Goal: Transaction & Acquisition: Book appointment/travel/reservation

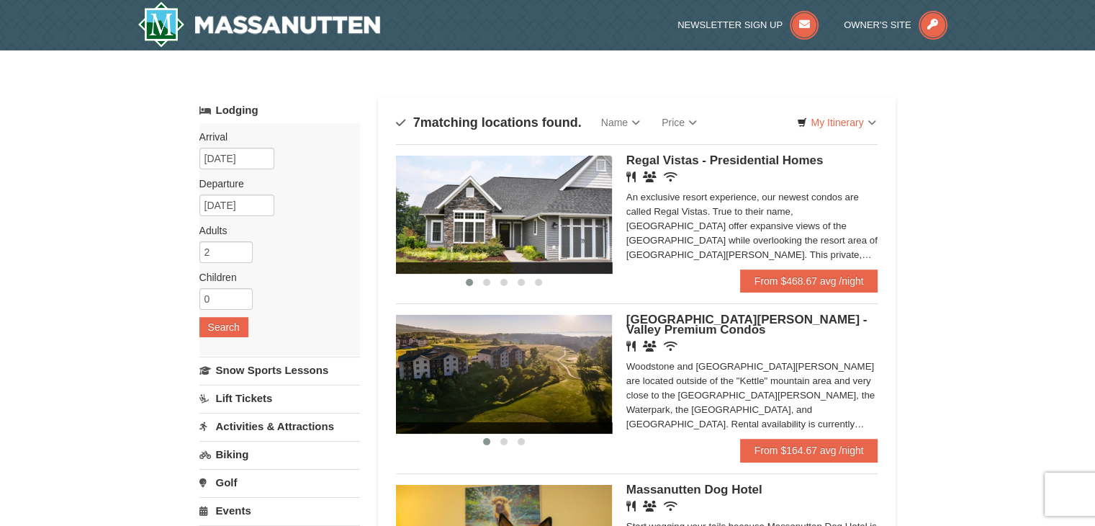
click at [557, 418] on img at bounding box center [504, 374] width 216 height 118
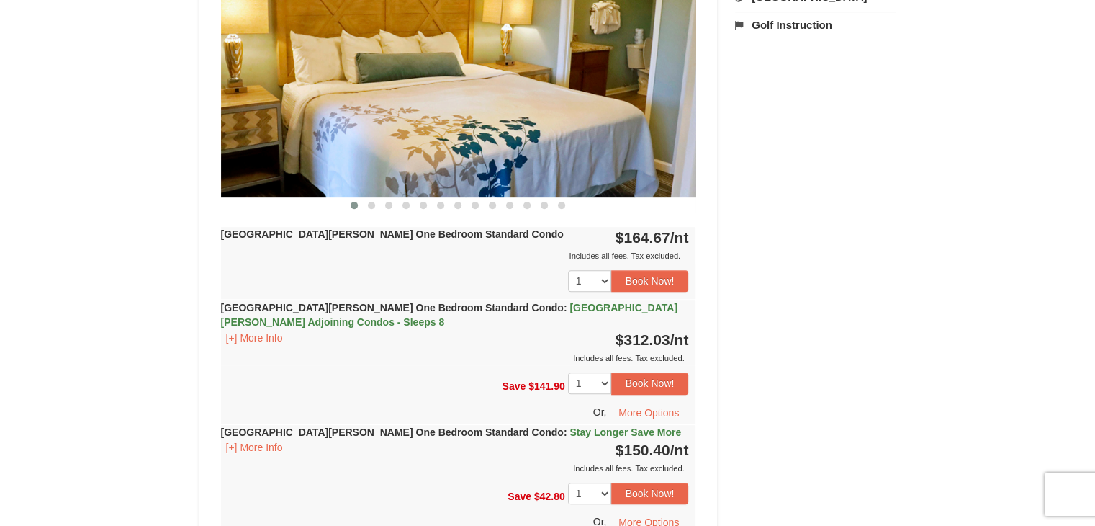
scroll to position [654, 0]
click at [264, 336] on button "[+] More Info" at bounding box center [254, 337] width 67 height 16
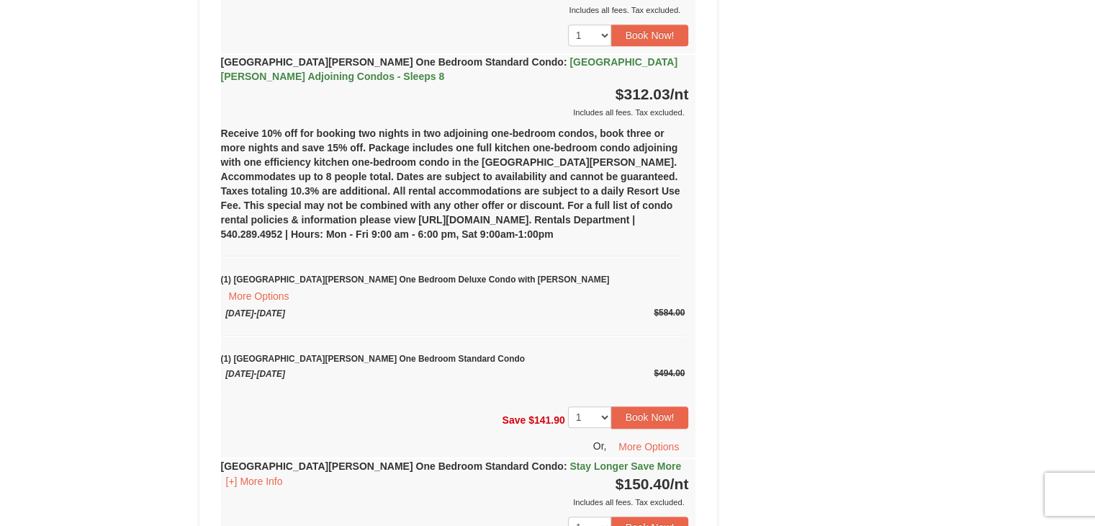
scroll to position [935, 0]
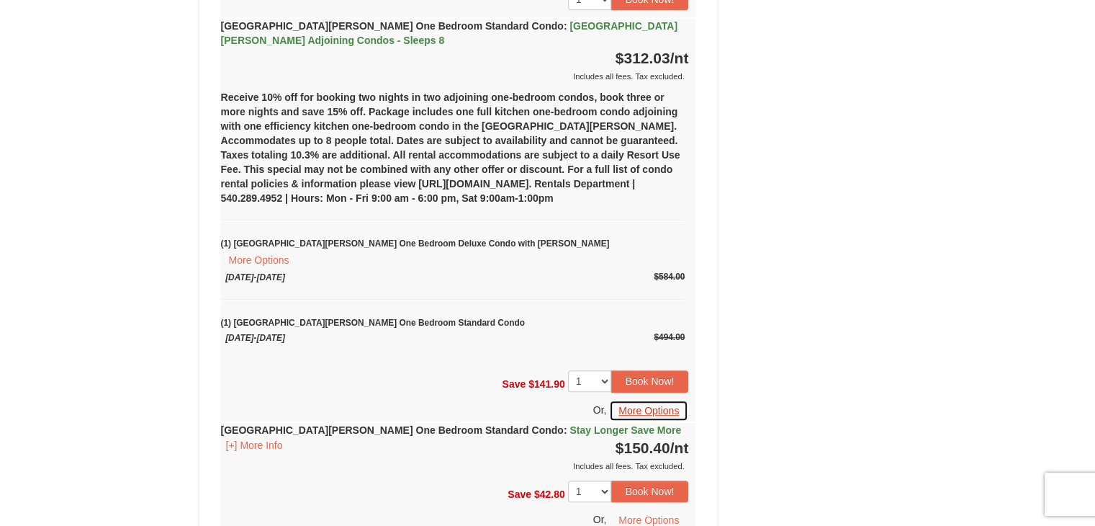
click at [653, 400] on button "More Options" at bounding box center [648, 411] width 79 height 22
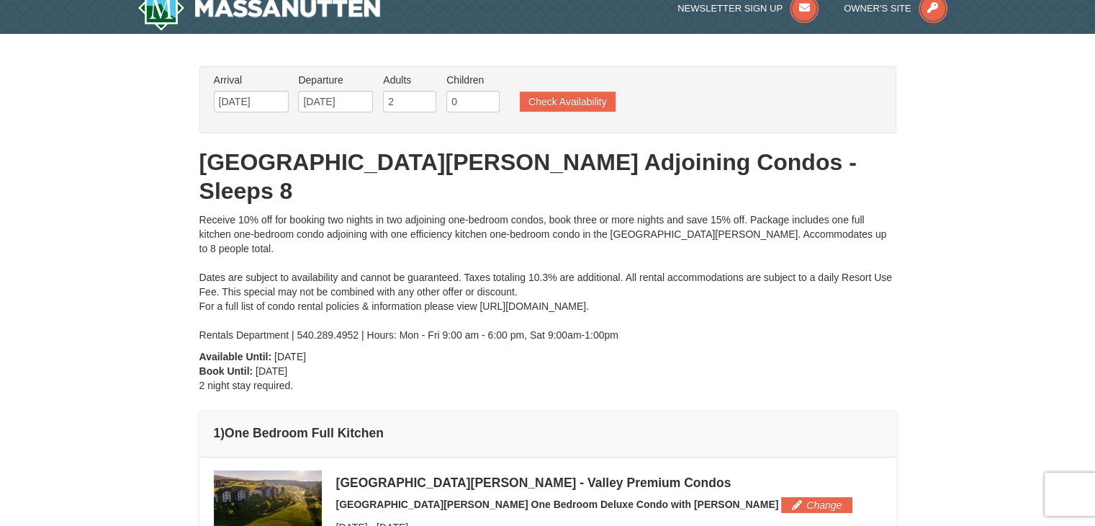
scroll to position [17, 0]
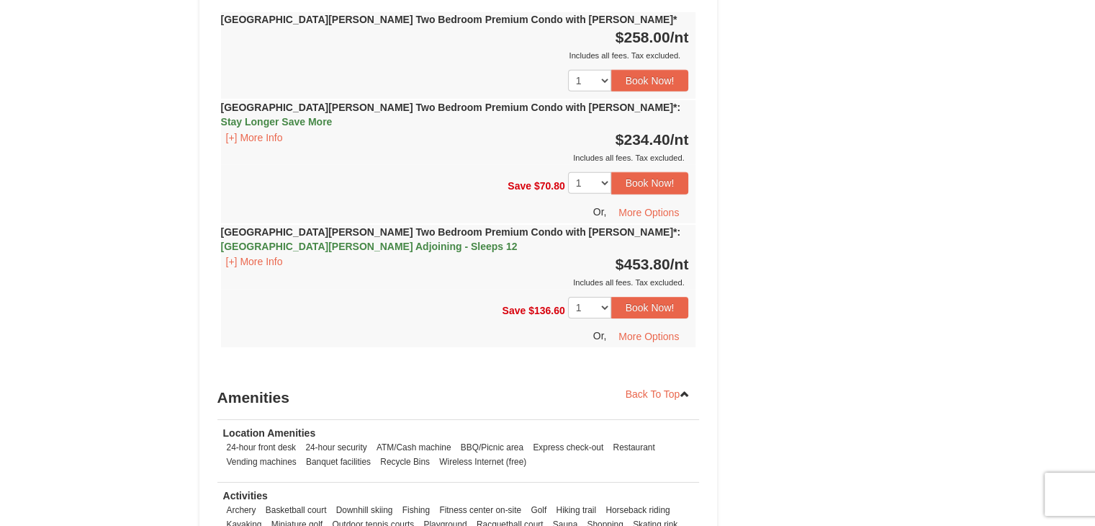
scroll to position [4586, 0]
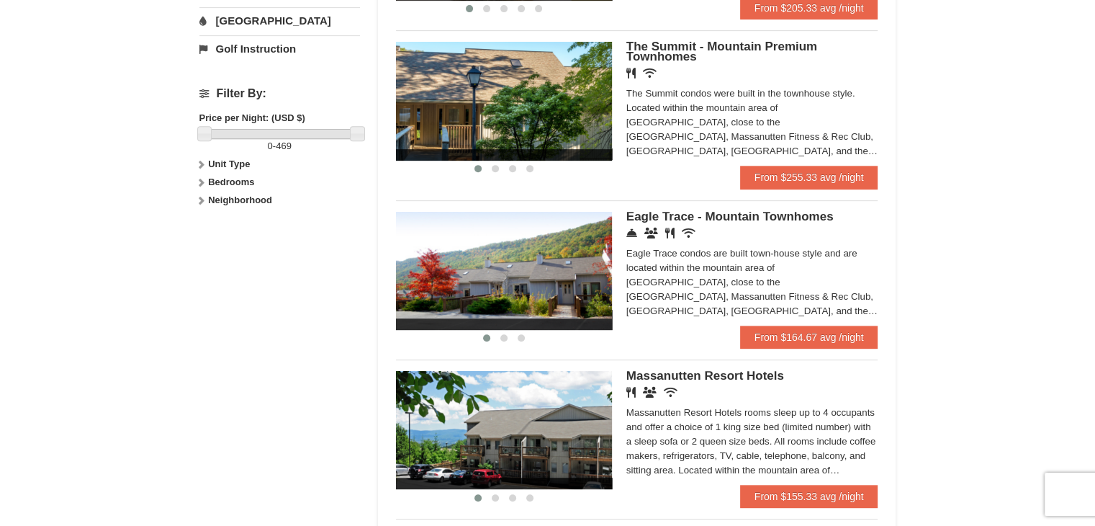
scroll to position [602, 0]
click at [507, 284] on img at bounding box center [504, 271] width 216 height 118
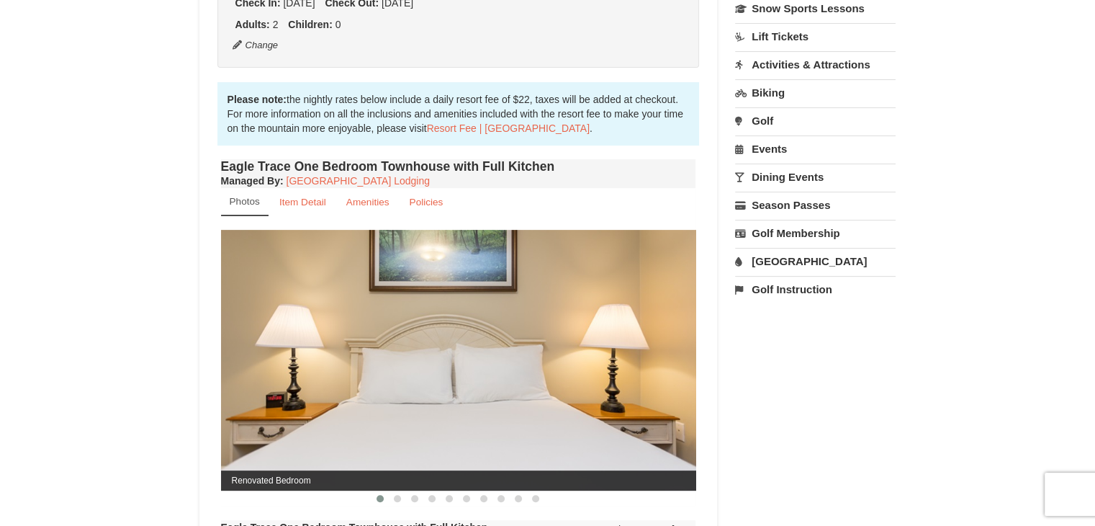
scroll to position [391, 0]
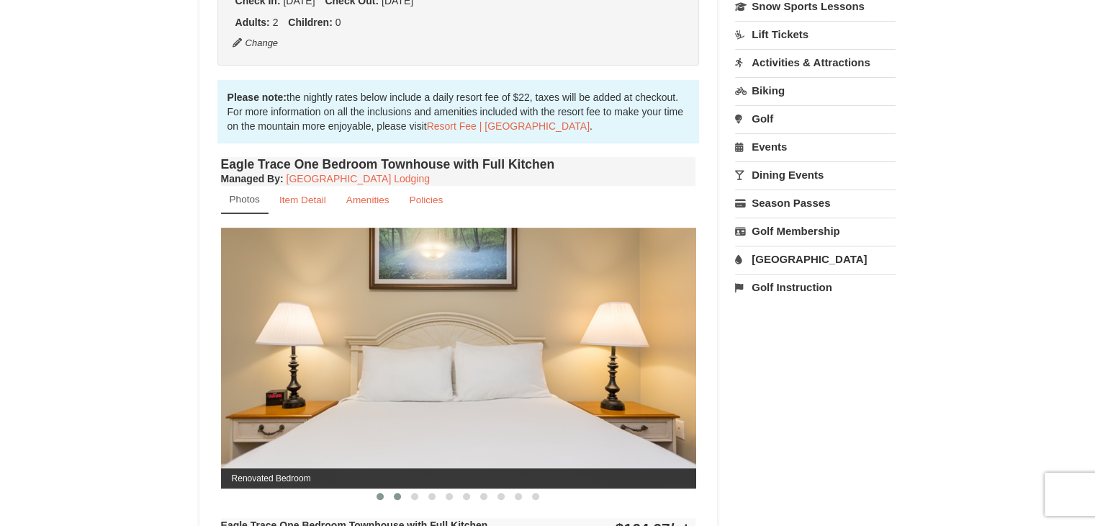
click at [397, 496] on span at bounding box center [397, 495] width 7 height 7
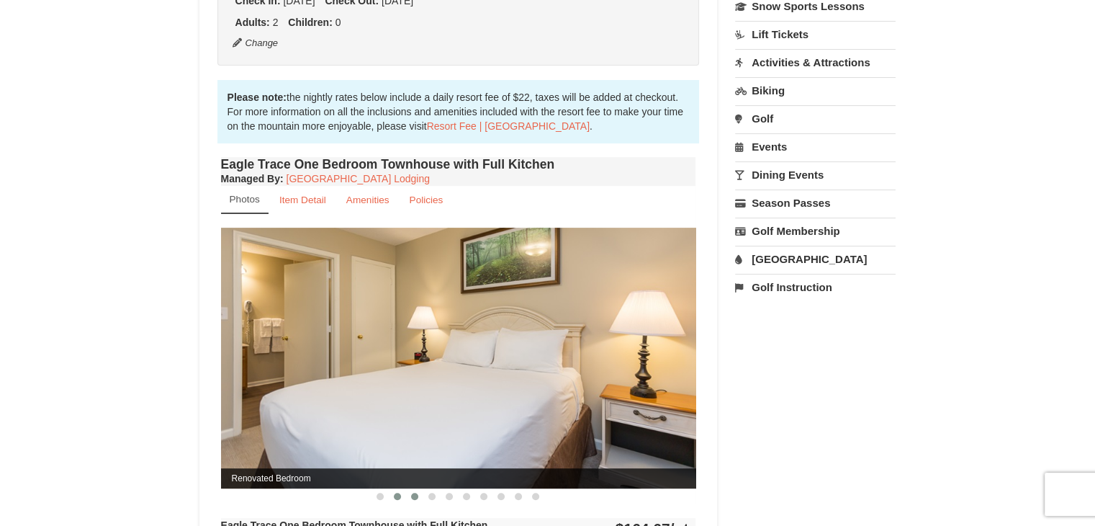
click at [413, 496] on span at bounding box center [414, 495] width 7 height 7
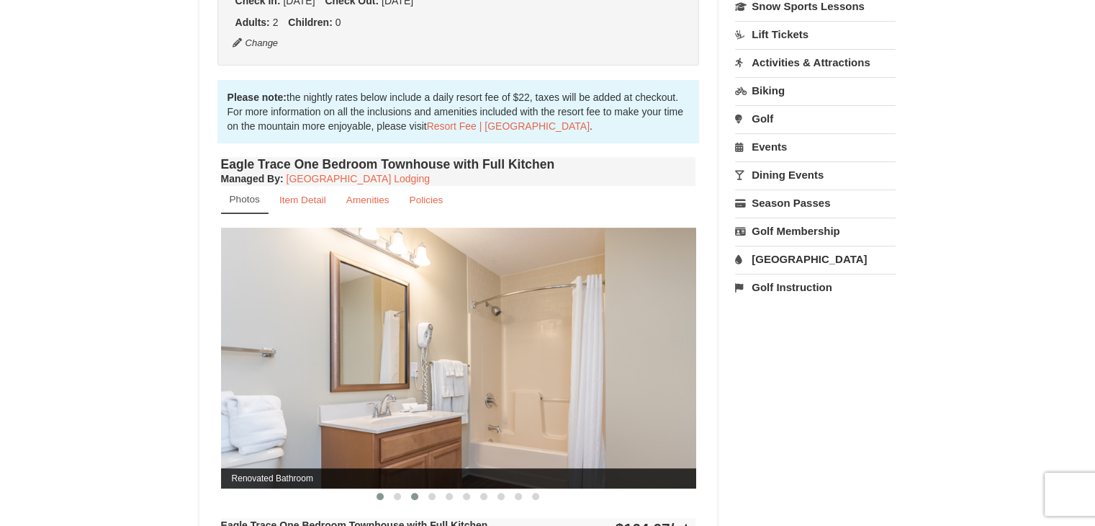
click at [374, 497] on button at bounding box center [380, 496] width 17 height 14
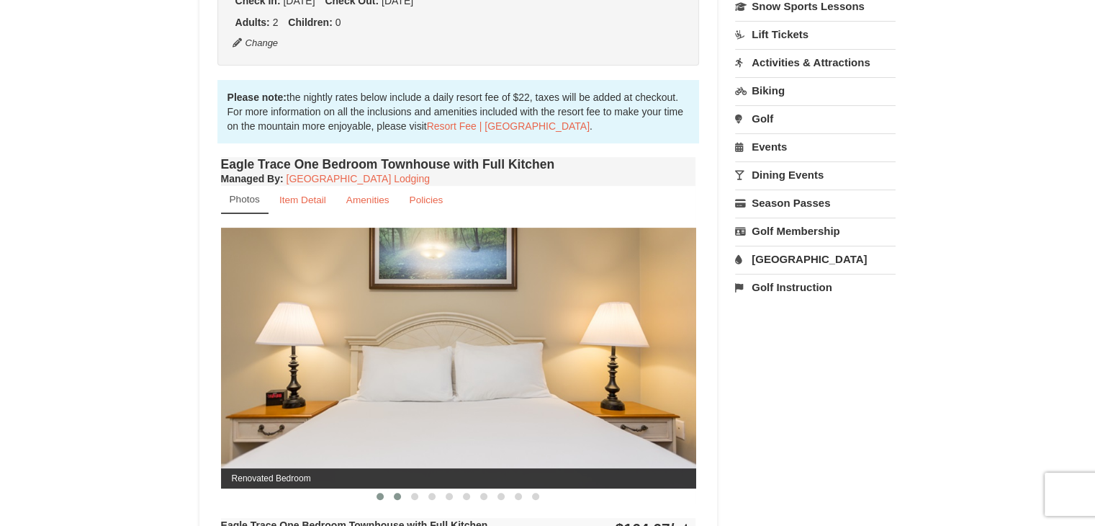
click at [394, 495] on span at bounding box center [397, 495] width 7 height 7
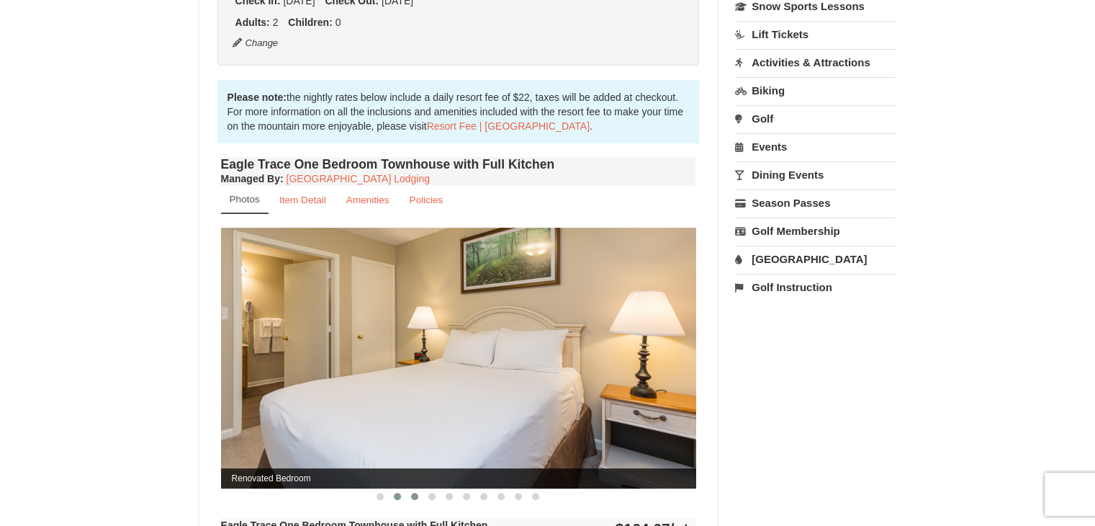
click at [415, 492] on span at bounding box center [414, 495] width 7 height 7
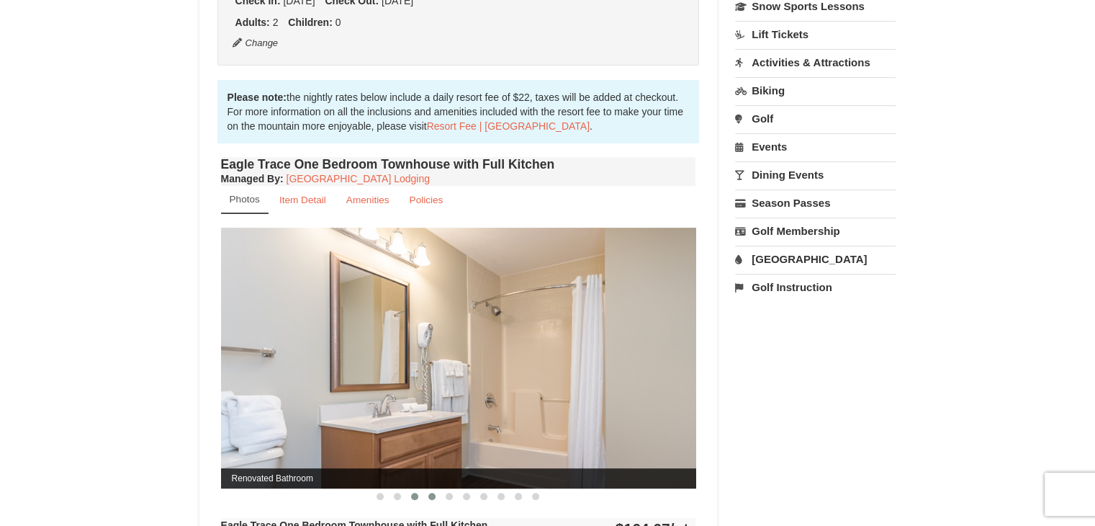
click at [433, 492] on span at bounding box center [431, 495] width 7 height 7
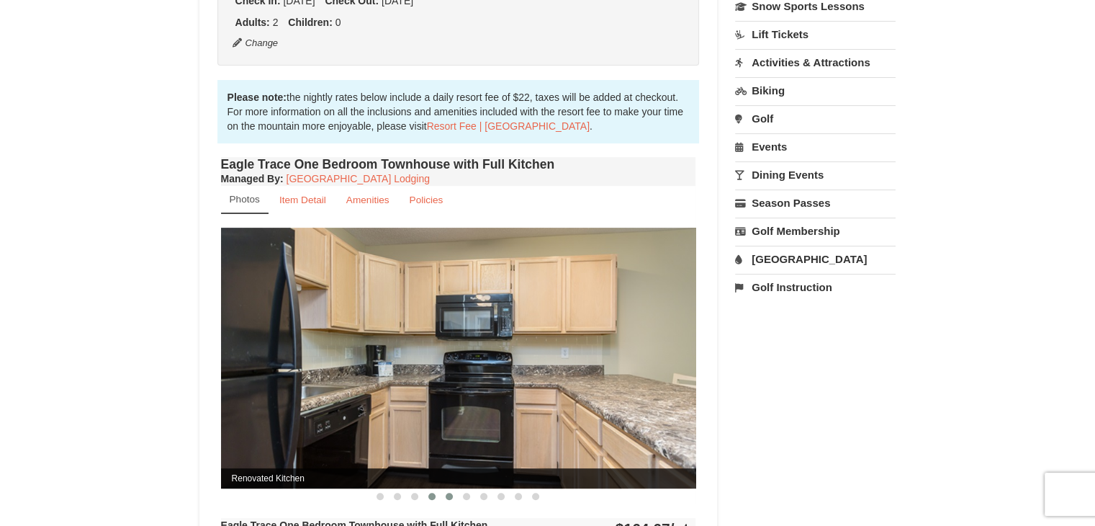
click at [448, 497] on span at bounding box center [449, 495] width 7 height 7
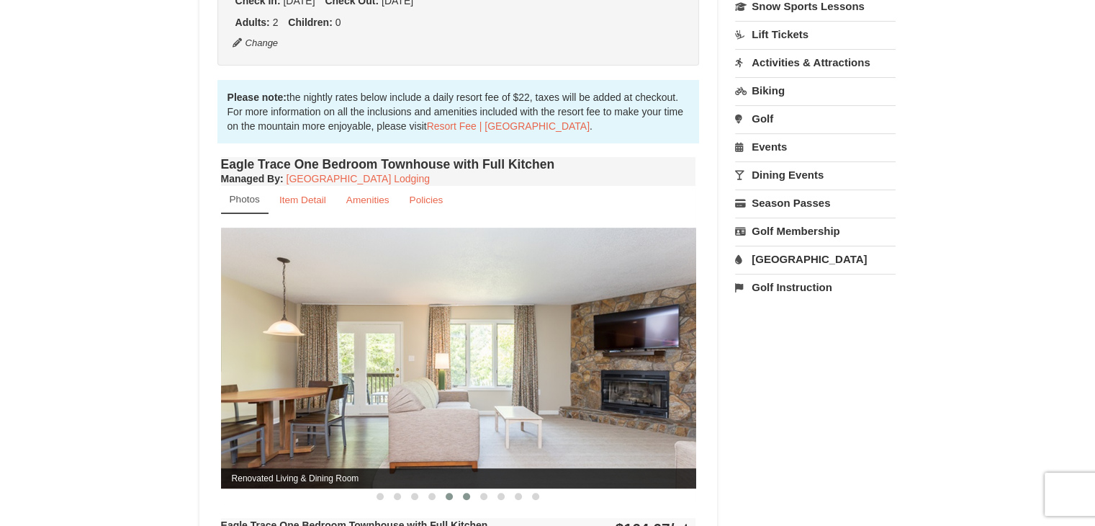
click at [469, 496] on span at bounding box center [466, 495] width 7 height 7
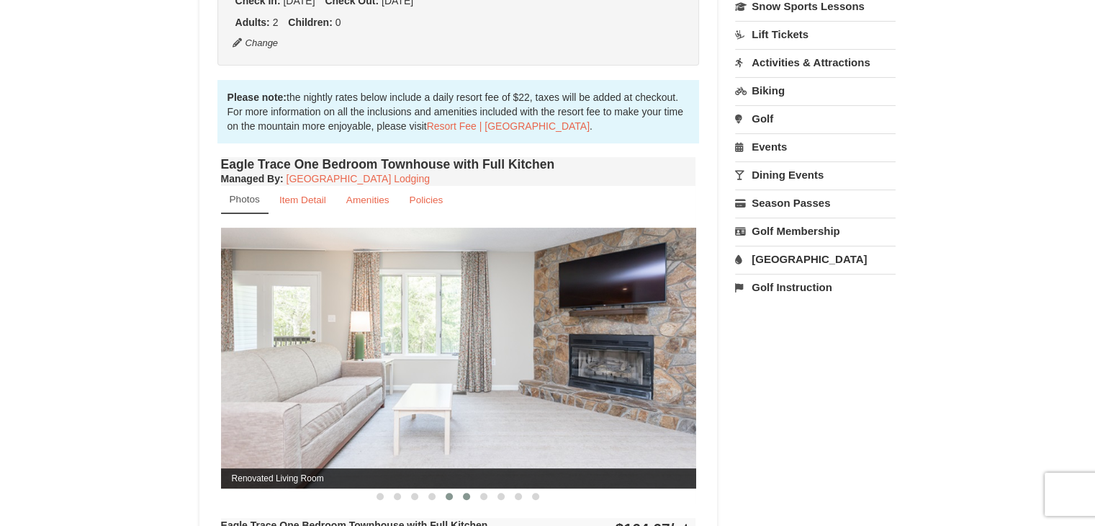
click at [449, 494] on span at bounding box center [449, 495] width 7 height 7
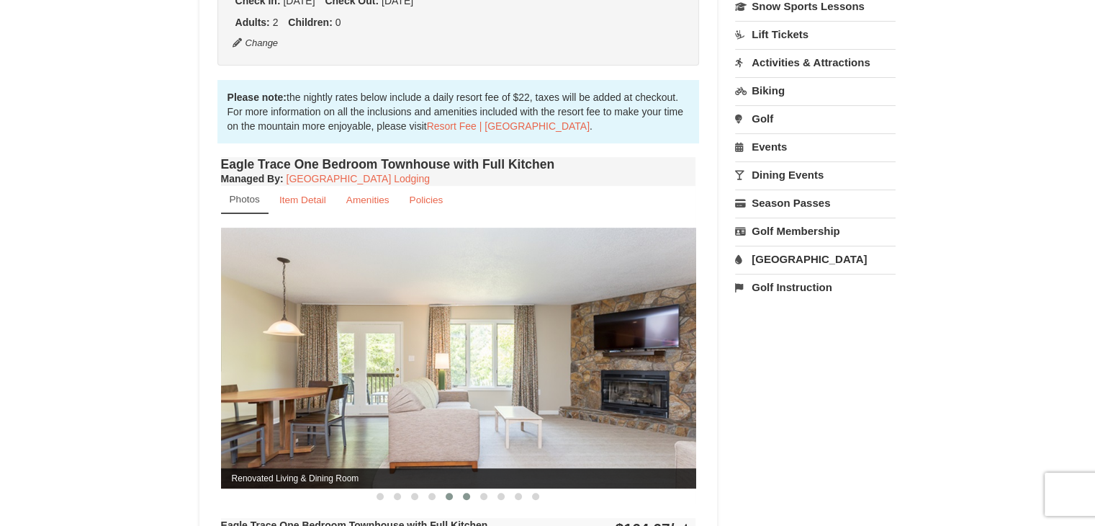
click at [464, 493] on span at bounding box center [466, 495] width 7 height 7
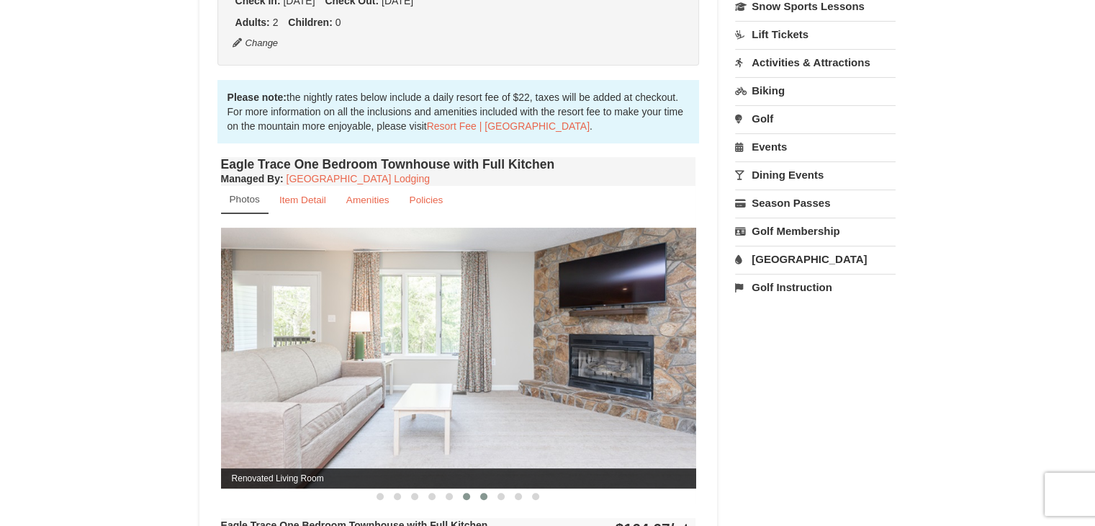
click at [485, 493] on span at bounding box center [483, 495] width 7 height 7
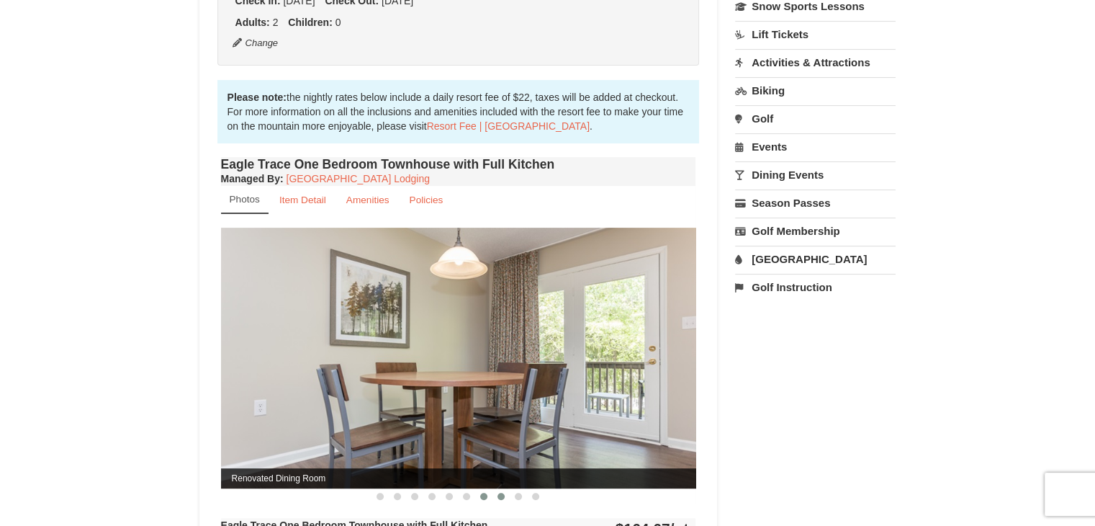
click at [500, 496] on span at bounding box center [500, 495] width 7 height 7
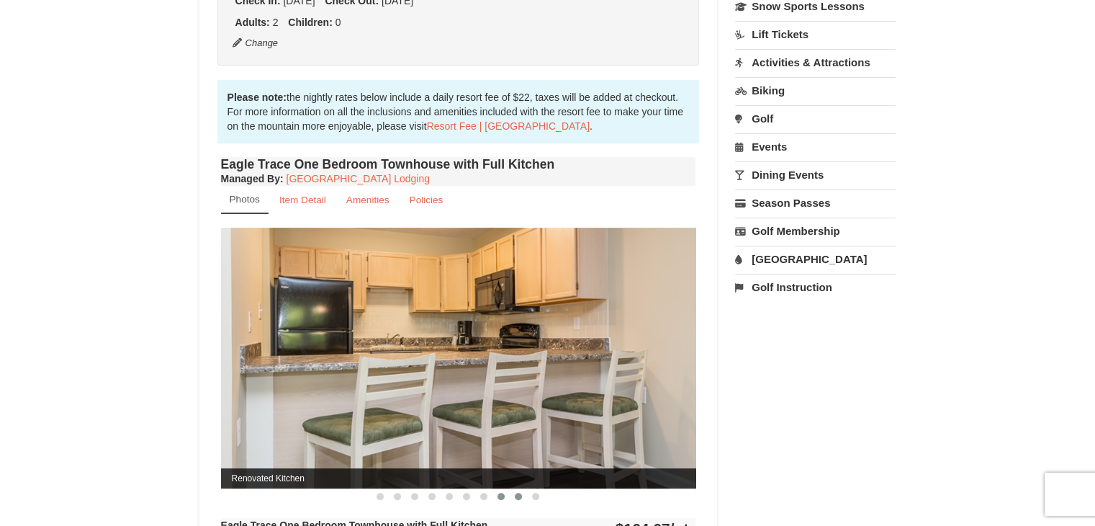
click at [515, 497] on span at bounding box center [518, 495] width 7 height 7
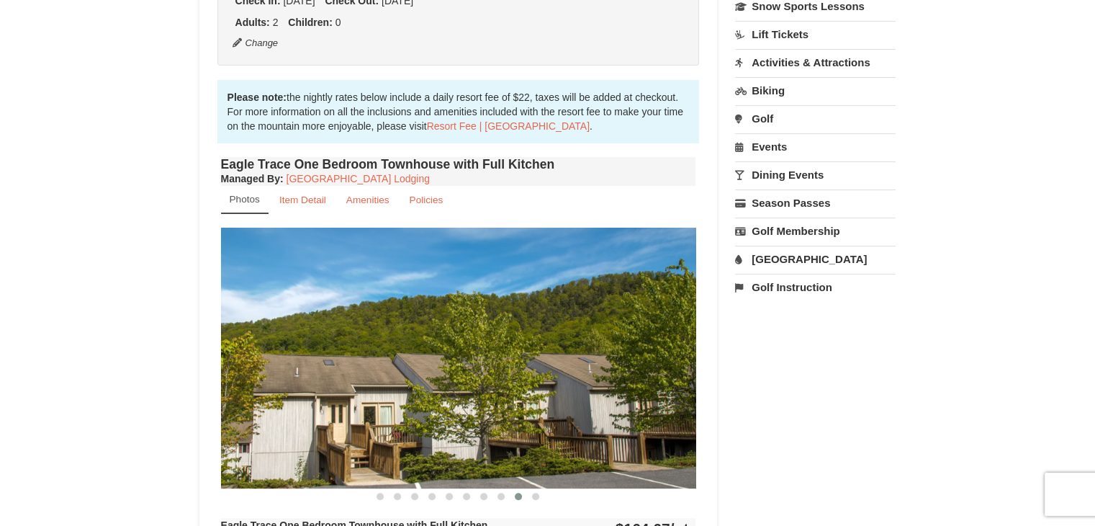
scroll to position [434, 0]
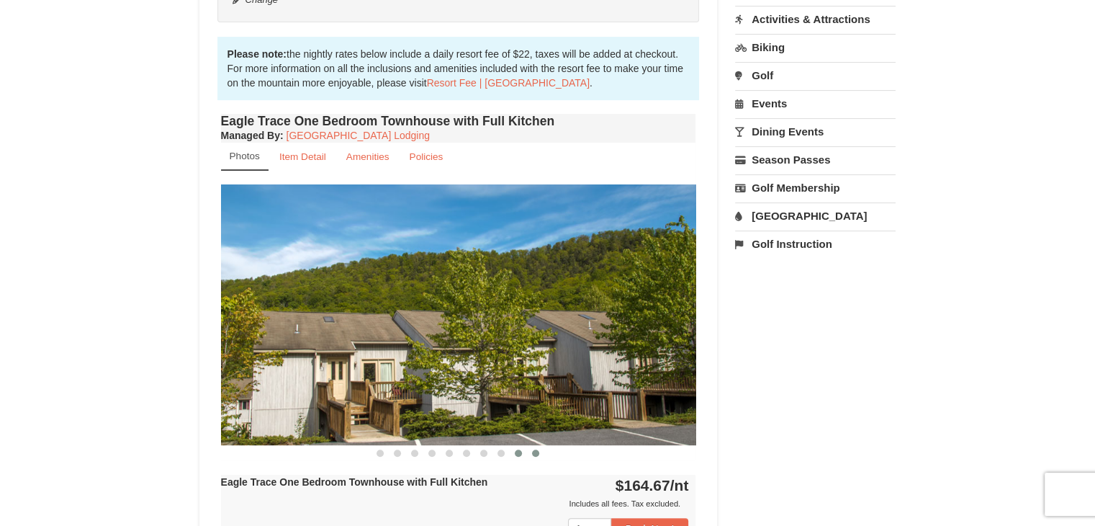
click at [536, 451] on span at bounding box center [535, 452] width 7 height 7
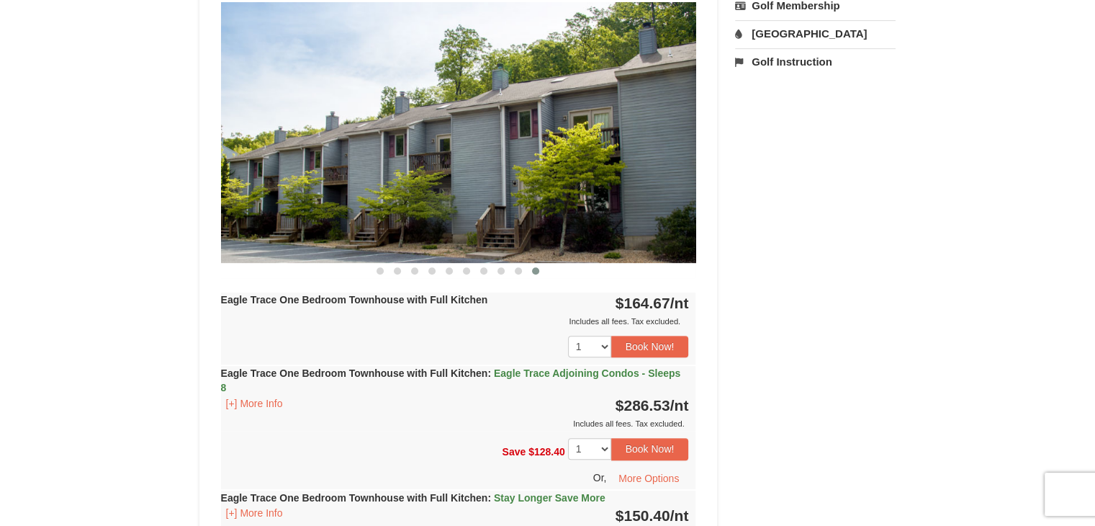
scroll to position [623, 0]
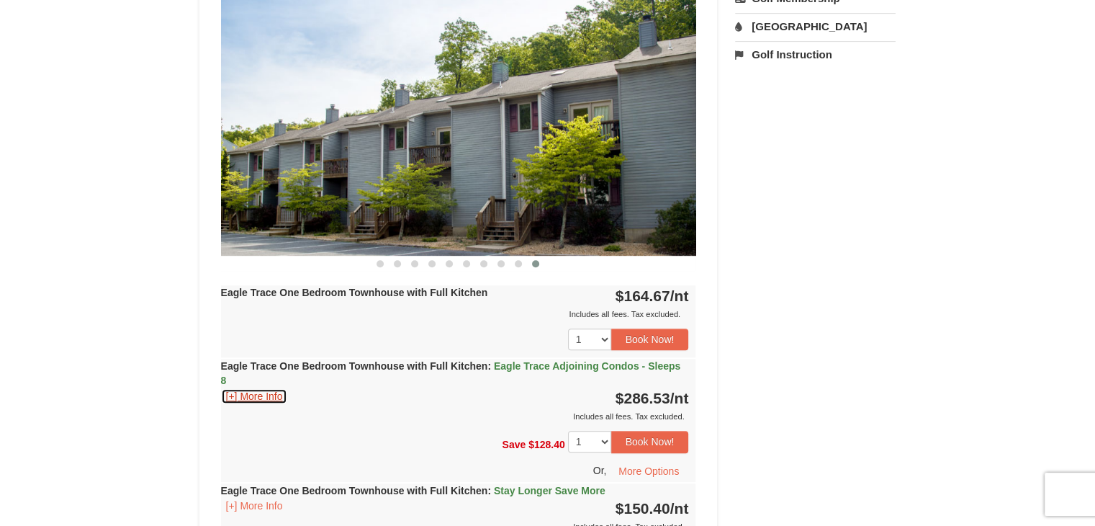
click at [276, 397] on button "[+] More Info" at bounding box center [254, 396] width 67 height 16
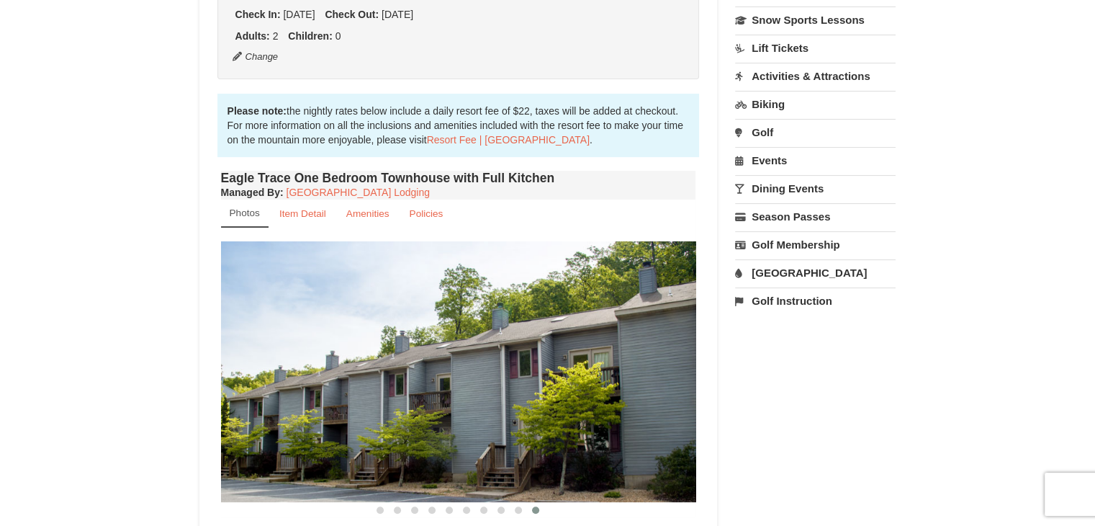
scroll to position [377, 0]
click at [307, 208] on small "Item Detail" at bounding box center [302, 213] width 47 height 11
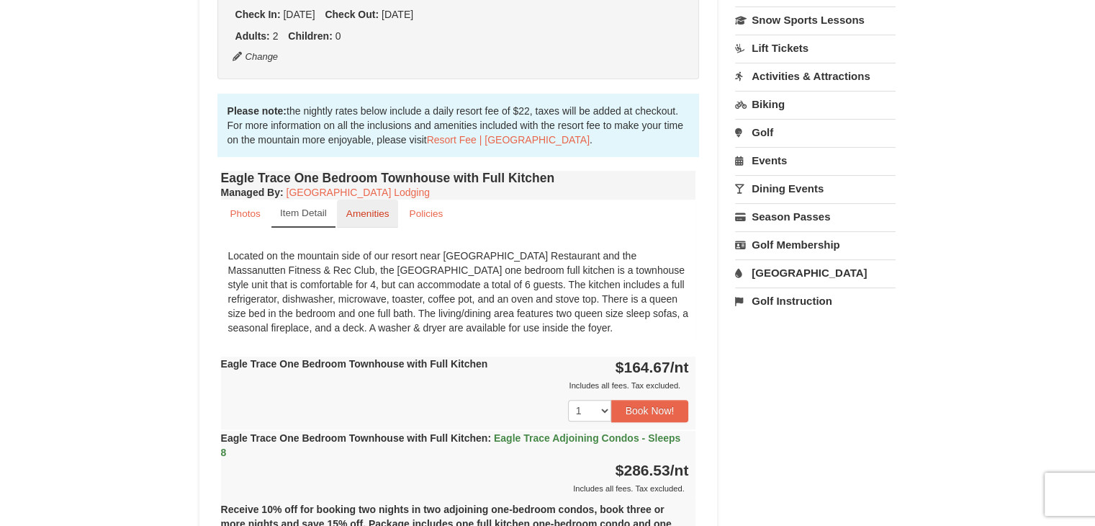
click at [365, 208] on small "Amenities" at bounding box center [367, 213] width 43 height 11
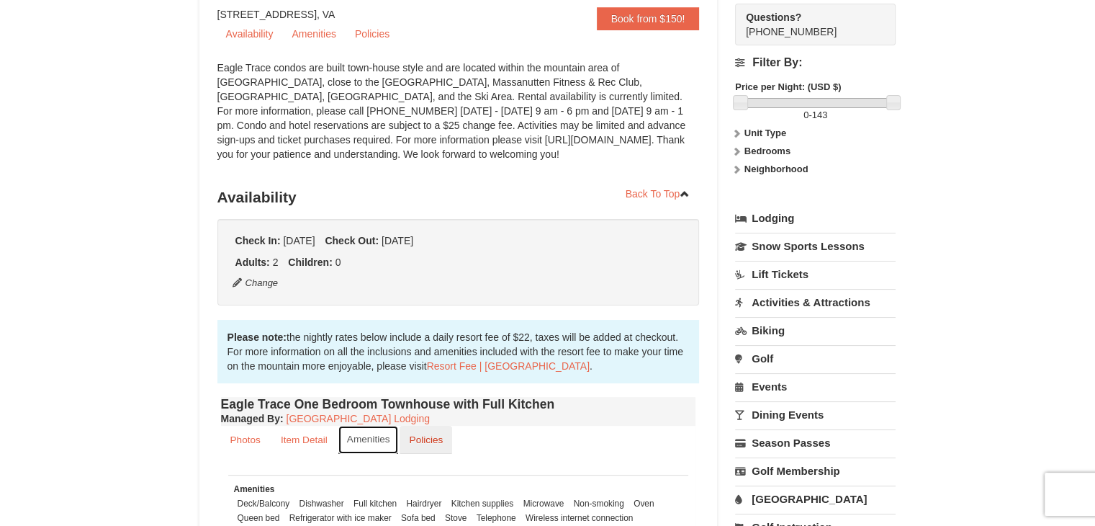
scroll to position [243, 0]
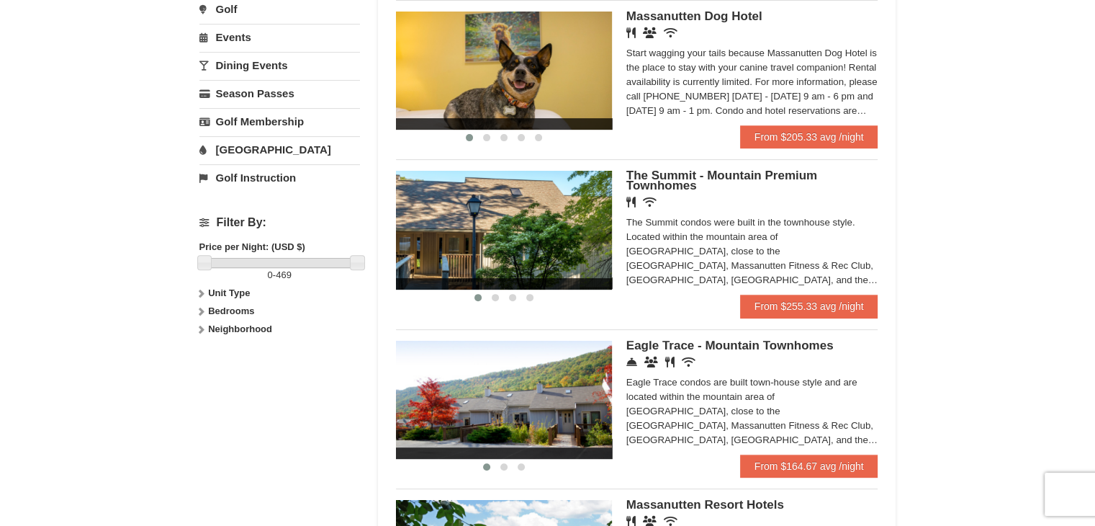
scroll to position [472, 0]
click at [631, 366] on icon at bounding box center [631, 362] width 11 height 11
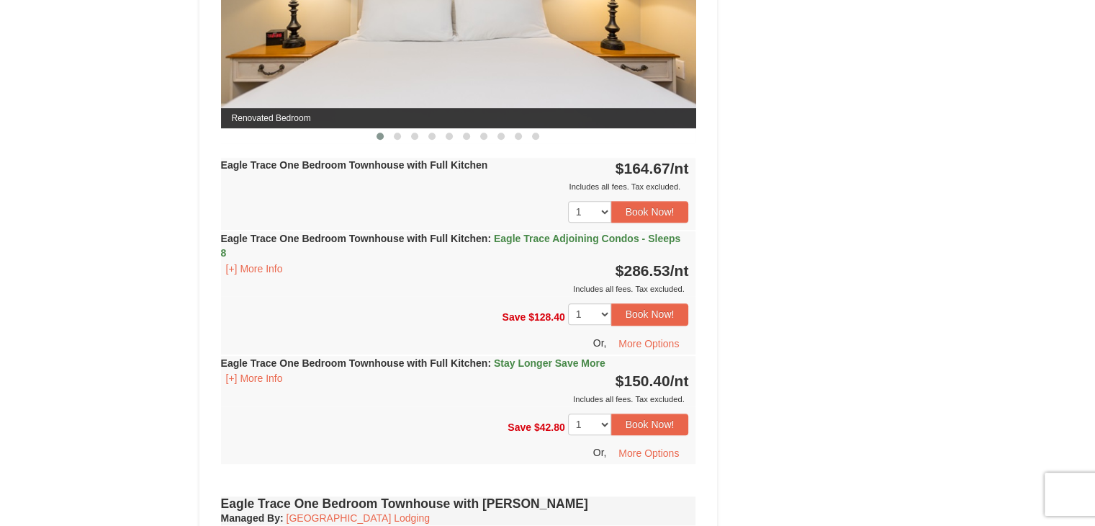
scroll to position [752, 0]
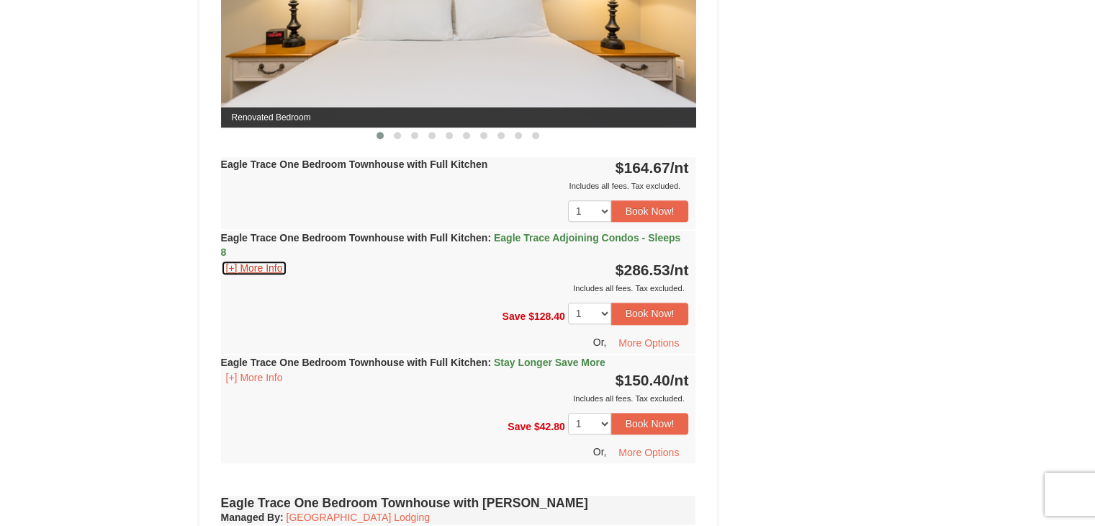
click at [272, 262] on button "[+] More Info" at bounding box center [254, 268] width 67 height 16
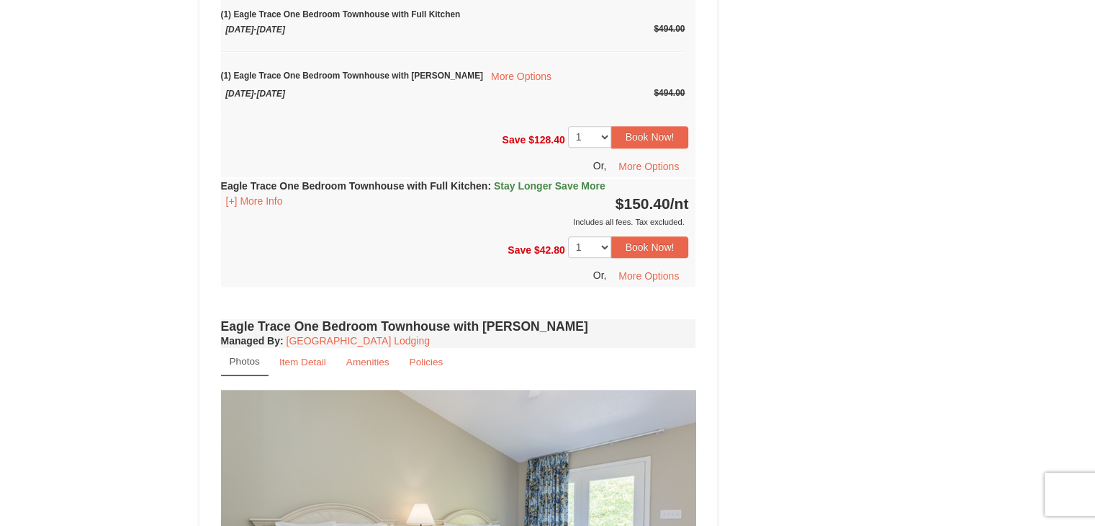
scroll to position [1189, 0]
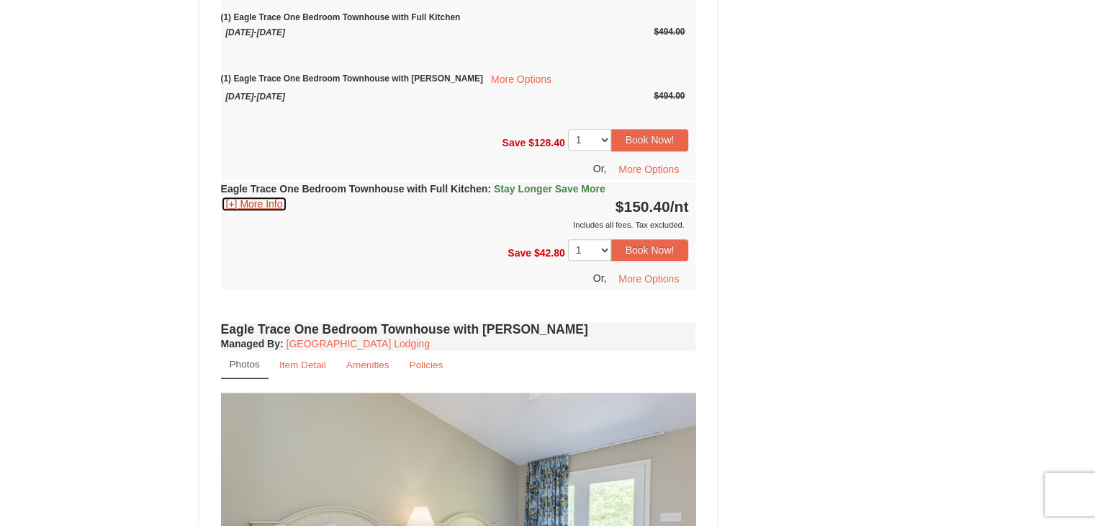
drag, startPoint x: 265, startPoint y: 202, endPoint x: 366, endPoint y: 175, distance: 104.3
click at [366, 175] on div "Eagle Trace One Bedroom Townhouse with Full Kitchen $164.67 /nt Includes all fe…" at bounding box center [458, 4] width 475 height 570
click at [274, 202] on button "[+] More Info" at bounding box center [254, 204] width 67 height 16
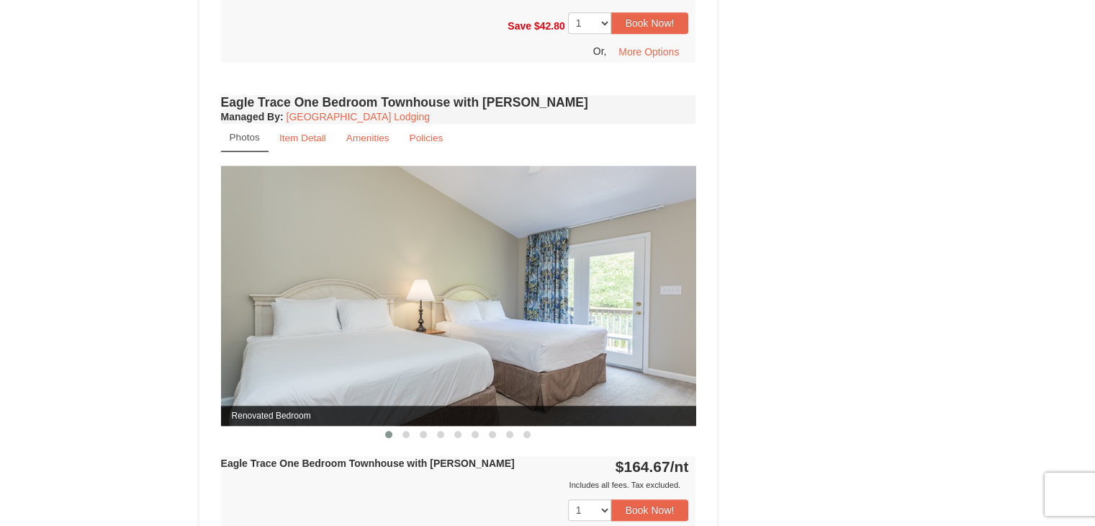
scroll to position [1307, 0]
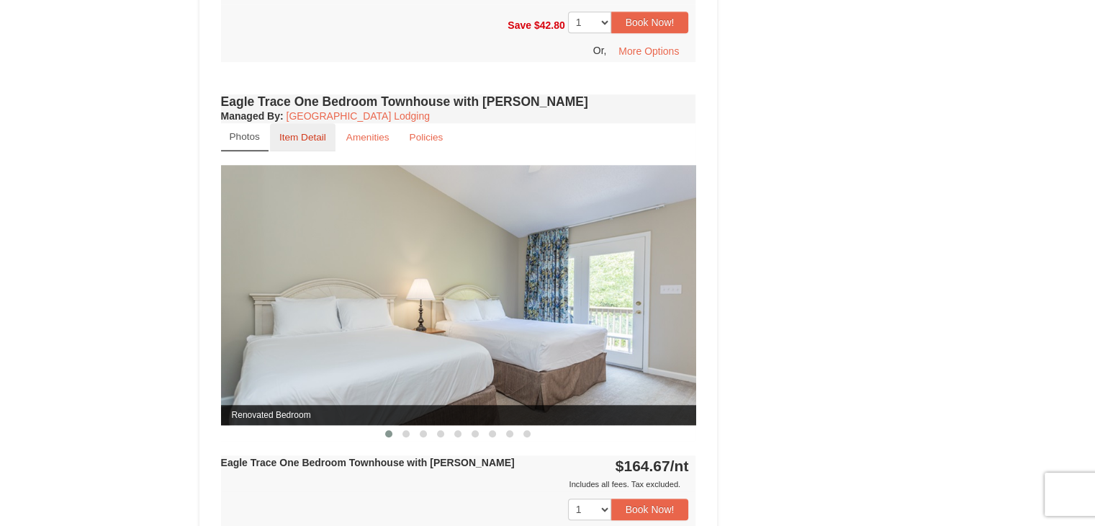
click at [294, 136] on small "Item Detail" at bounding box center [302, 137] width 47 height 11
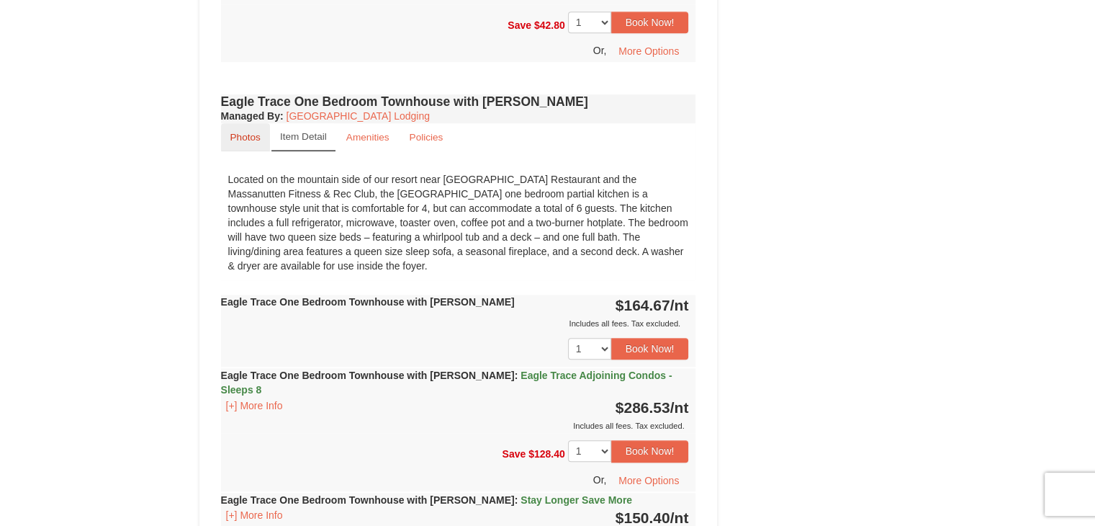
click at [250, 132] on small "Photos" at bounding box center [245, 137] width 30 height 11
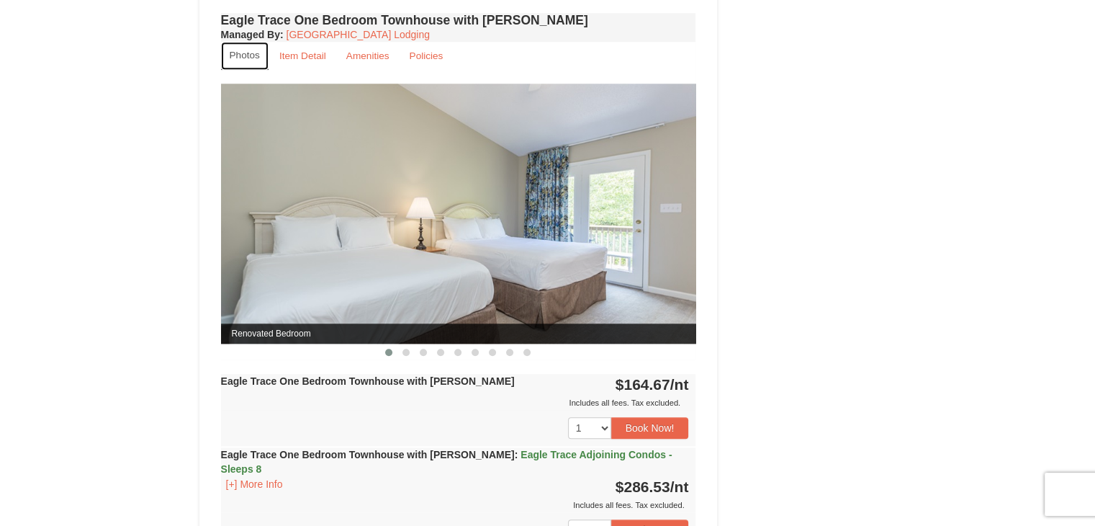
scroll to position [1390, 0]
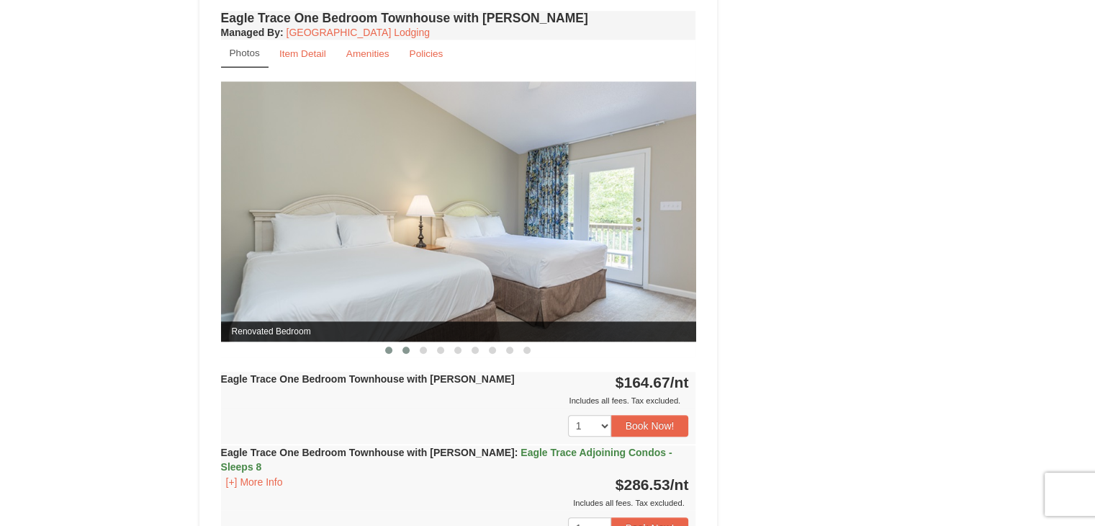
click at [407, 346] on span at bounding box center [405, 349] width 7 height 7
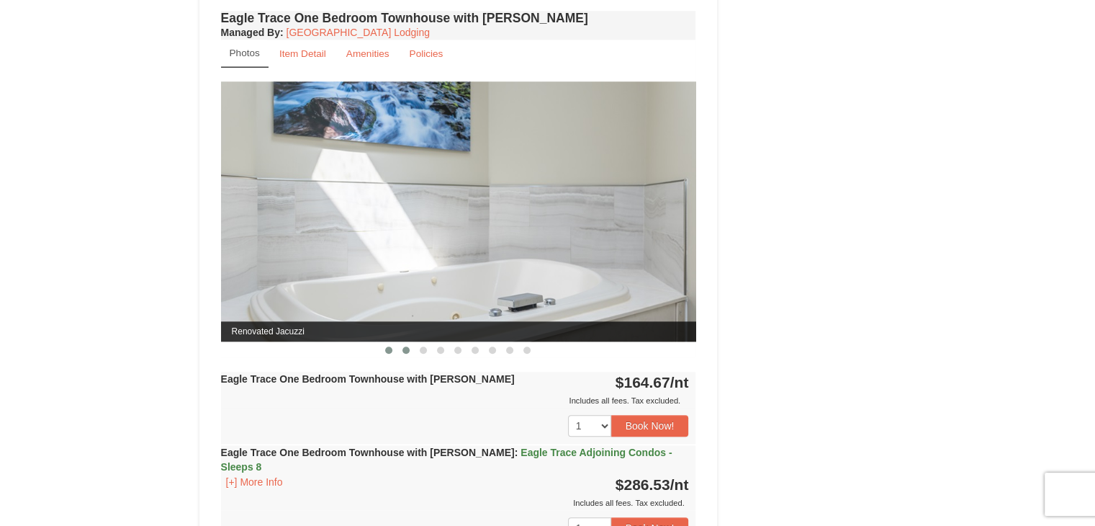
click at [389, 350] on button at bounding box center [388, 350] width 17 height 14
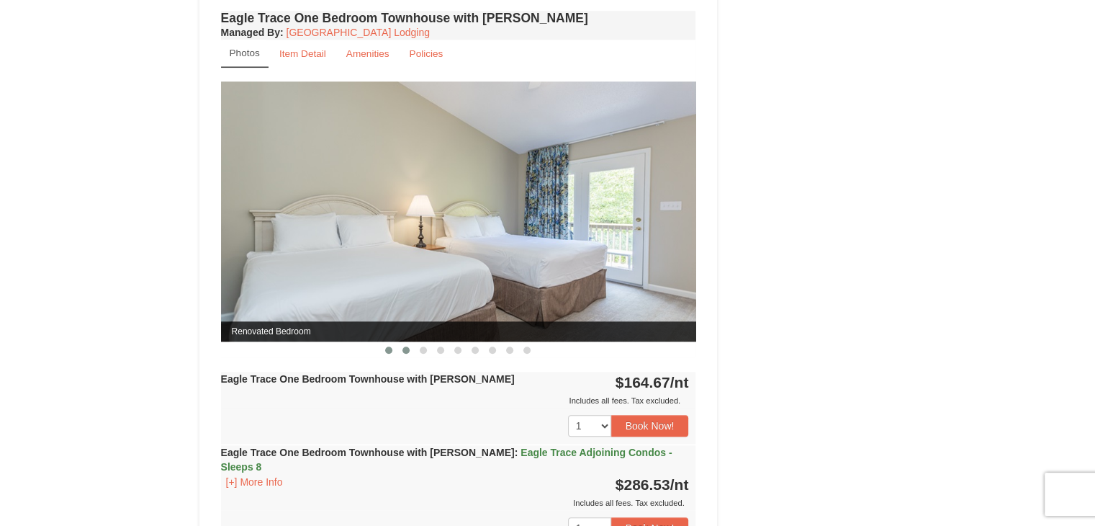
click at [411, 348] on button at bounding box center [405, 350] width 17 height 14
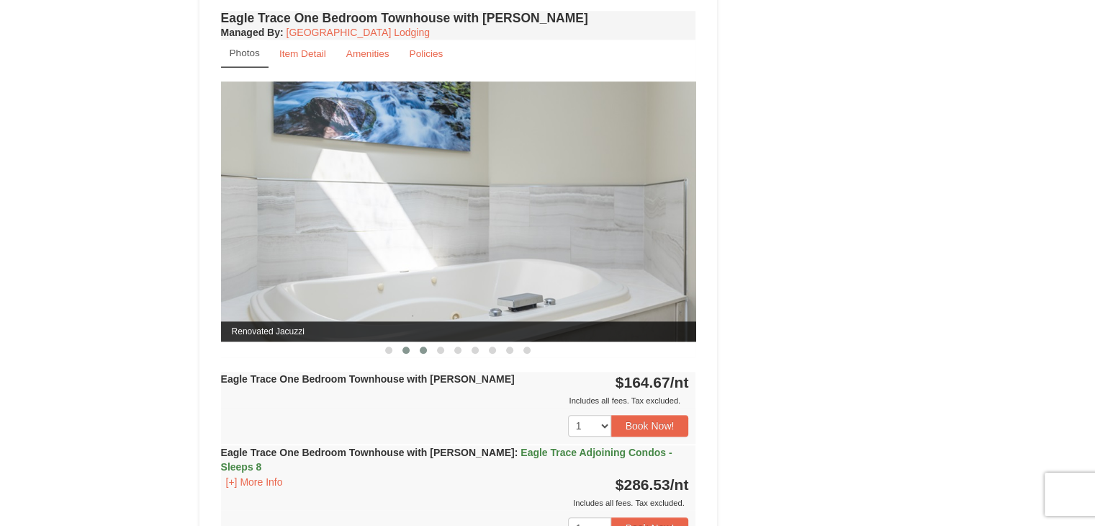
click at [427, 349] on button at bounding box center [423, 350] width 17 height 14
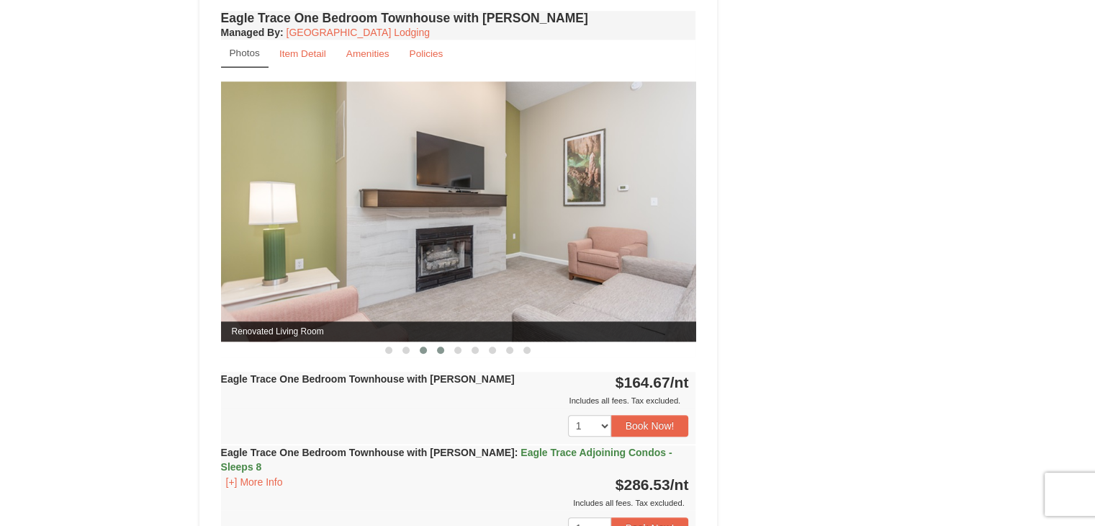
click at [444, 349] on button at bounding box center [440, 350] width 17 height 14
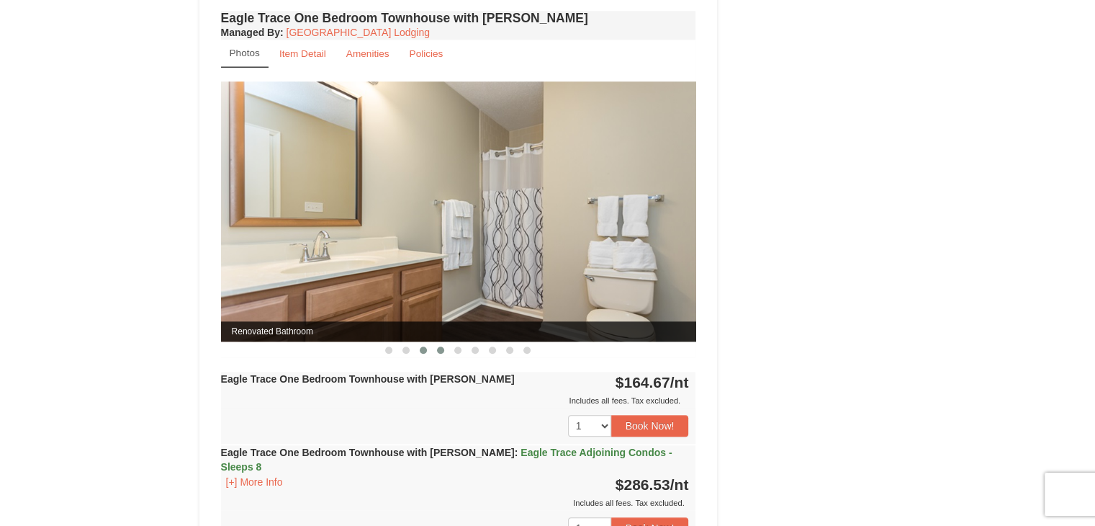
click at [423, 346] on span at bounding box center [423, 349] width 7 height 7
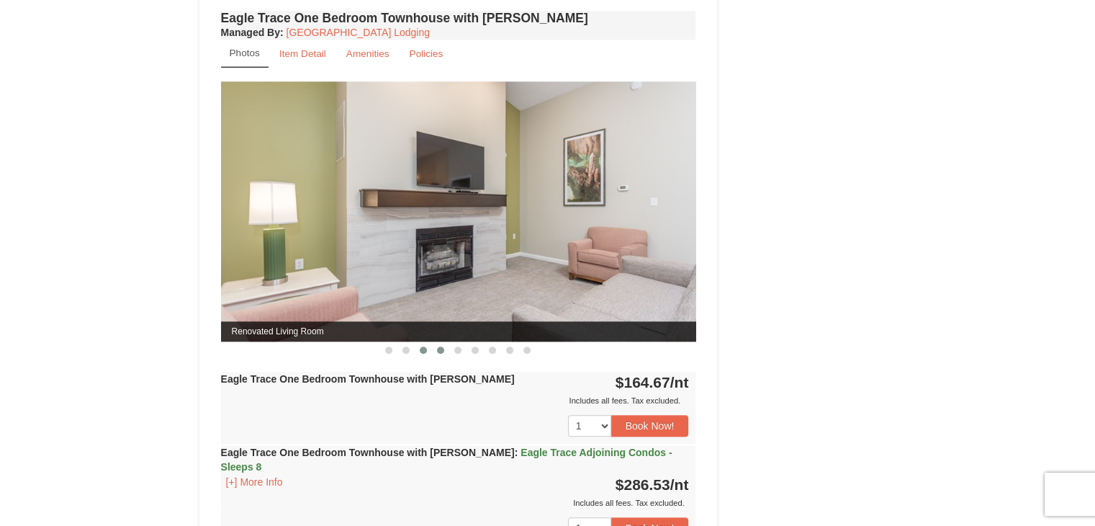
drag, startPoint x: 456, startPoint y: 349, endPoint x: 444, endPoint y: 349, distance: 12.2
click at [444, 349] on div at bounding box center [458, 348] width 475 height 15
click at [444, 349] on button at bounding box center [440, 350] width 17 height 14
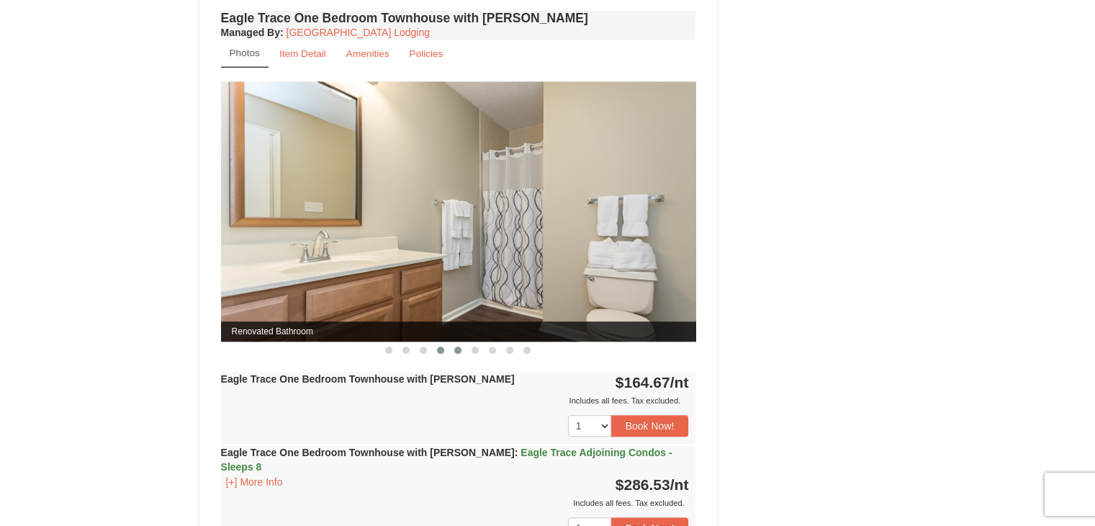
click at [458, 348] on span at bounding box center [457, 349] width 7 height 7
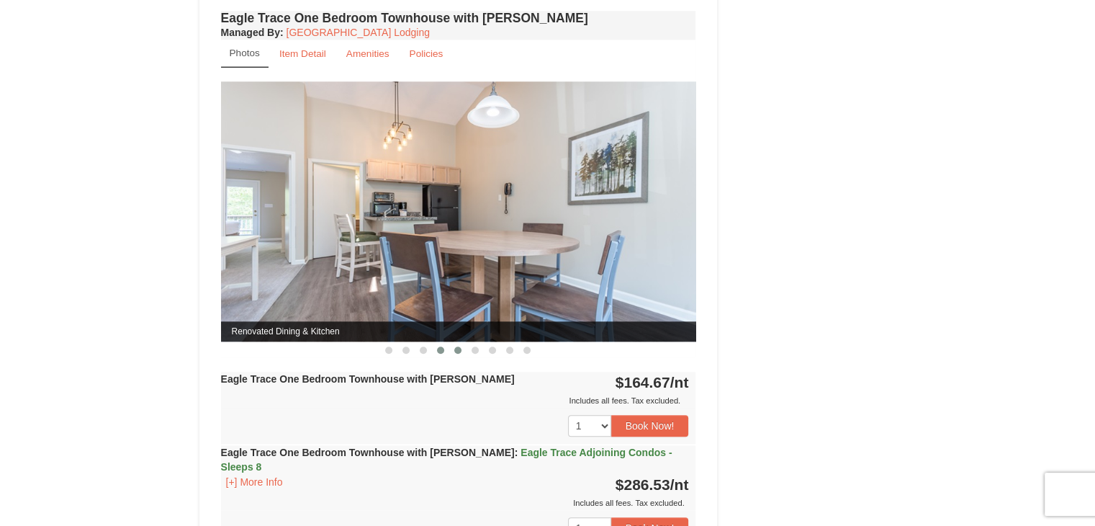
click at [440, 346] on span at bounding box center [440, 349] width 7 height 7
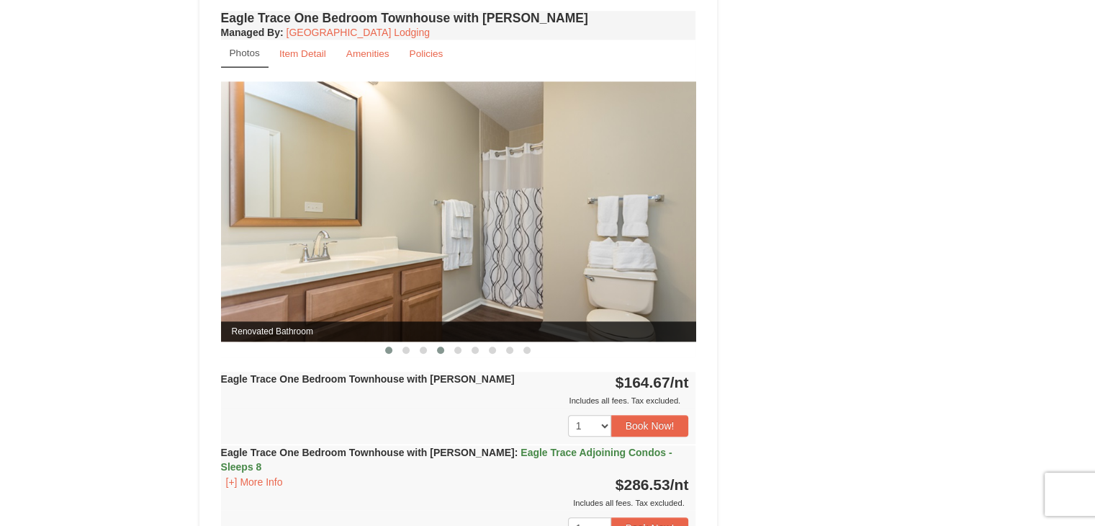
click at [387, 351] on button at bounding box center [388, 350] width 17 height 14
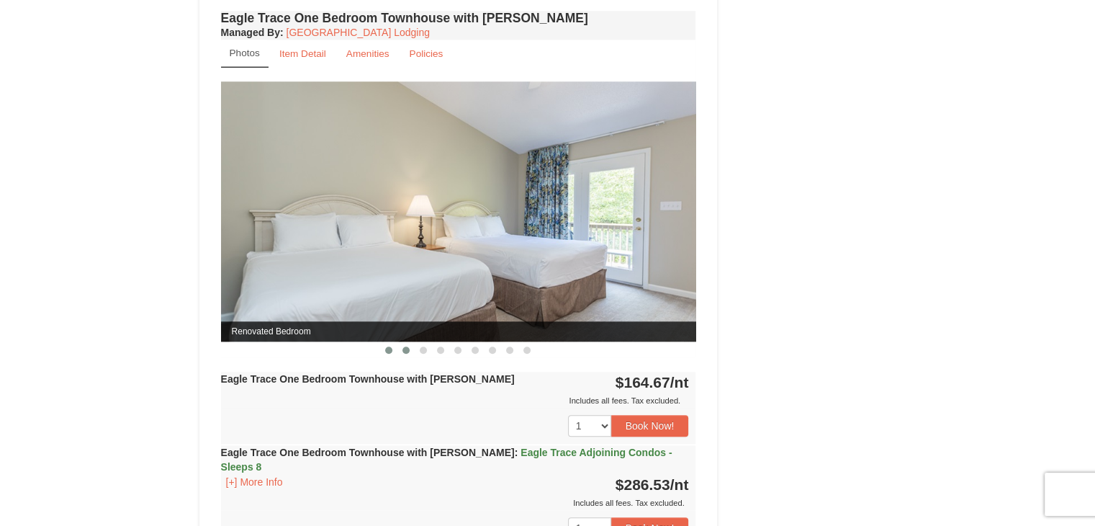
click at [400, 351] on button at bounding box center [405, 350] width 17 height 14
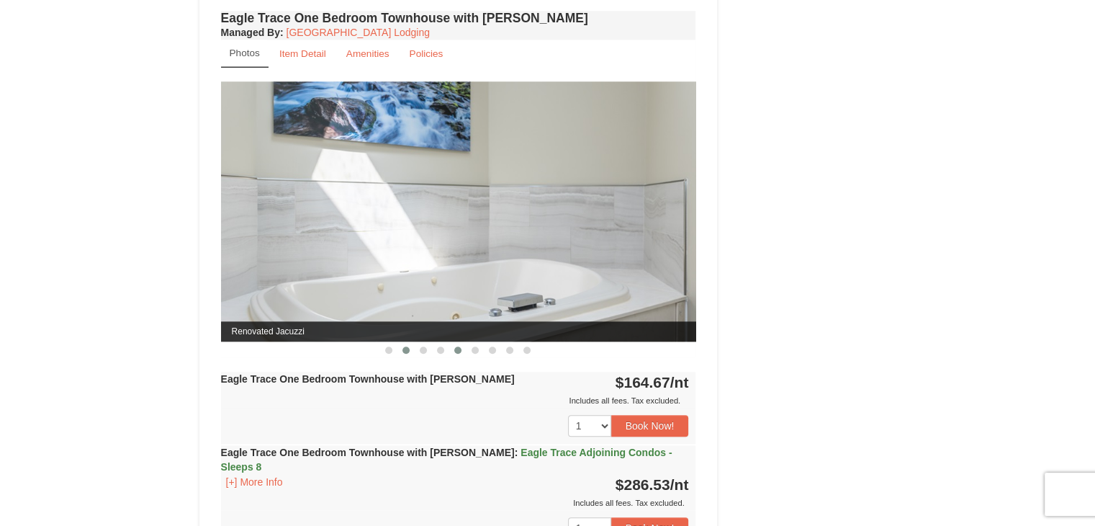
click at [454, 346] on span at bounding box center [457, 349] width 7 height 7
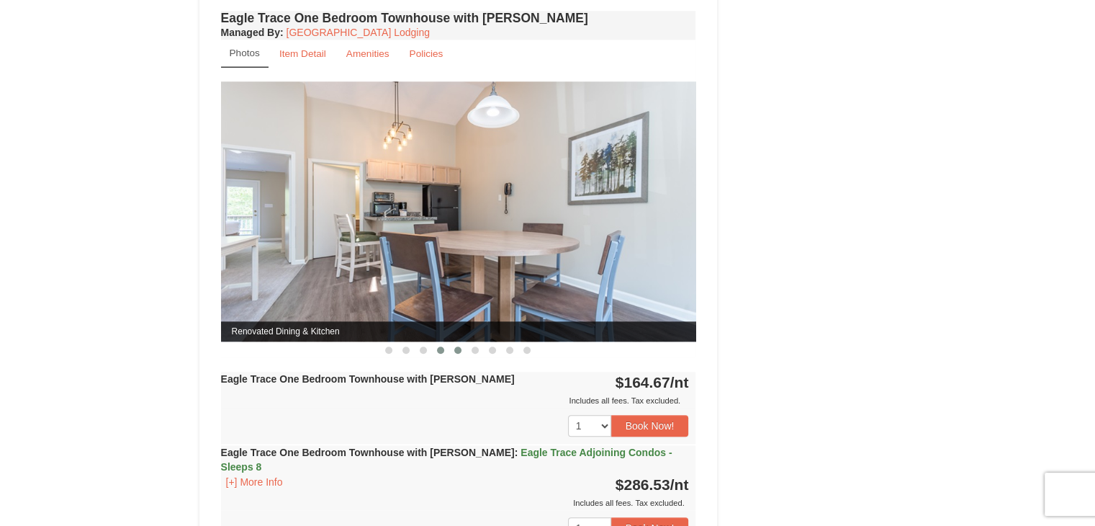
click at [438, 348] on span at bounding box center [440, 349] width 7 height 7
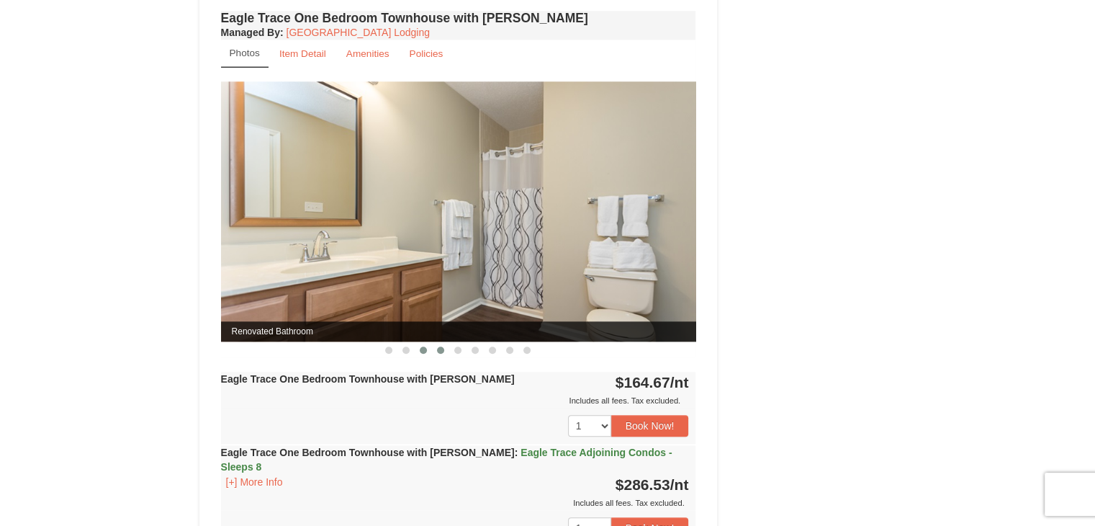
click at [424, 349] on span at bounding box center [423, 349] width 7 height 7
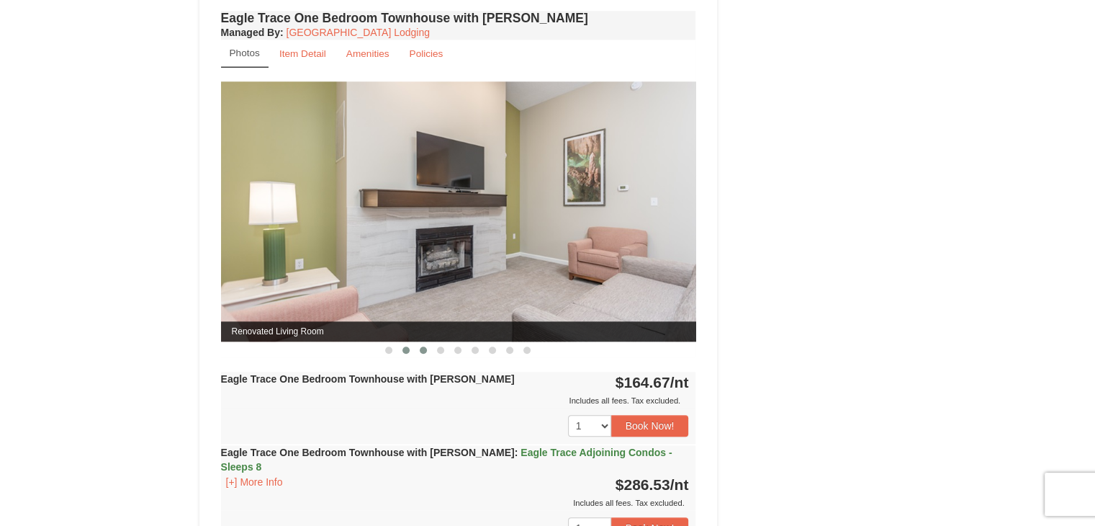
click at [404, 351] on button at bounding box center [405, 350] width 17 height 14
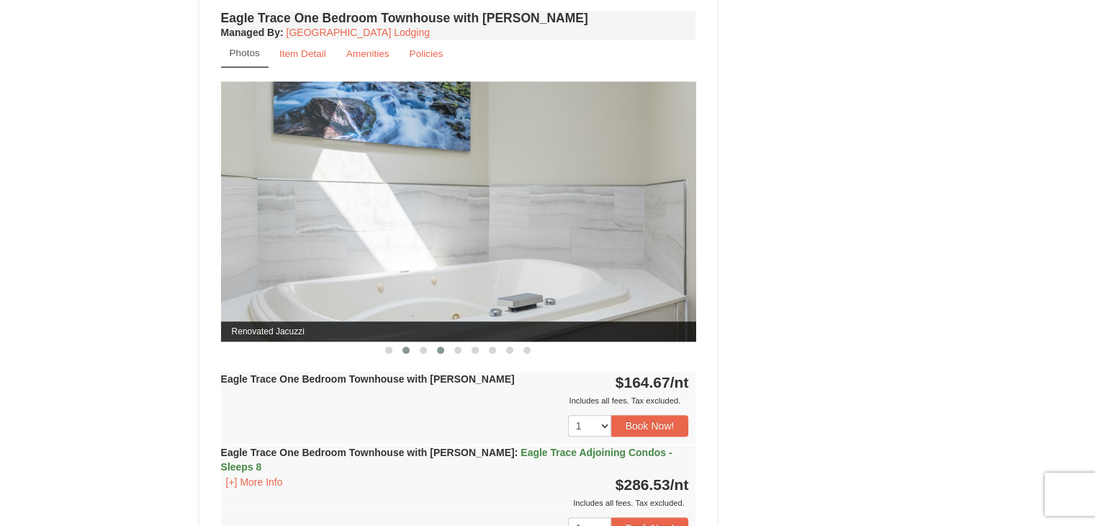
click at [435, 346] on button at bounding box center [440, 350] width 17 height 14
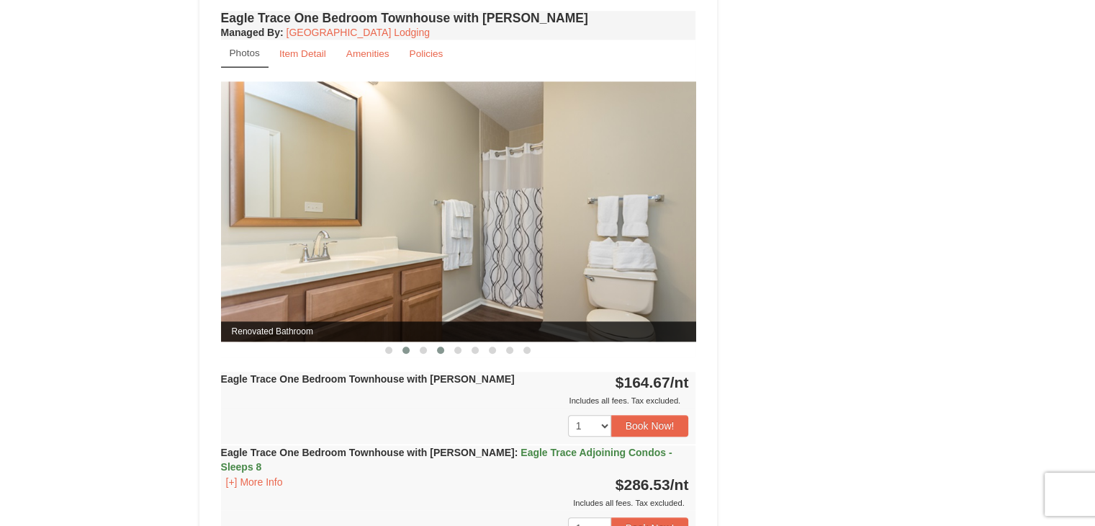
click at [403, 349] on button at bounding box center [405, 350] width 17 height 14
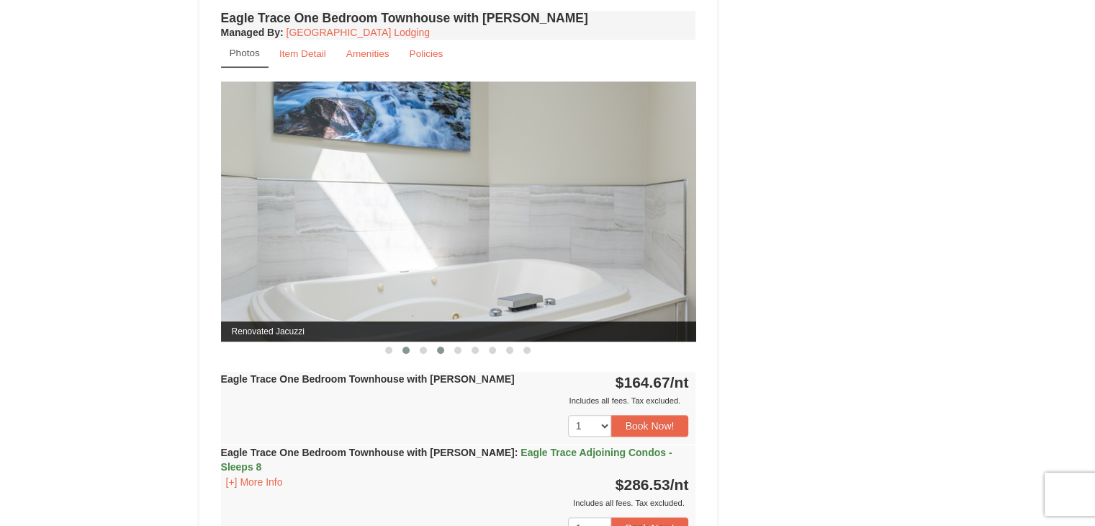
click at [438, 349] on span at bounding box center [440, 349] width 7 height 7
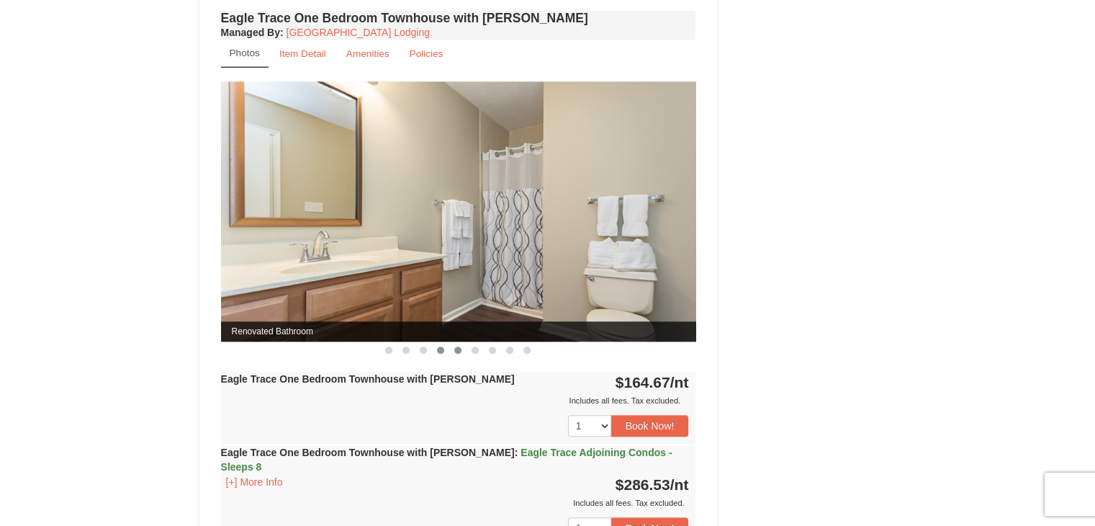
click at [461, 347] on span at bounding box center [457, 349] width 7 height 7
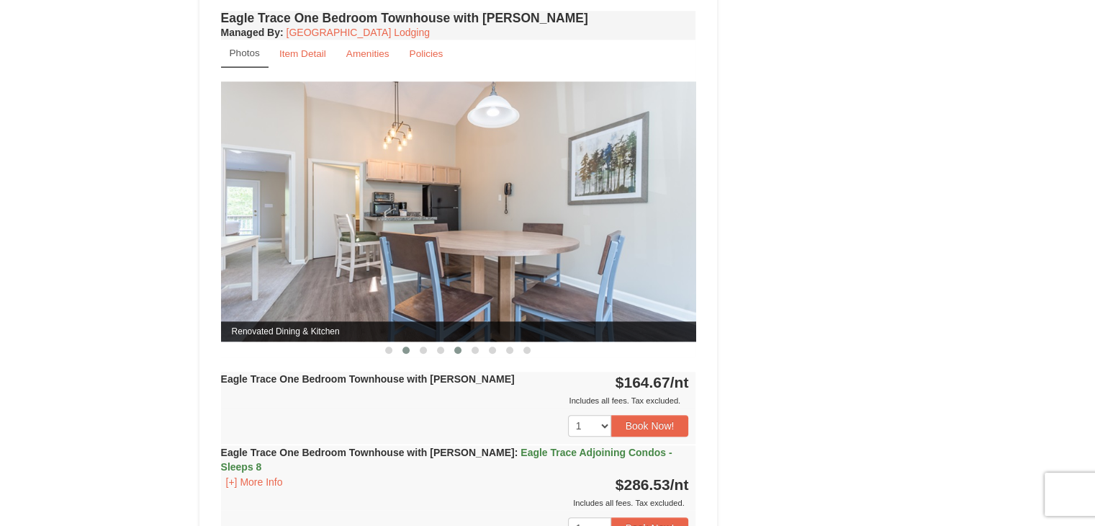
click at [409, 346] on span at bounding box center [405, 349] width 7 height 7
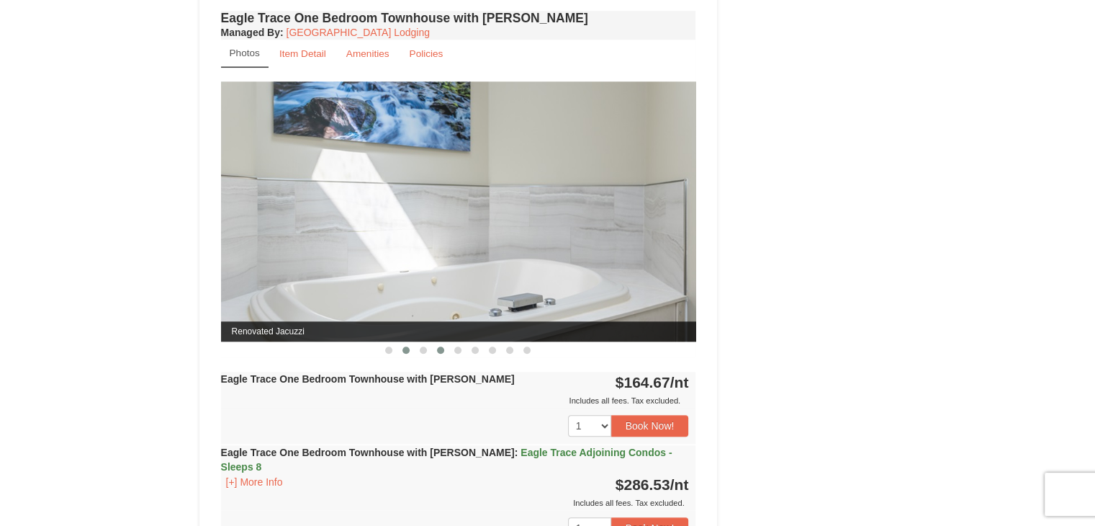
click at [432, 350] on button at bounding box center [440, 350] width 17 height 14
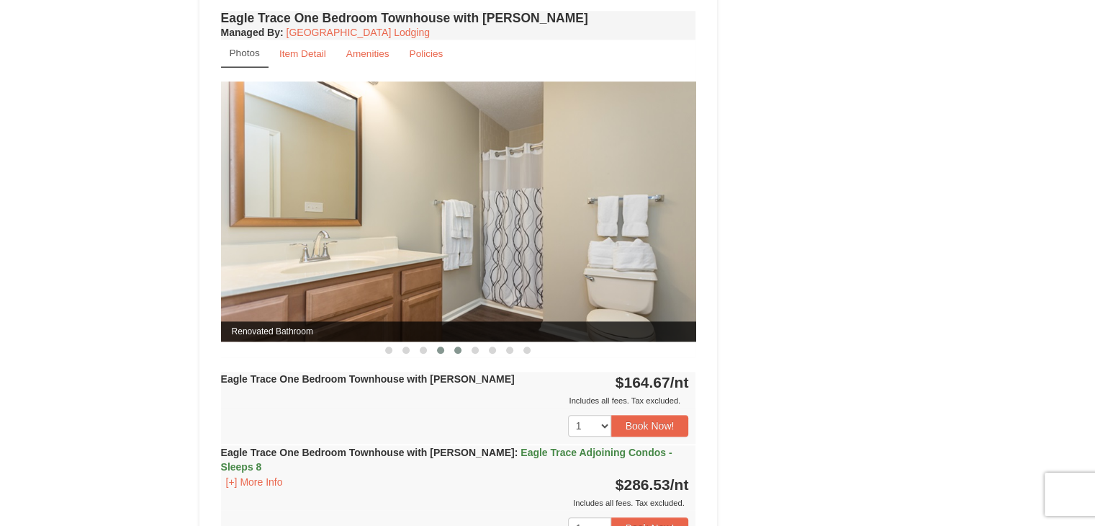
click at [455, 346] on span at bounding box center [457, 349] width 7 height 7
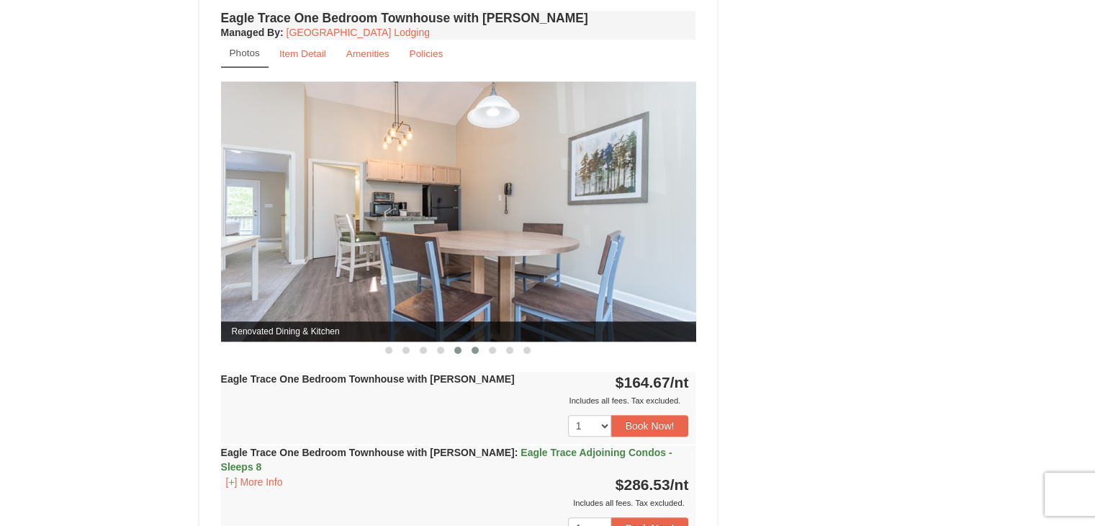
click at [479, 350] on button at bounding box center [475, 350] width 17 height 14
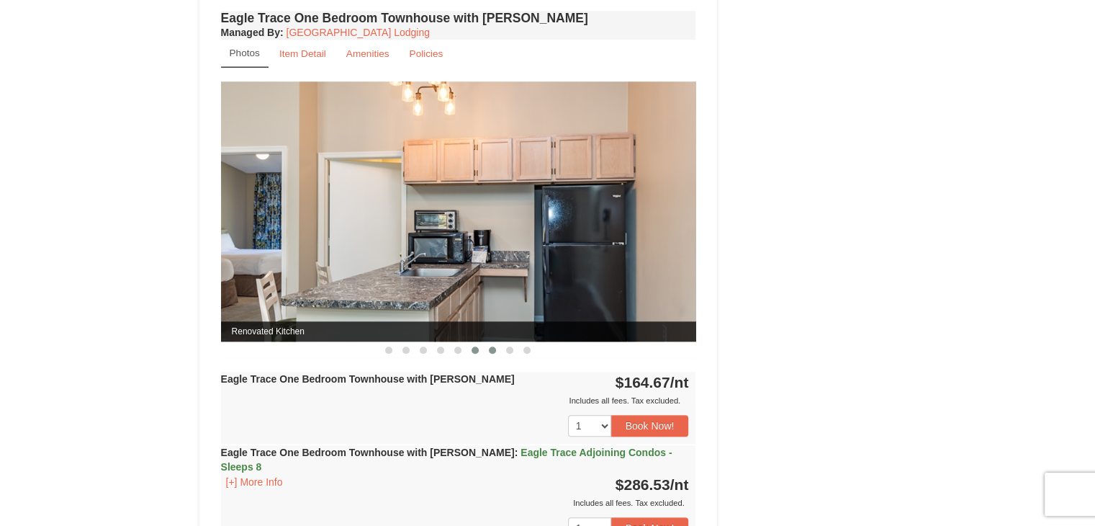
click at [496, 347] on button at bounding box center [492, 350] width 17 height 14
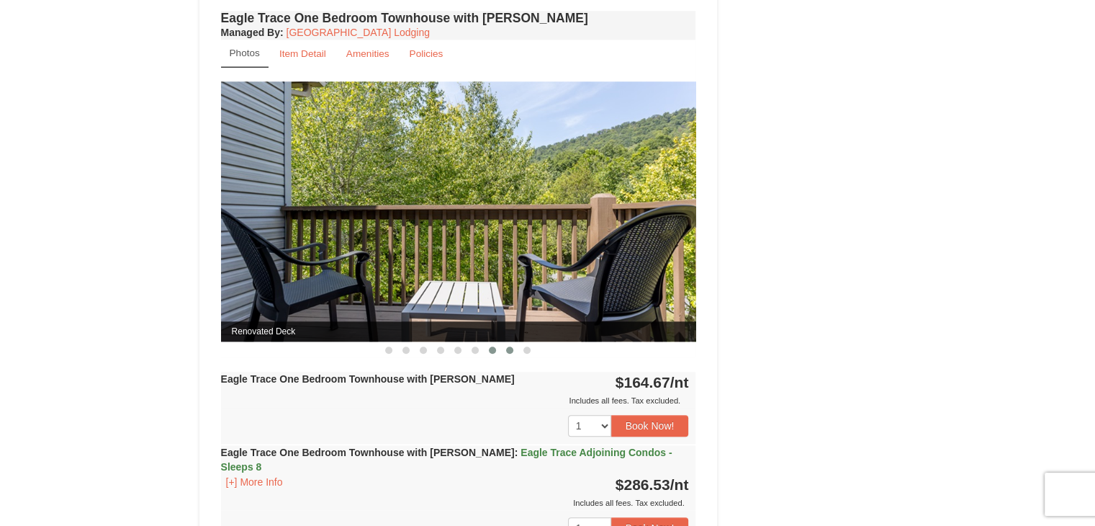
click at [507, 346] on span at bounding box center [509, 349] width 7 height 7
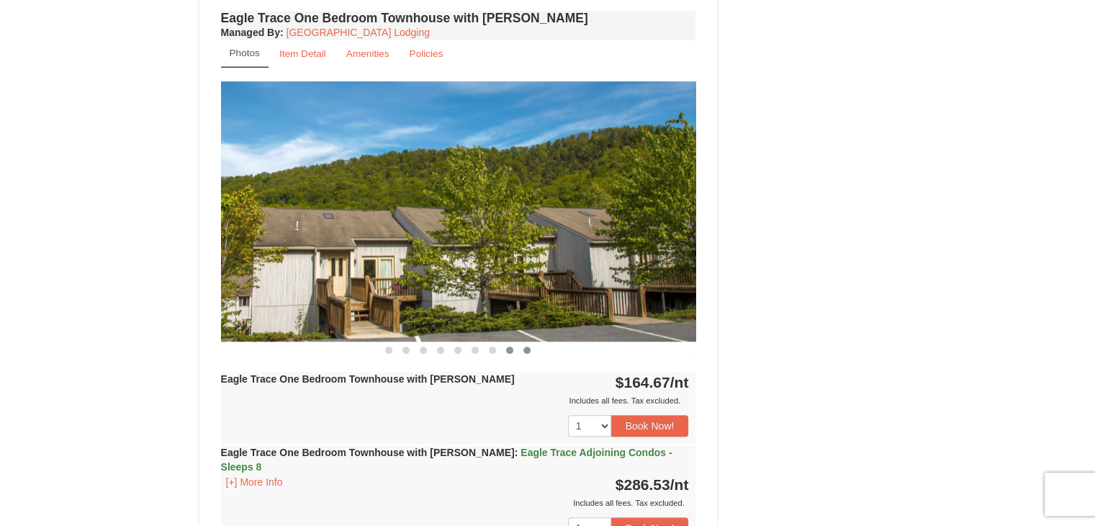
click at [526, 346] on span at bounding box center [526, 349] width 7 height 7
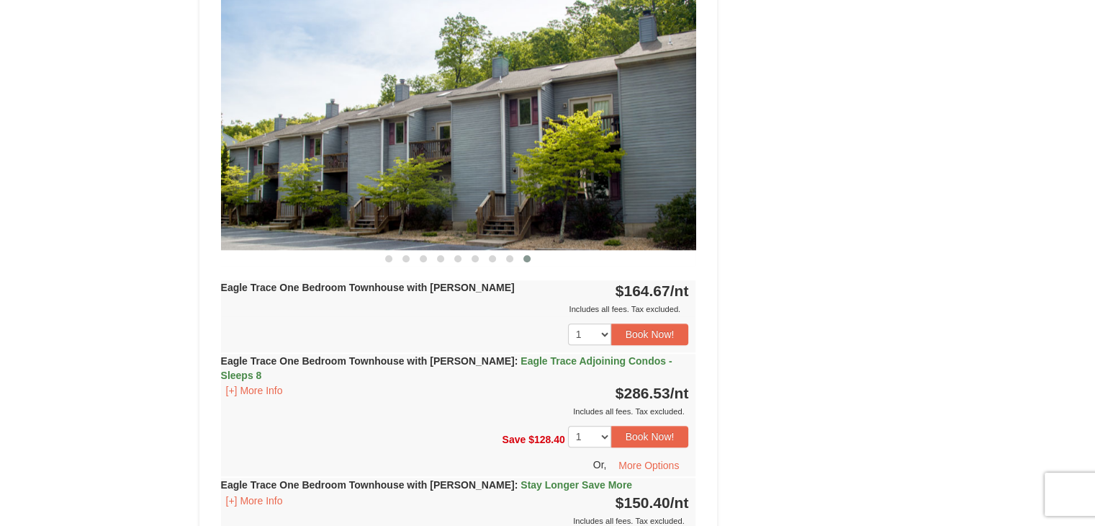
scroll to position [1482, 0]
click at [405, 282] on strong "Eagle Trace One Bedroom Townhouse with [PERSON_NAME]" at bounding box center [368, 287] width 294 height 12
click at [279, 382] on button "[+] More Info" at bounding box center [254, 390] width 67 height 16
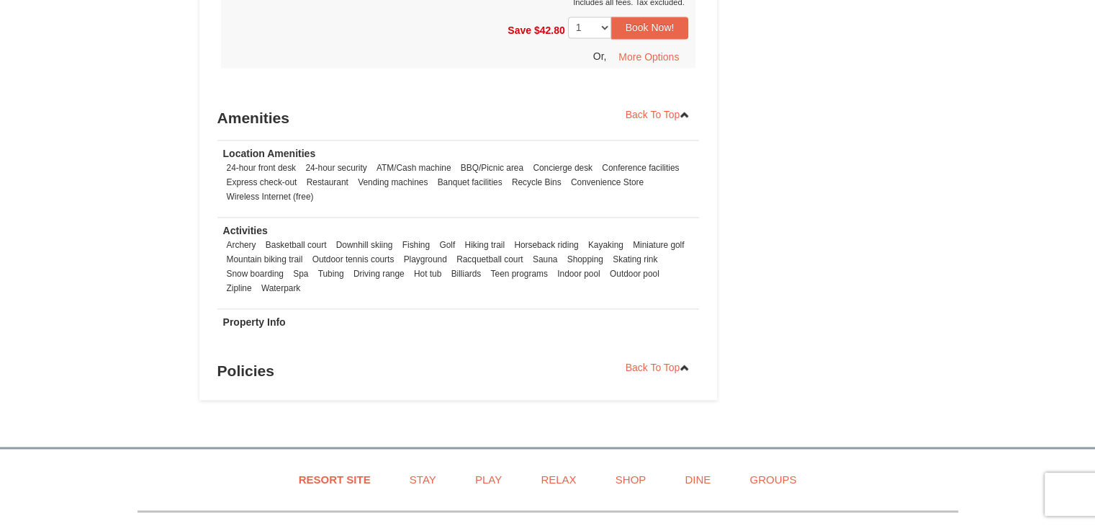
scroll to position [2108, 0]
click at [659, 106] on link "Back To Top" at bounding box center [658, 117] width 84 height 22
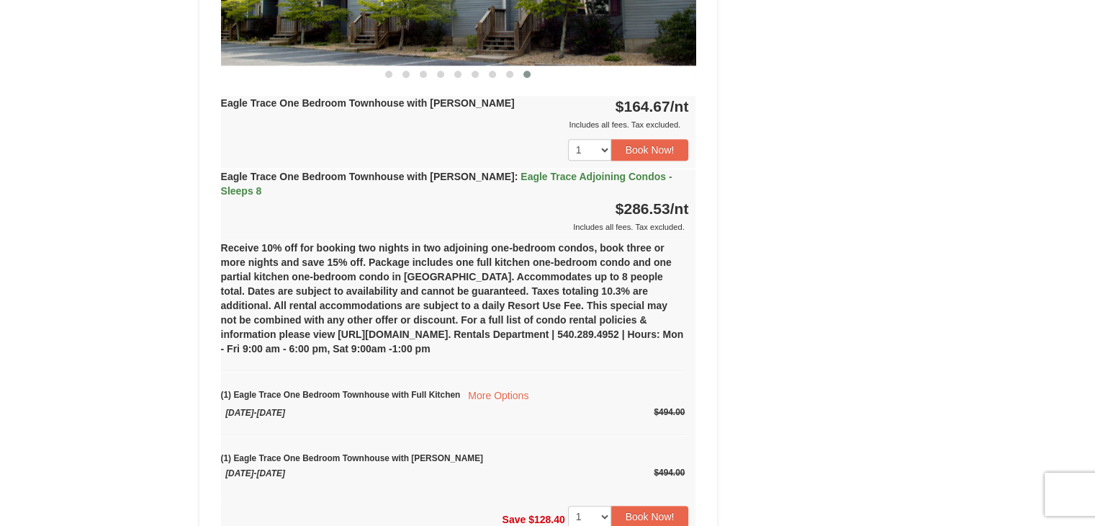
scroll to position [1513, 0]
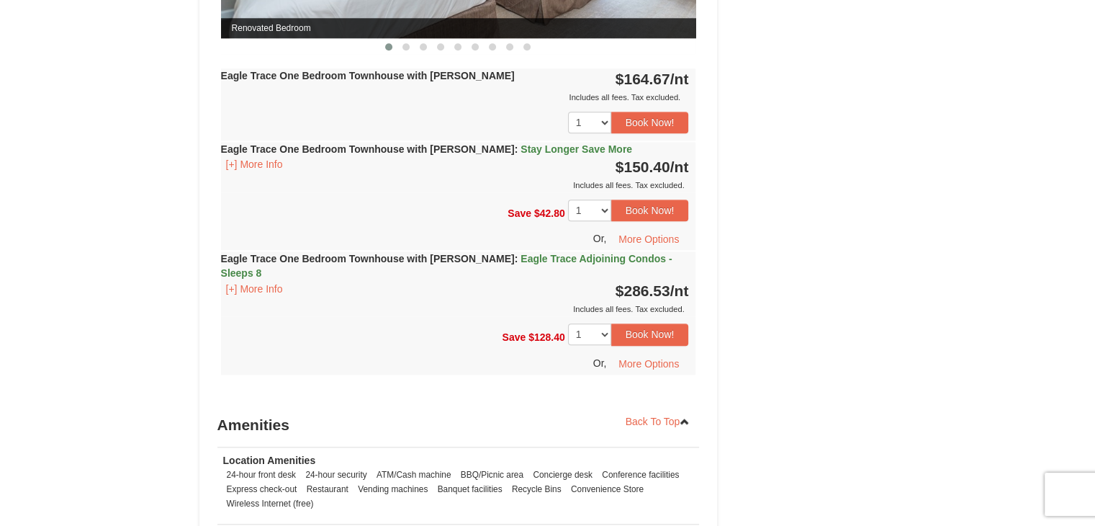
scroll to position [1528, 0]
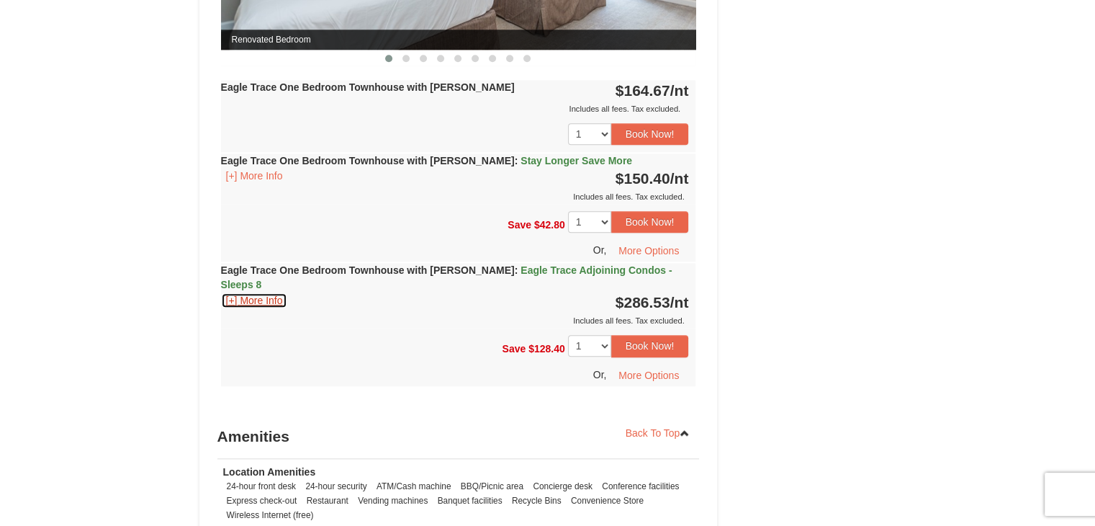
click at [272, 292] on button "[+] More Info" at bounding box center [254, 300] width 67 height 16
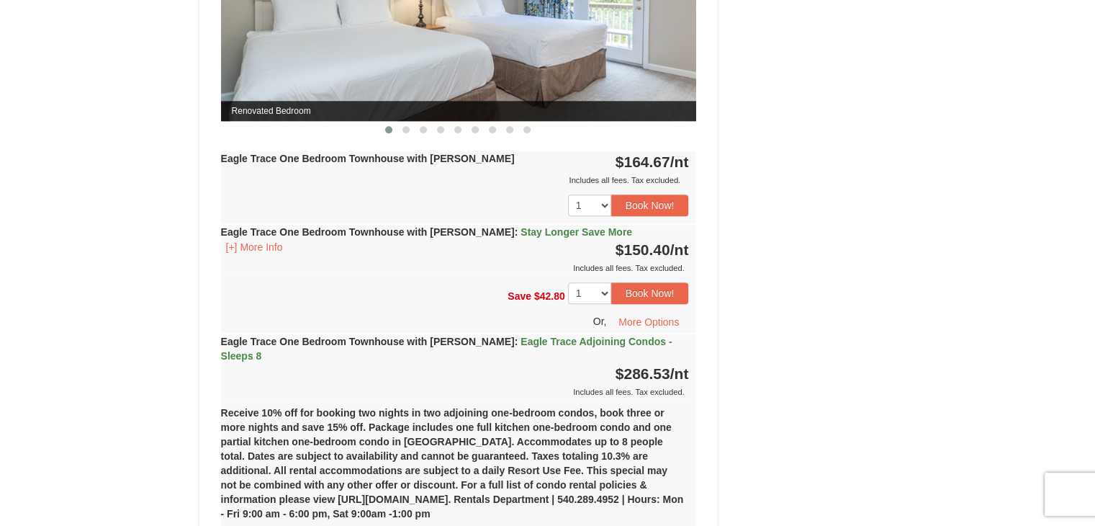
scroll to position [1454, 0]
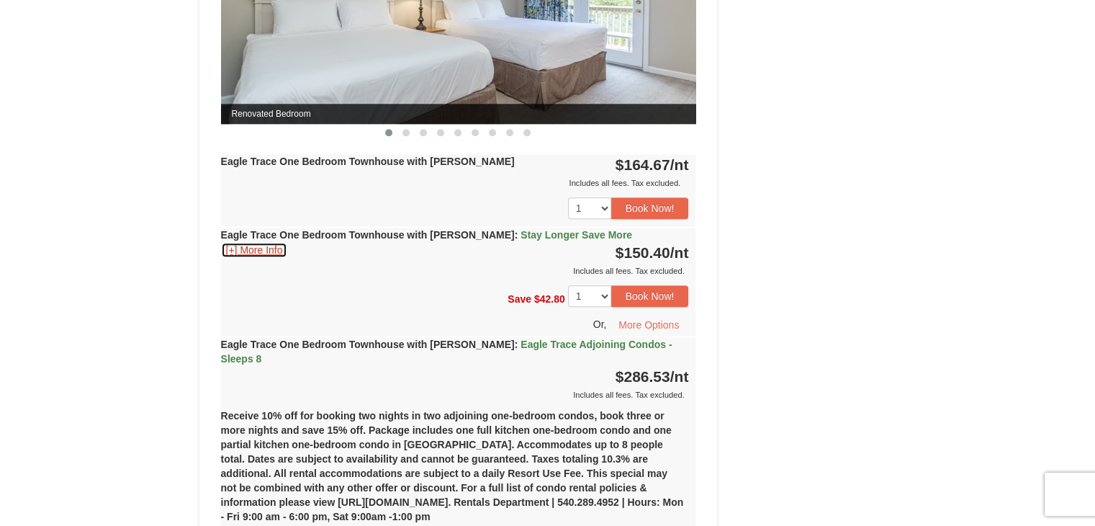
click at [261, 248] on button "[+] More Info" at bounding box center [254, 250] width 67 height 16
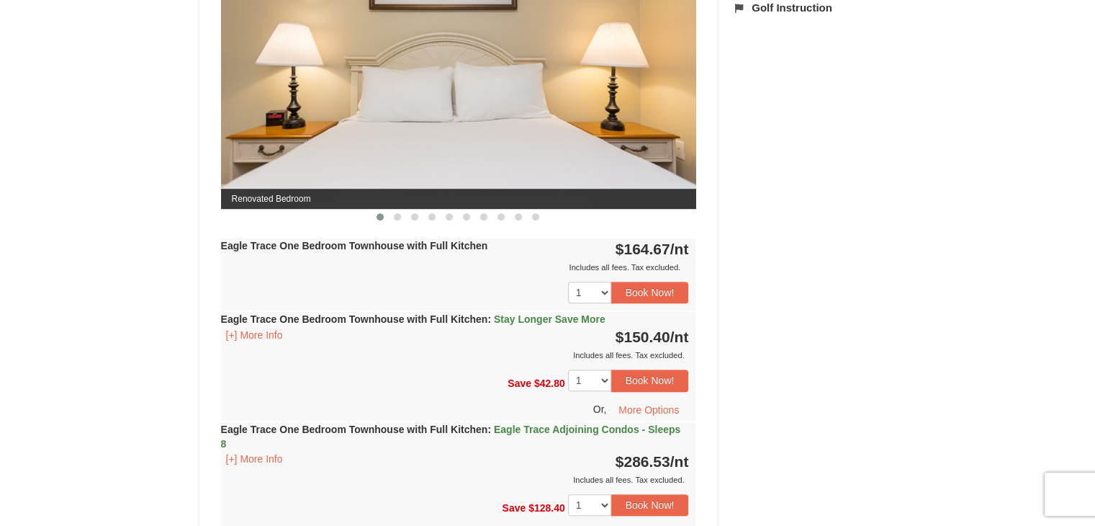
scroll to position [670, 0]
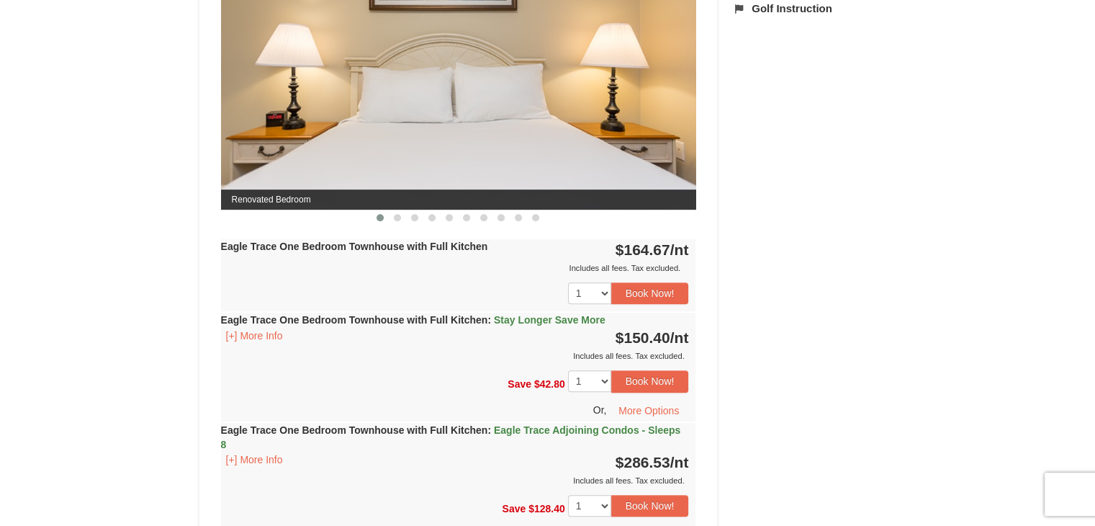
drag, startPoint x: 588, startPoint y: 321, endPoint x: 438, endPoint y: 266, distance: 160.4
click at [438, 266] on div "Includes all fees. Tax excluded." at bounding box center [455, 268] width 468 height 14
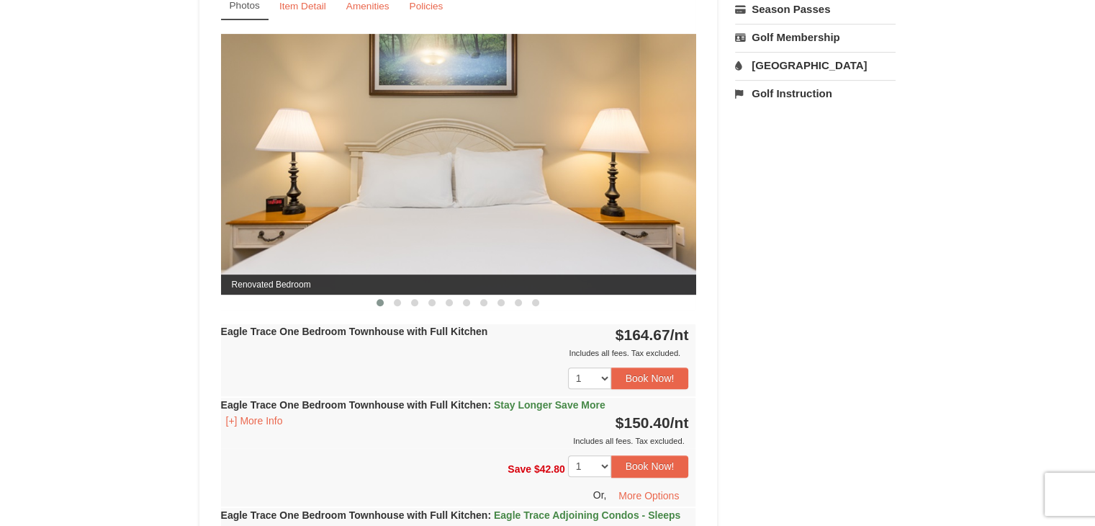
scroll to position [583, 0]
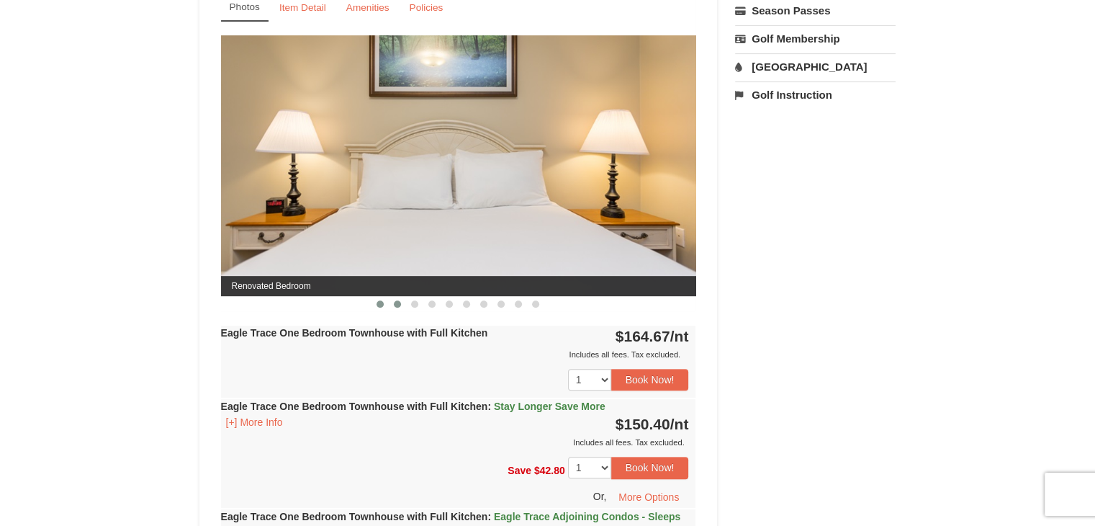
click at [397, 300] on span at bounding box center [397, 303] width 7 height 7
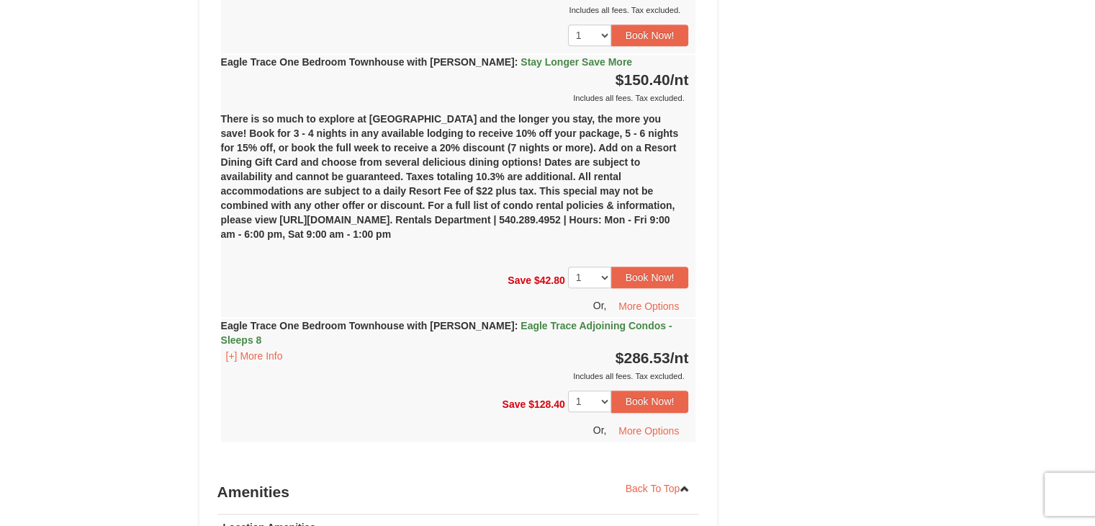
scroll to position [1640, 0]
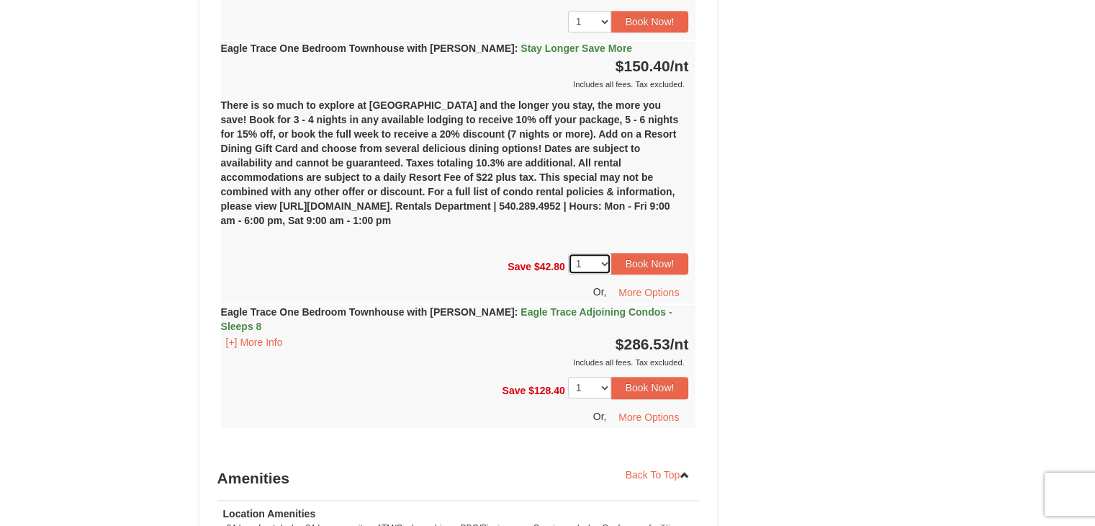
click at [603, 258] on select "1 2 3 4 5 6 7 8 9 10 11 12 13 14" at bounding box center [589, 264] width 43 height 22
click at [600, 258] on select "1 2 3 4 5 6 7 8 9 10 11 12 13 14" at bounding box center [589, 264] width 43 height 22
click at [632, 261] on button "Book Now!" at bounding box center [650, 264] width 78 height 22
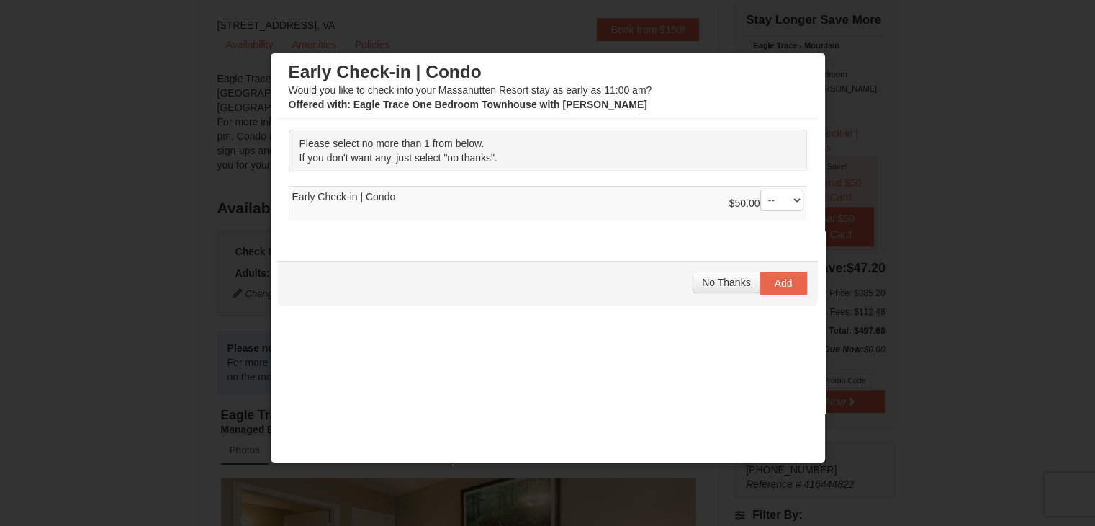
scroll to position [0, 0]
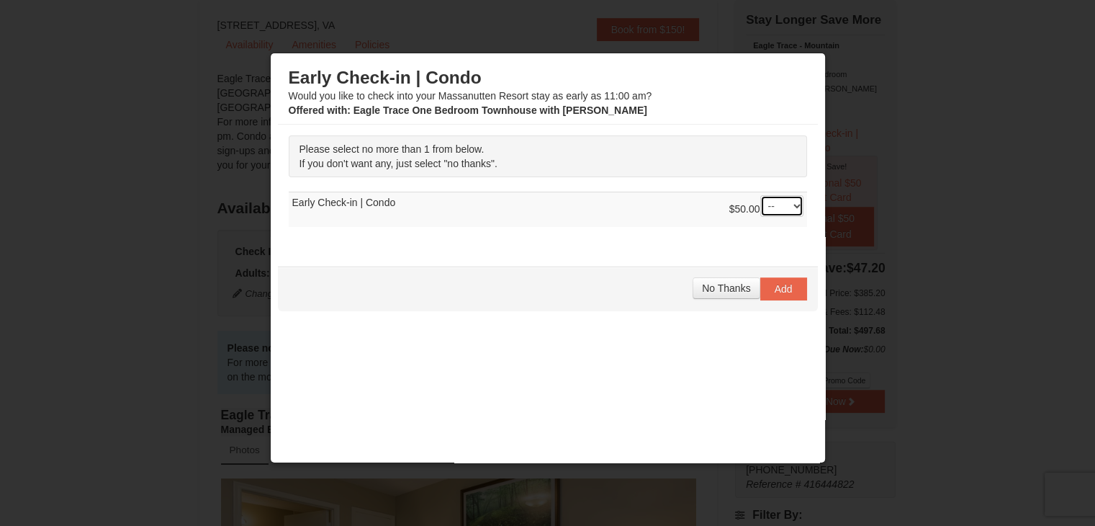
click at [778, 202] on select "-- 01" at bounding box center [781, 206] width 43 height 22
click at [739, 289] on span "No Thanks" at bounding box center [726, 288] width 48 height 12
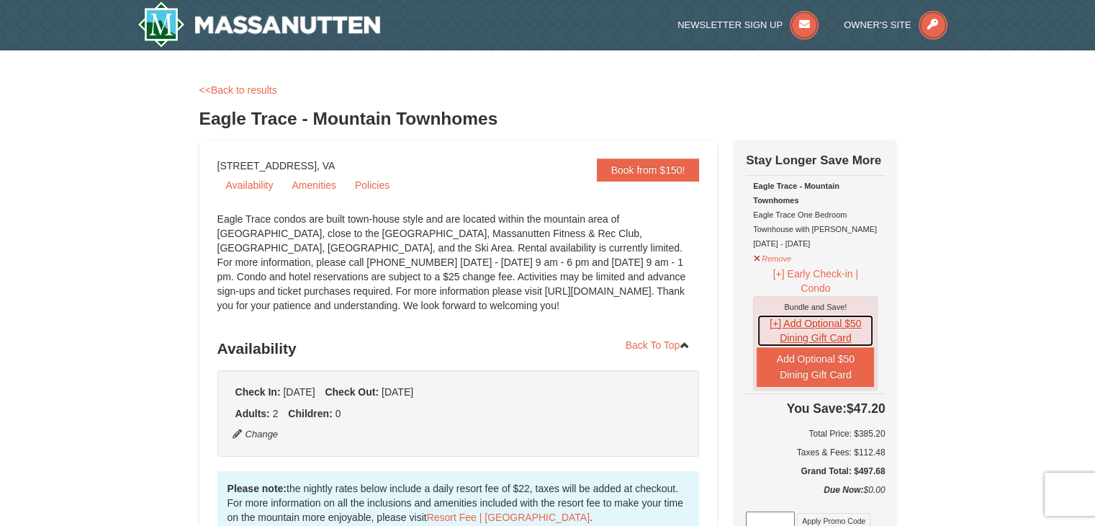
drag, startPoint x: 774, startPoint y: 323, endPoint x: 925, endPoint y: 333, distance: 151.5
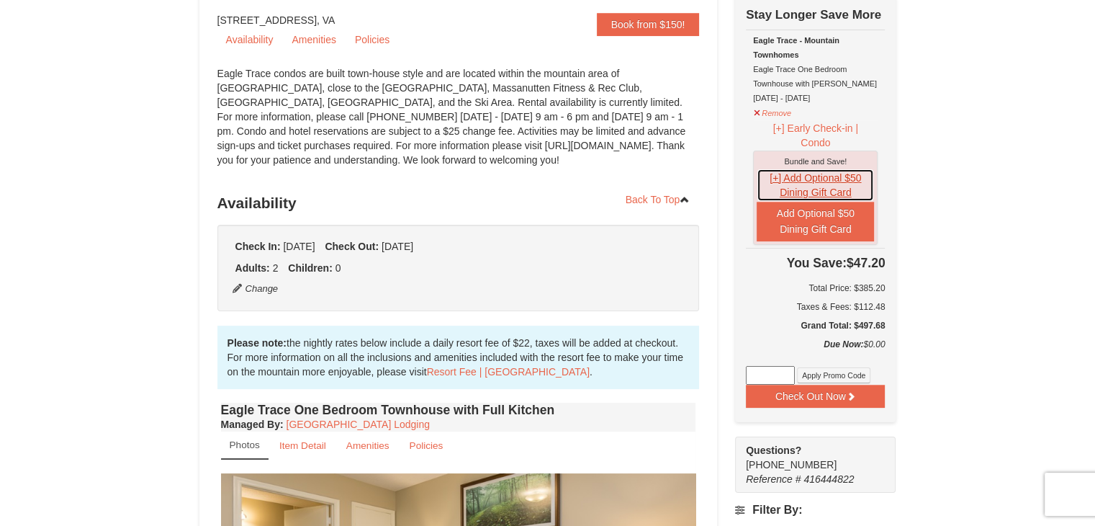
scroll to position [149, 0]
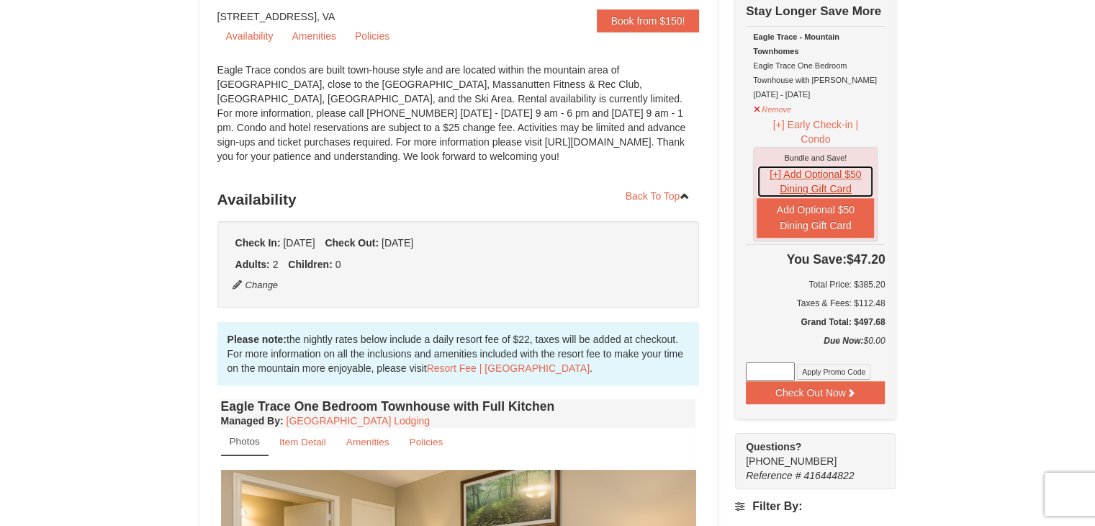
click at [777, 175] on button "[+] Add Optional $50 Dining Gift Card" at bounding box center [815, 181] width 117 height 33
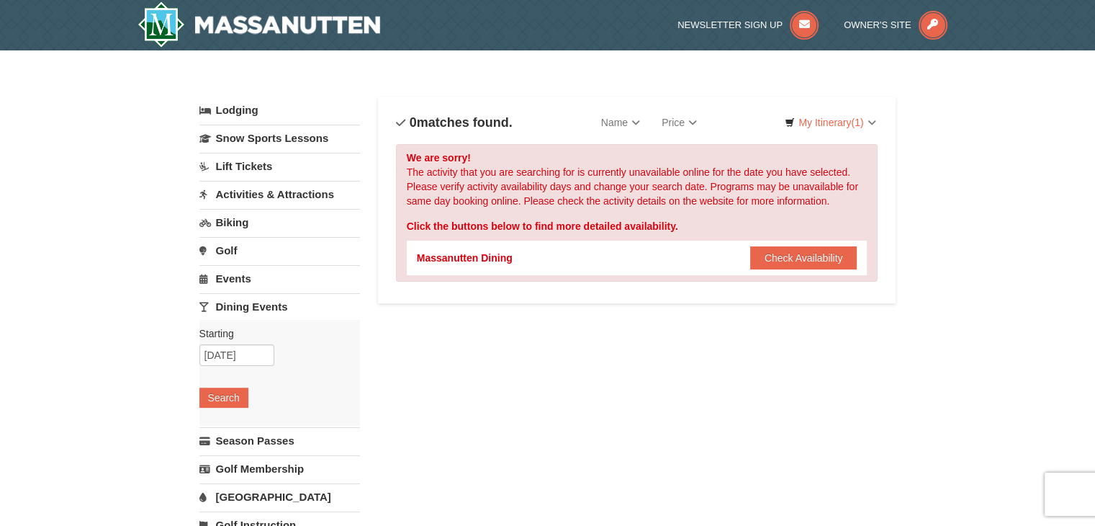
click at [398, 396] on div "Lodging Arrival Please format dates MM/DD/YYYY [DATE] Departure Please format d…" at bounding box center [547, 467] width 697 height 740
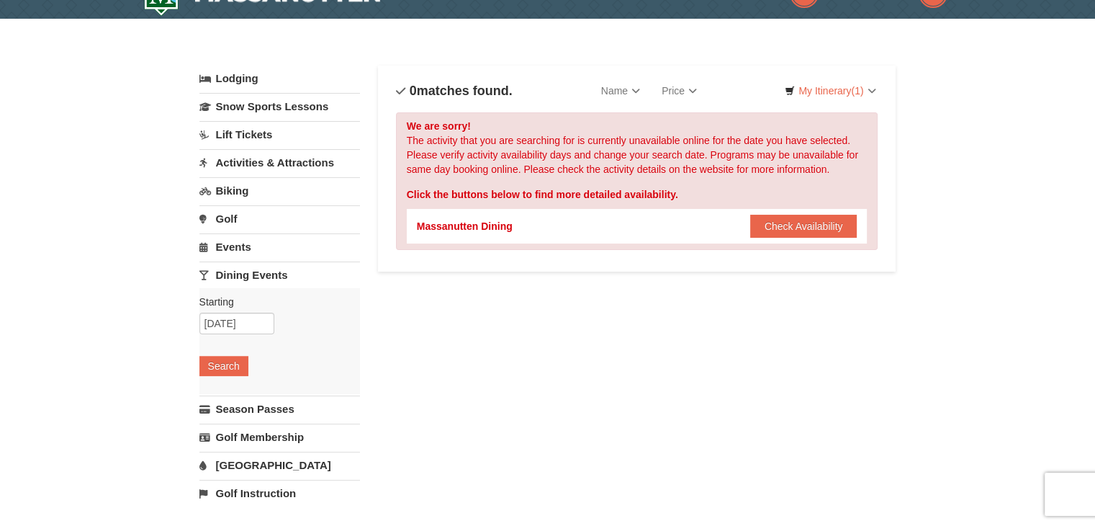
scroll to position [31, 0]
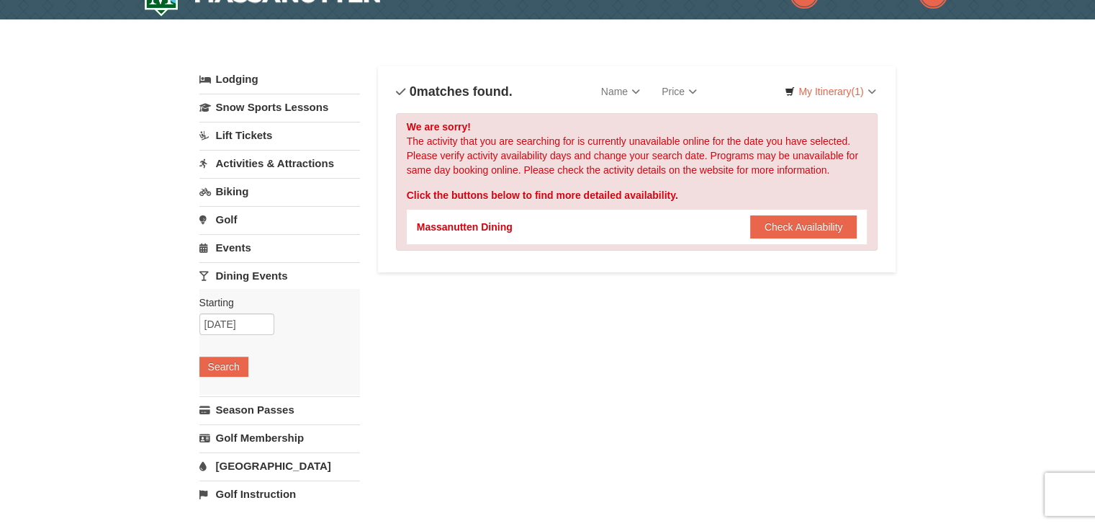
click at [302, 254] on link "Events" at bounding box center [279, 247] width 161 height 27
click at [230, 336] on button "Search" at bounding box center [223, 338] width 49 height 20
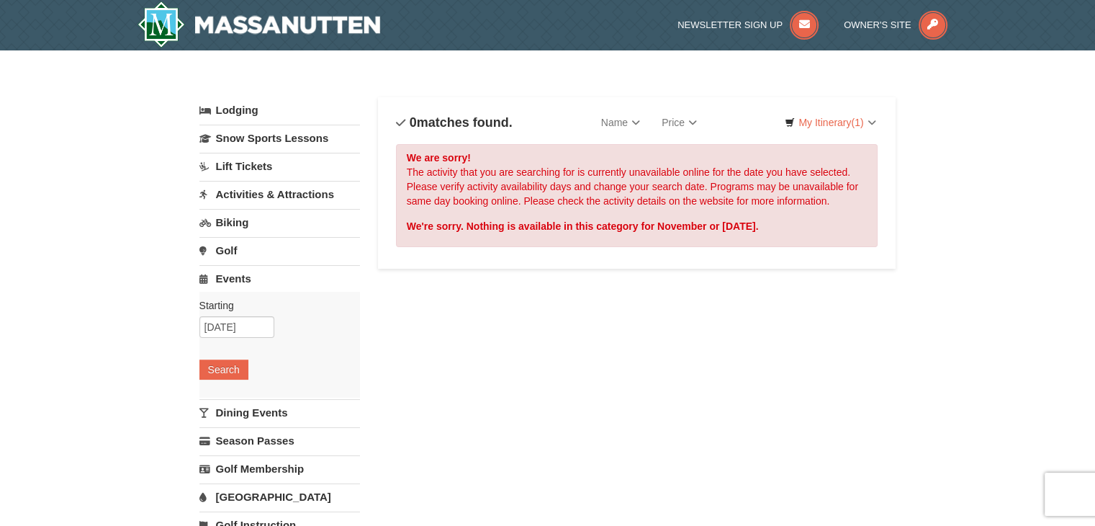
click at [274, 194] on link "Activities & Attractions" at bounding box center [279, 194] width 161 height 27
click at [233, 277] on button "Search" at bounding box center [223, 285] width 49 height 20
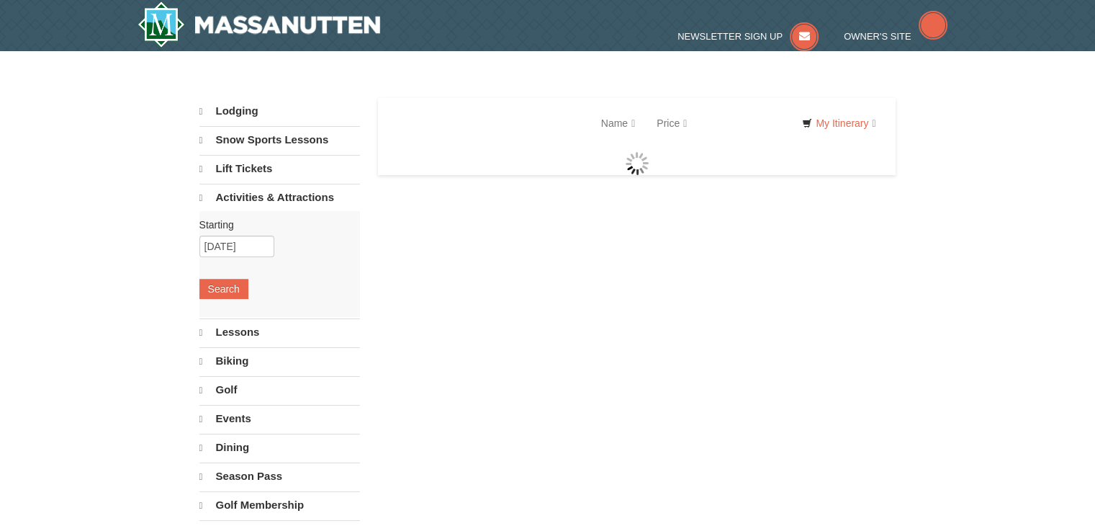
select select "10"
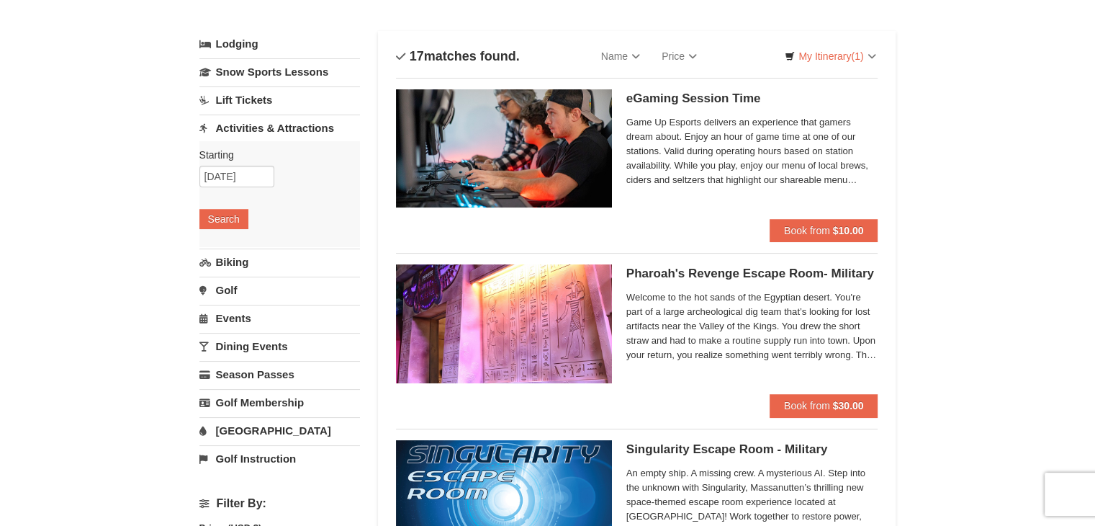
scroll to position [63, 0]
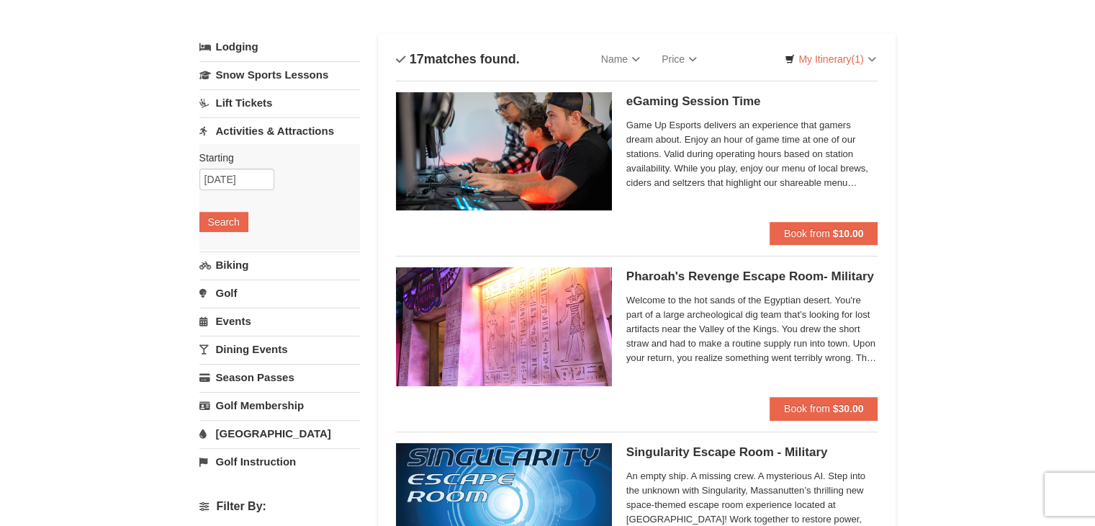
click at [274, 343] on link "Dining Events" at bounding box center [279, 349] width 161 height 27
click at [241, 334] on button "Search" at bounding box center [223, 334] width 49 height 20
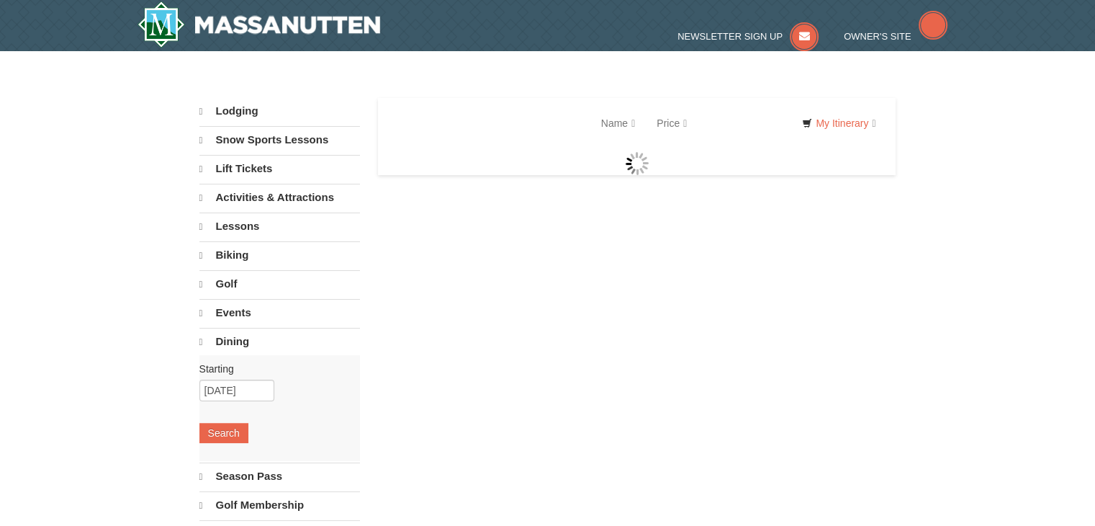
select select "10"
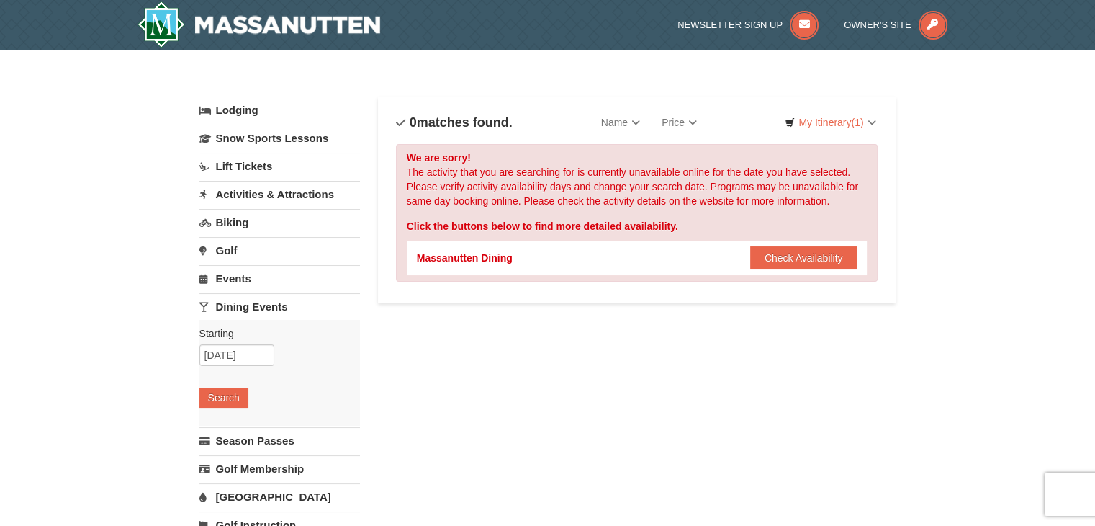
click at [263, 198] on link "Activities & Attractions" at bounding box center [279, 194] width 161 height 27
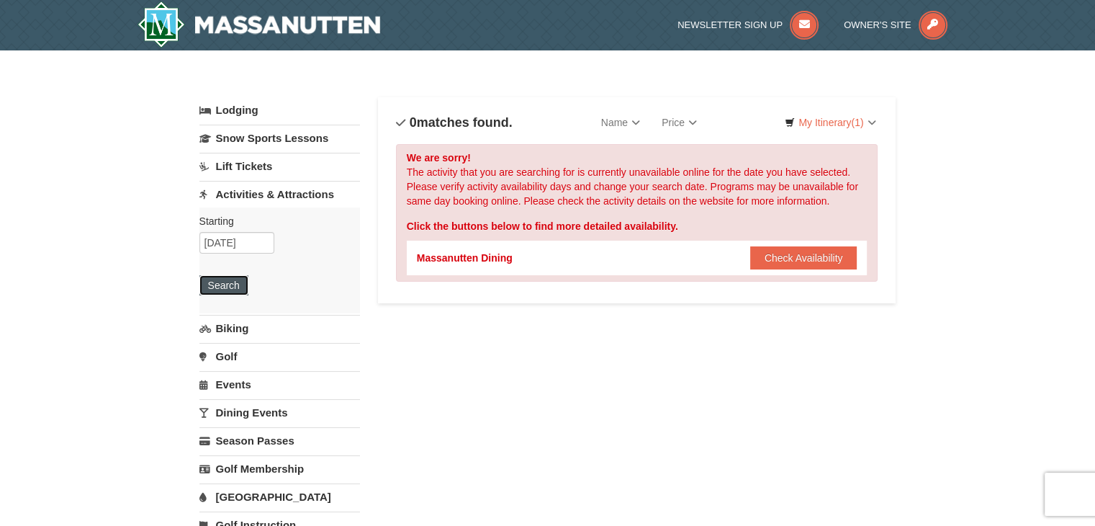
click at [230, 279] on button "Search" at bounding box center [223, 285] width 49 height 20
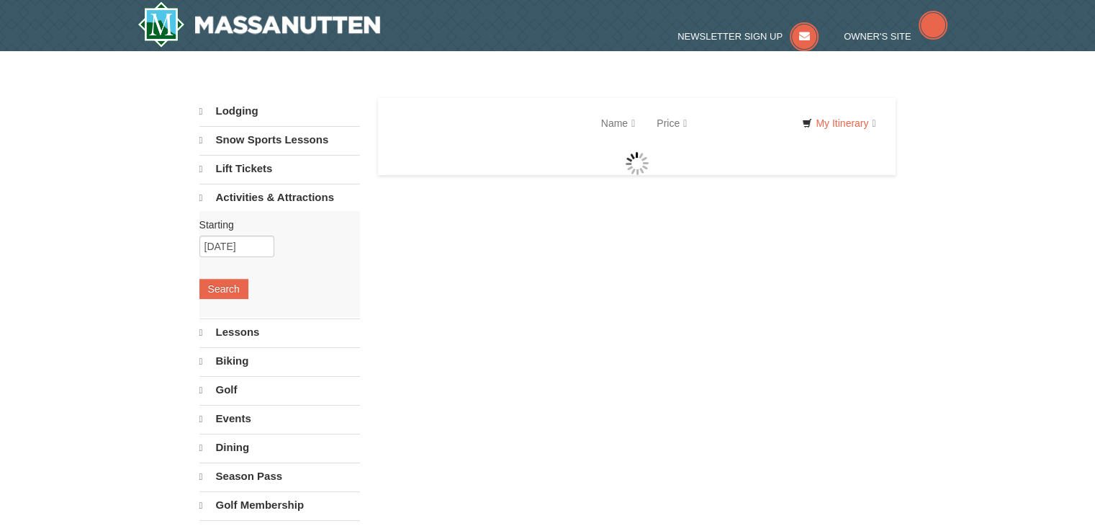
select select "10"
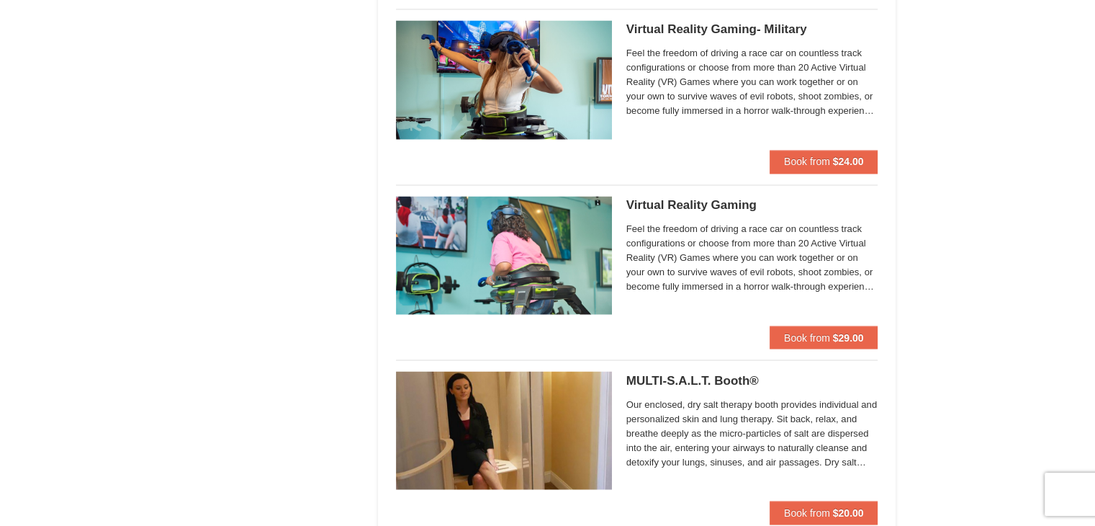
scroll to position [2413, 0]
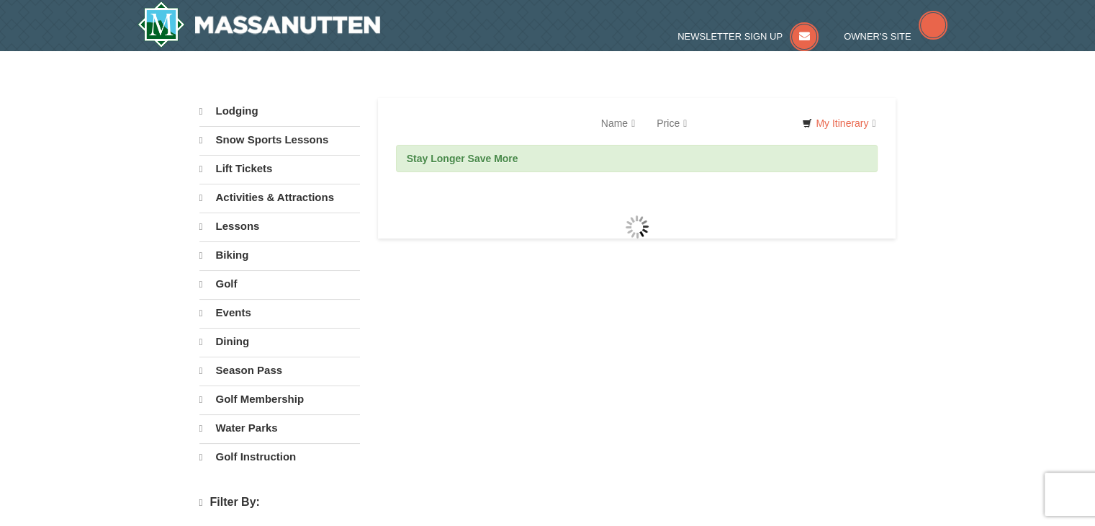
select select "10"
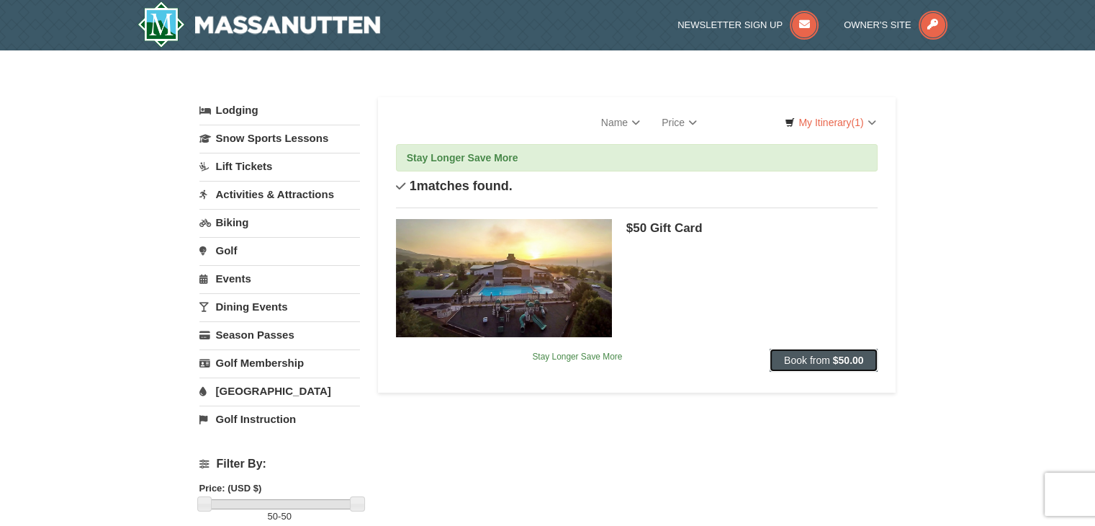
click at [829, 359] on button "Book from $50.00" at bounding box center [824, 359] width 109 height 23
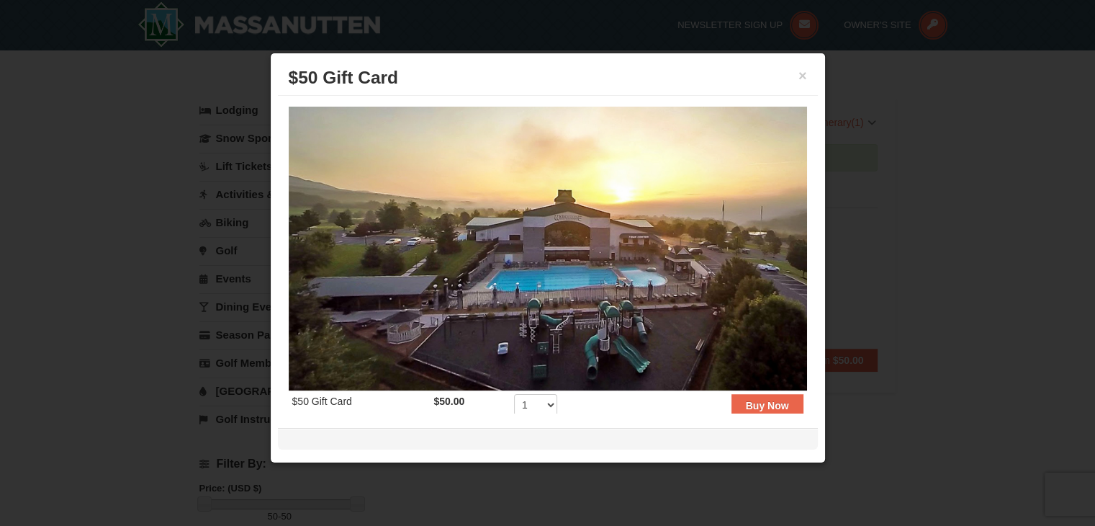
click at [792, 83] on h3 "$50 Gift Card" at bounding box center [548, 78] width 518 height 22
click at [806, 68] on div "× $50 Gift Card" at bounding box center [548, 77] width 540 height 35
click at [803, 78] on button "×" at bounding box center [802, 75] width 9 height 14
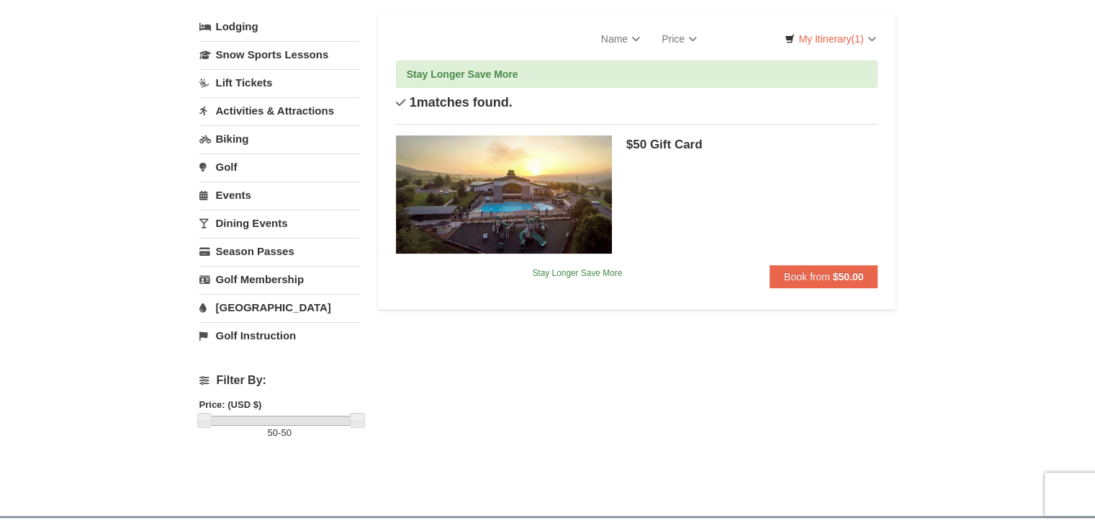
scroll to position [71, 0]
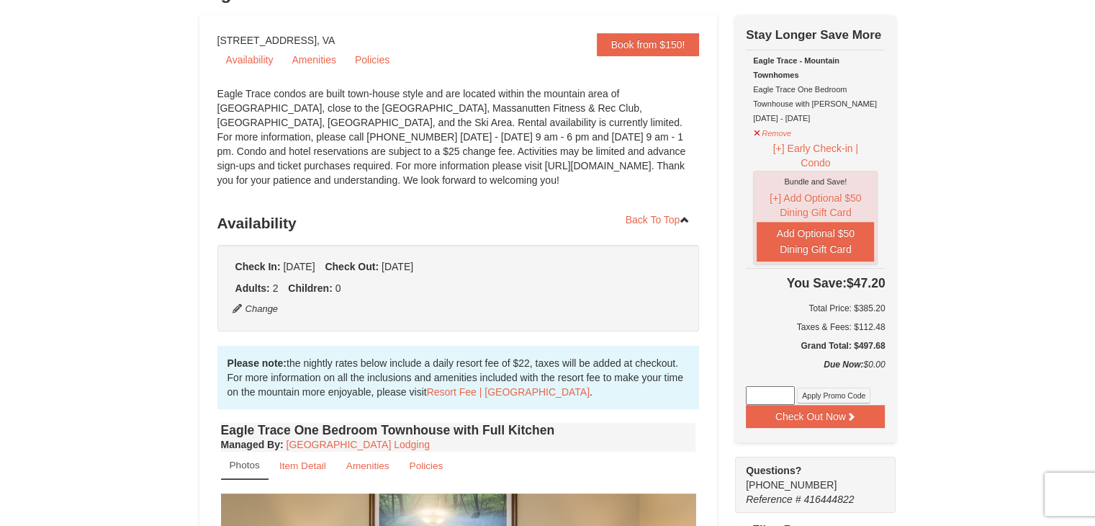
scroll to position [126, 0]
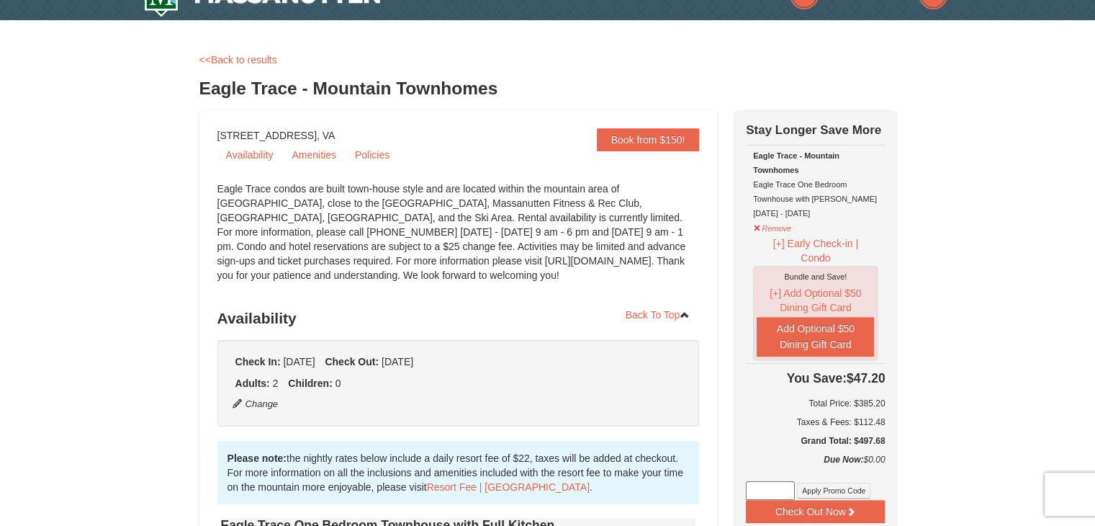
scroll to position [0, 0]
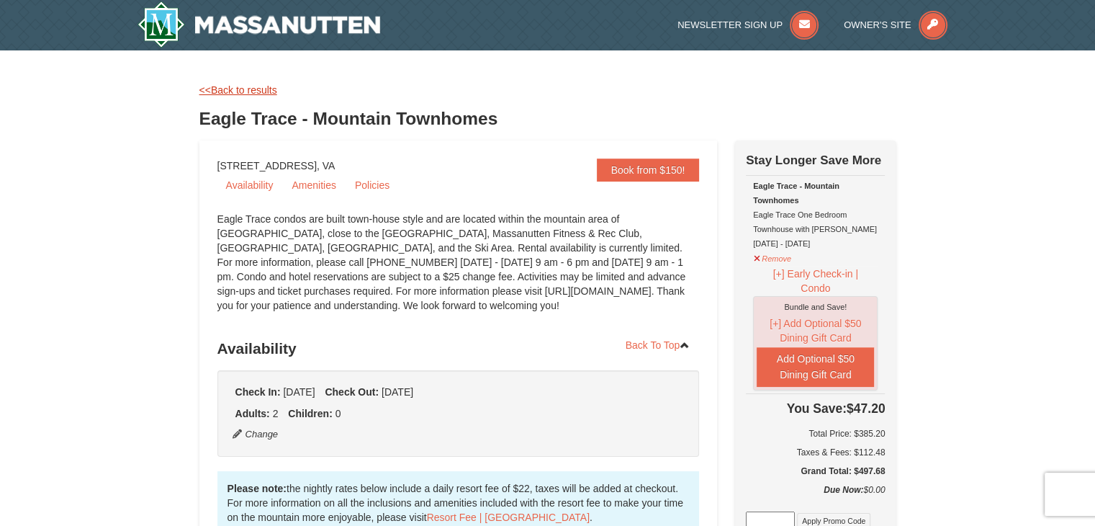
click at [261, 84] on link "<<Back to results" at bounding box center [238, 90] width 78 height 12
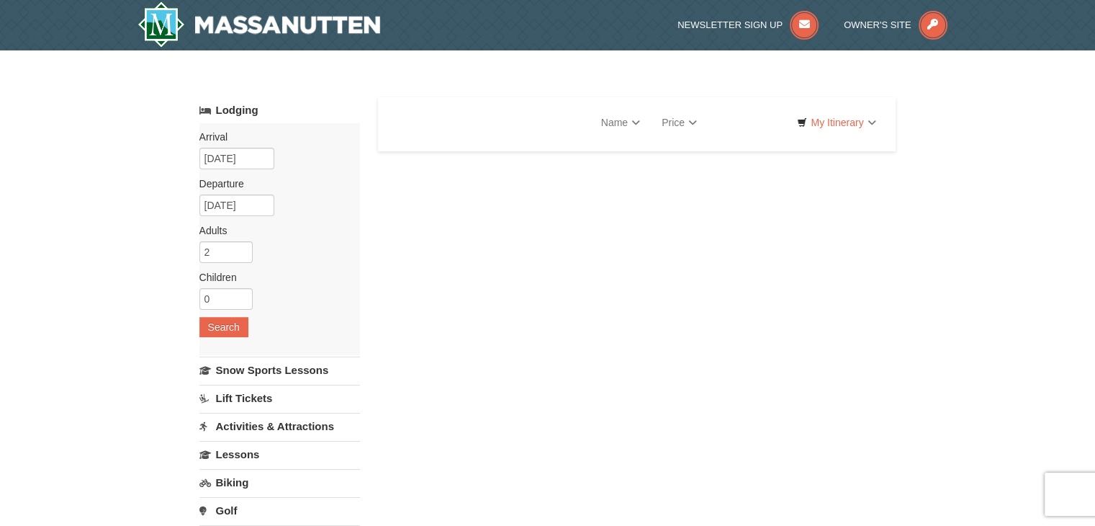
scroll to position [472, 0]
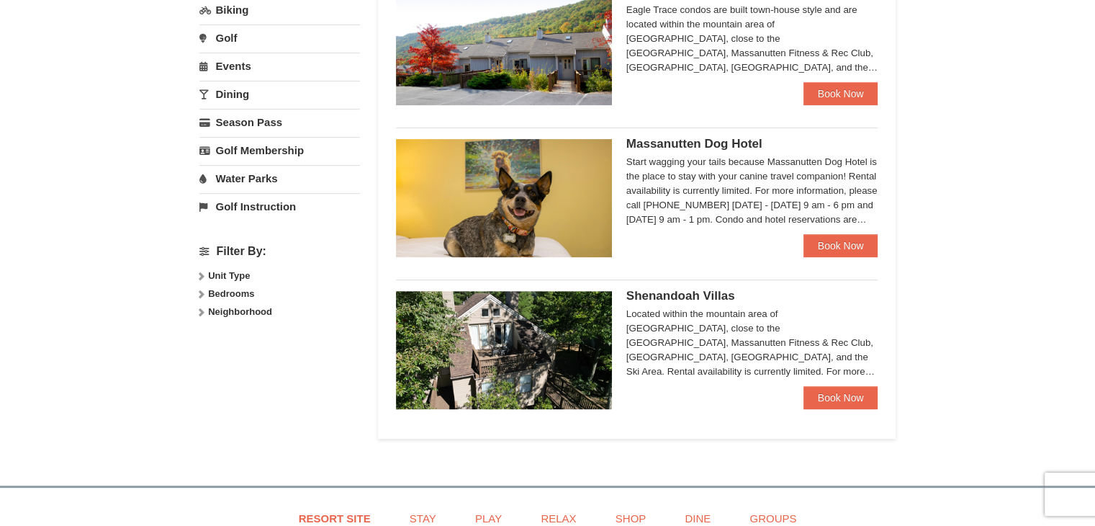
select select "10"
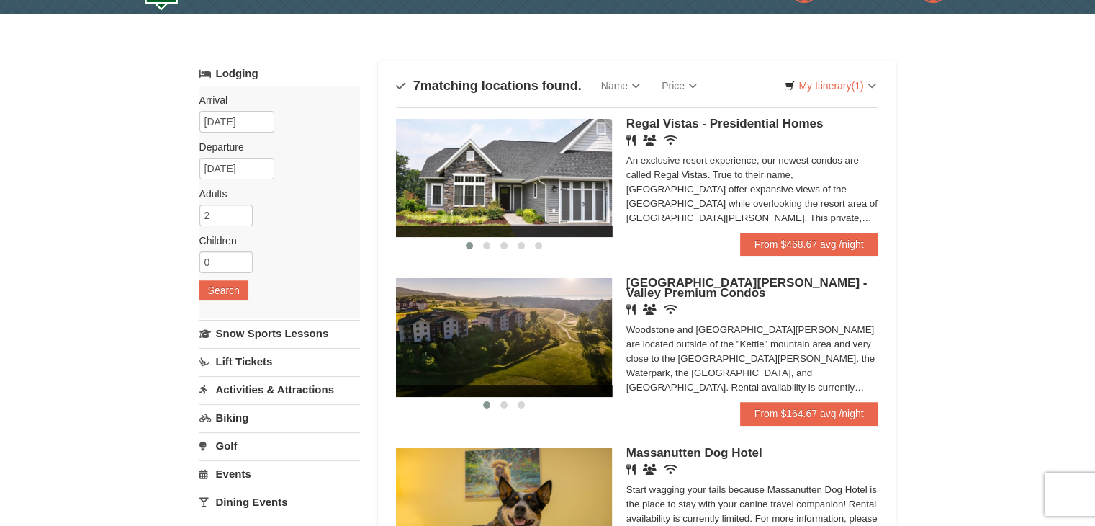
scroll to position [0, 0]
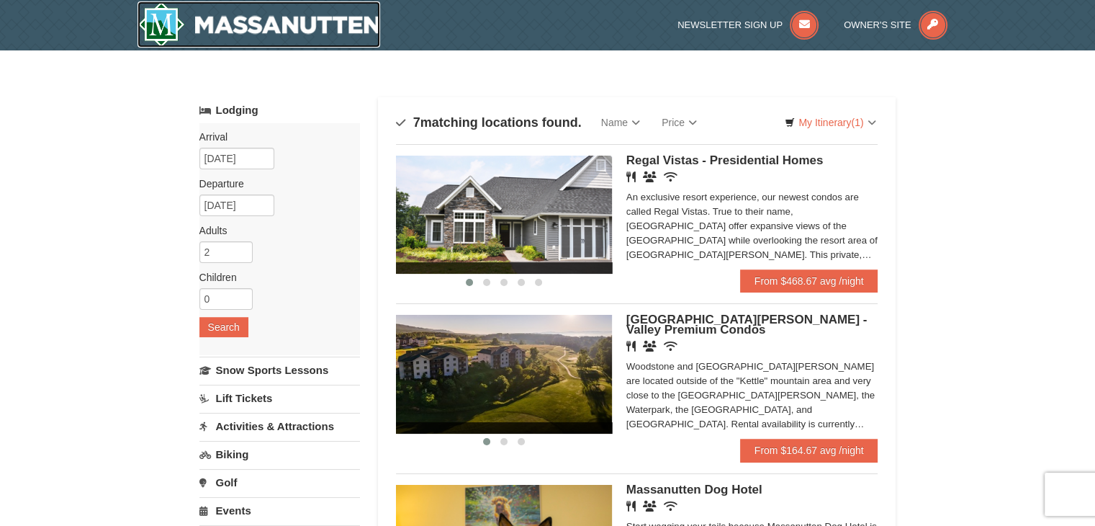
click at [360, 29] on img at bounding box center [259, 24] width 243 height 46
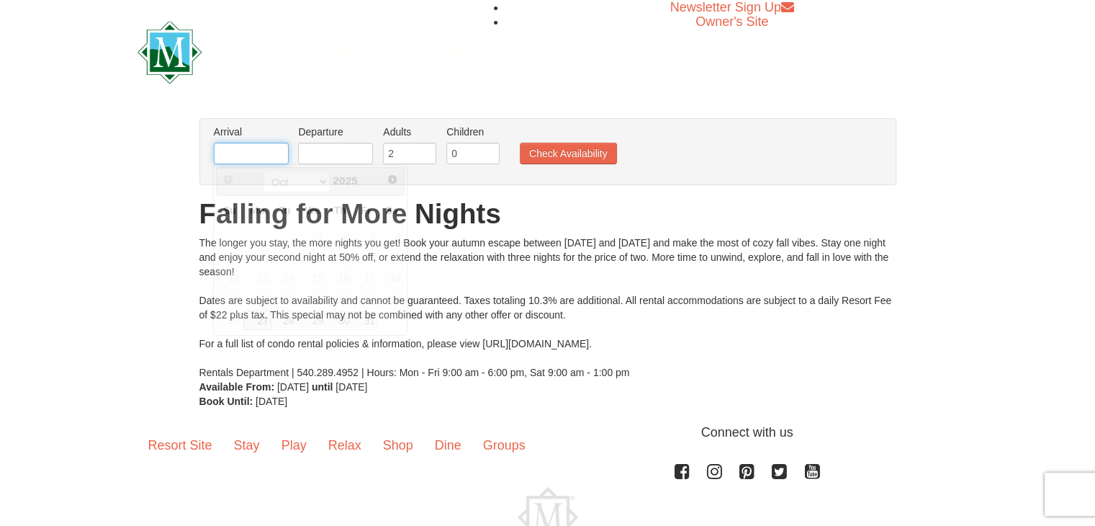
click at [278, 148] on input "text" at bounding box center [251, 154] width 75 height 22
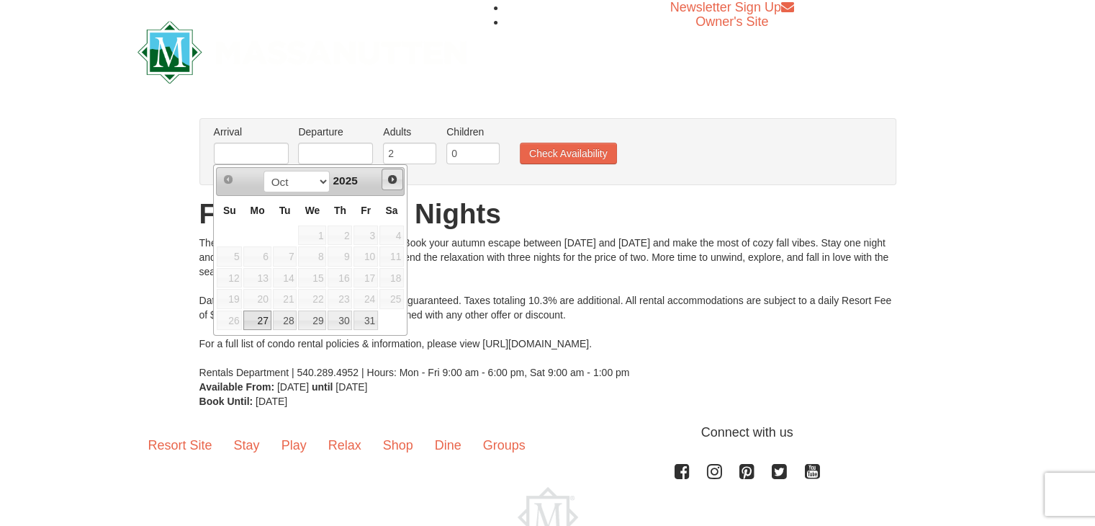
click at [389, 181] on span "Next" at bounding box center [393, 180] width 12 height 12
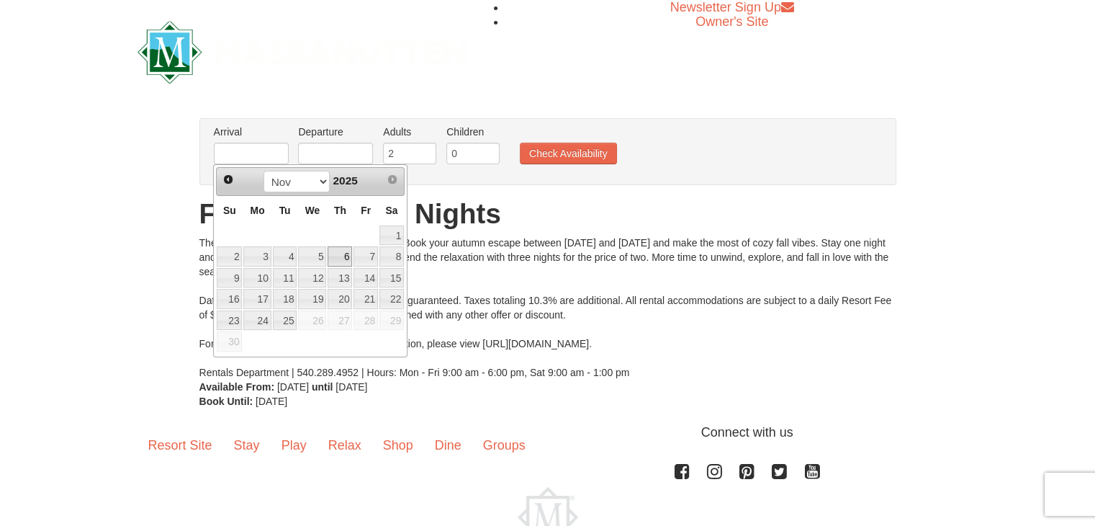
click at [334, 256] on link "6" at bounding box center [340, 256] width 24 height 20
type input "[DATE]"
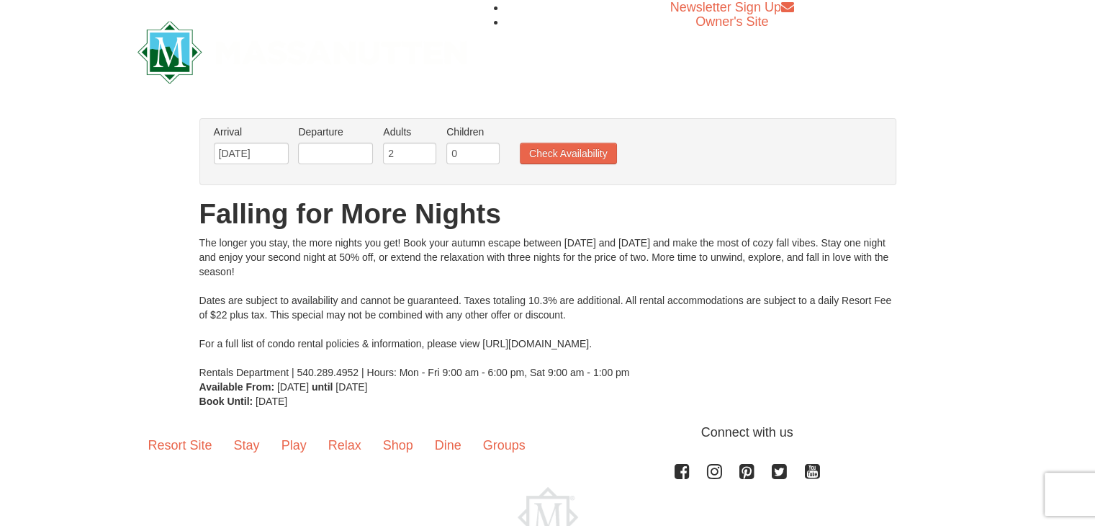
click at [348, 142] on li "Departure Please format dates MM/DD/YYYY Please format dates MM/DD/YYYY" at bounding box center [335, 148] width 82 height 47
click at [348, 149] on input "text" at bounding box center [335, 154] width 75 height 22
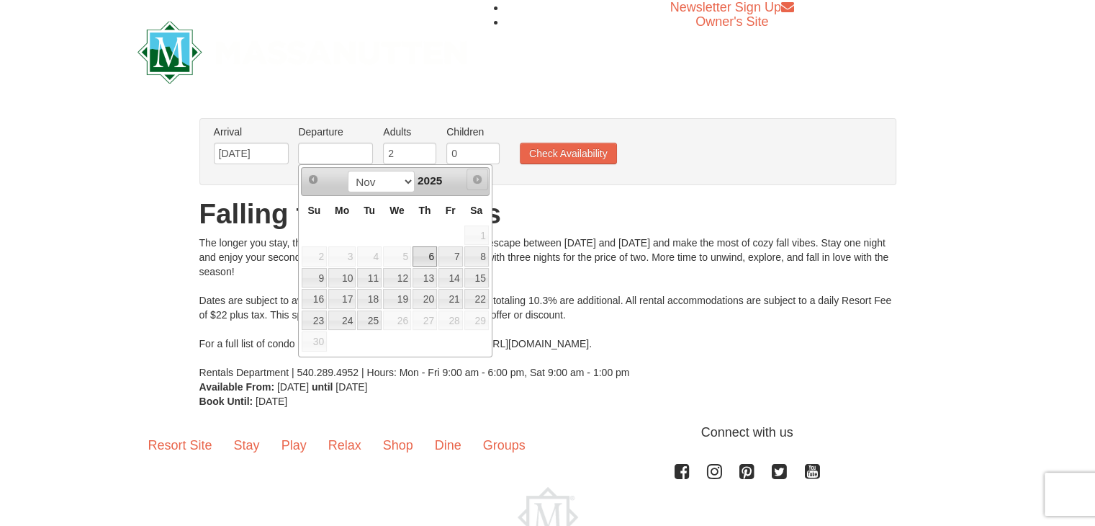
click at [470, 183] on link "Next" at bounding box center [478, 179] width 22 height 22
click at [313, 272] on link "9" at bounding box center [314, 278] width 25 height 20
type input "[DATE]"
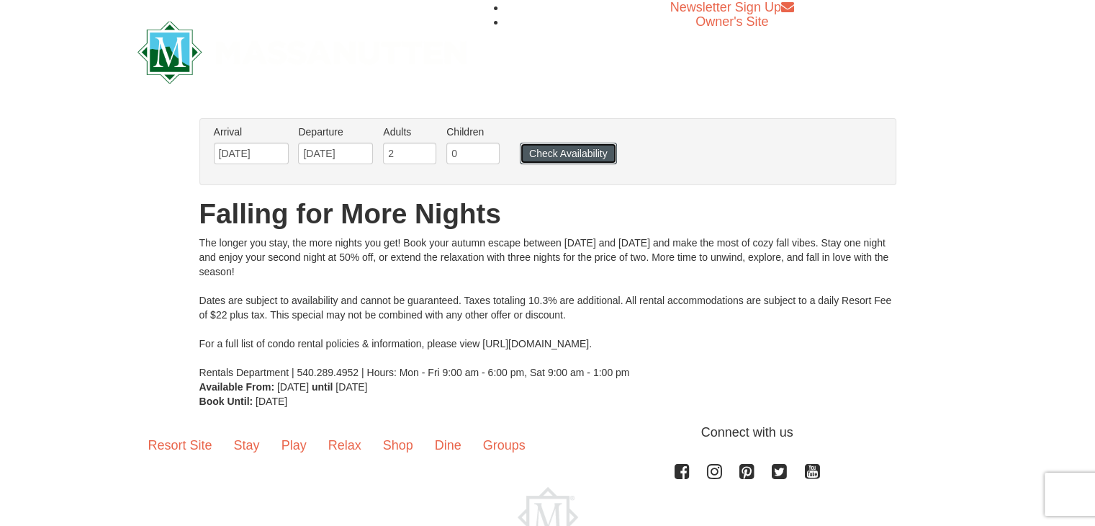
click at [567, 151] on button "Check Availability" at bounding box center [568, 154] width 97 height 22
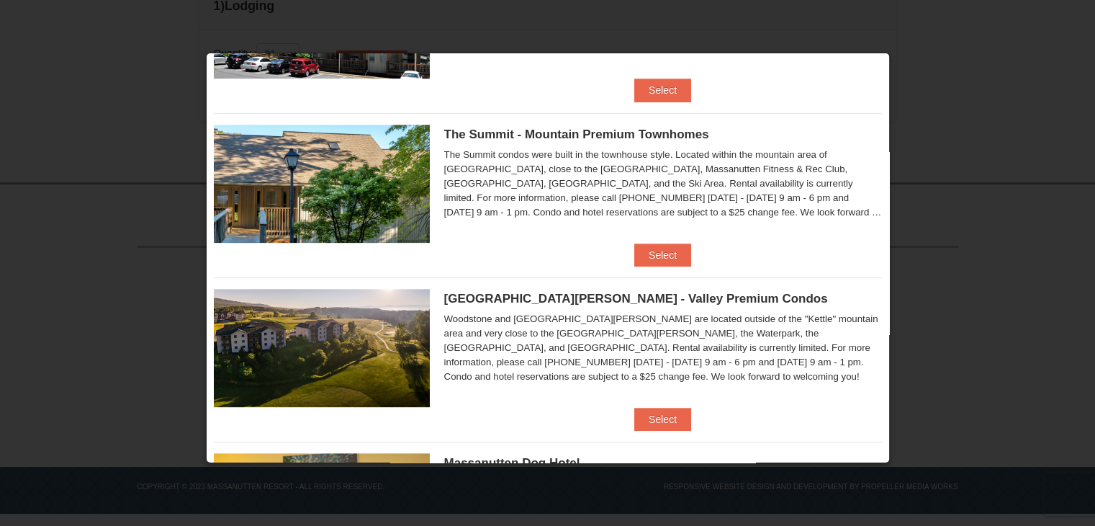
scroll to position [627, 0]
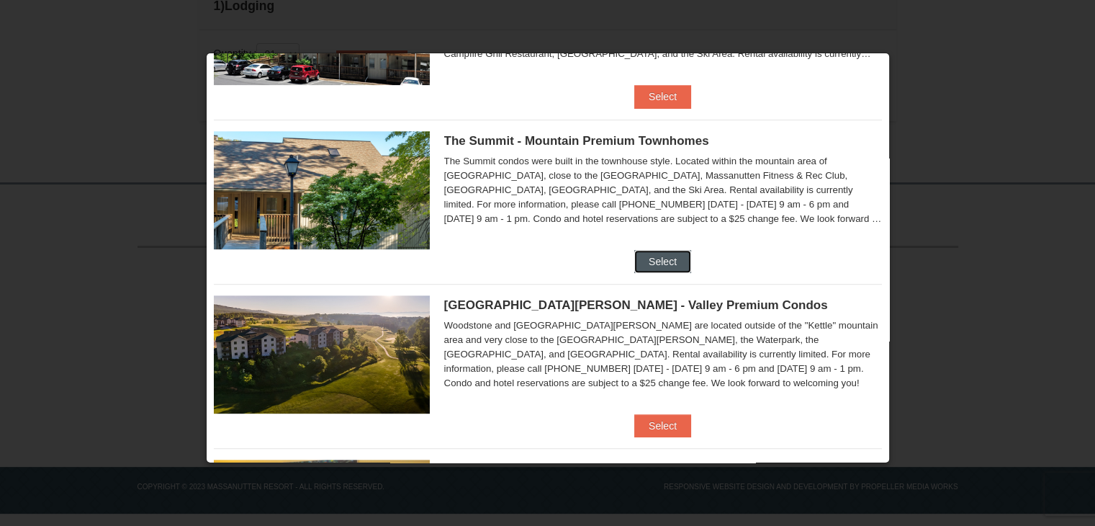
click at [654, 255] on button "Select" at bounding box center [662, 261] width 57 height 23
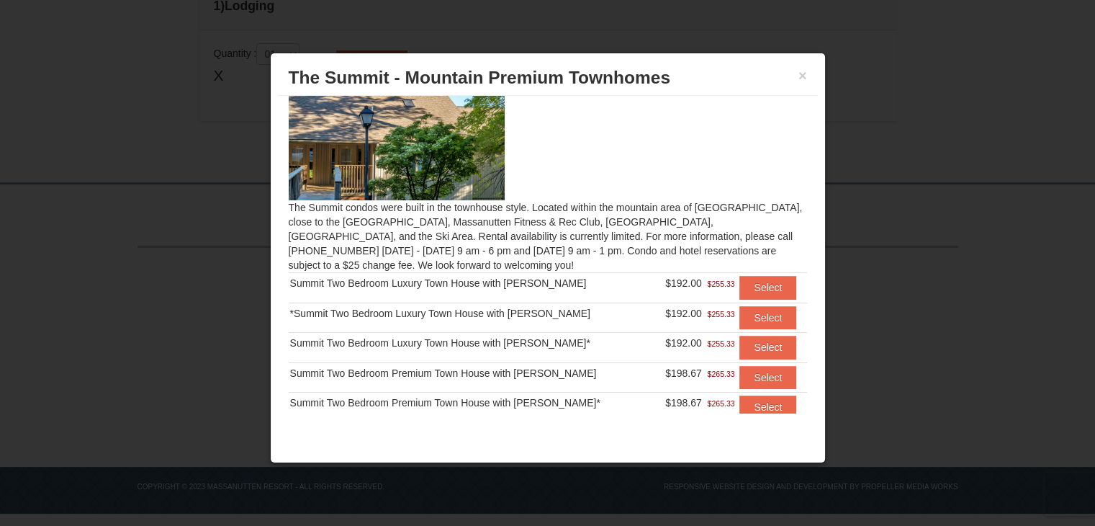
scroll to position [0, 0]
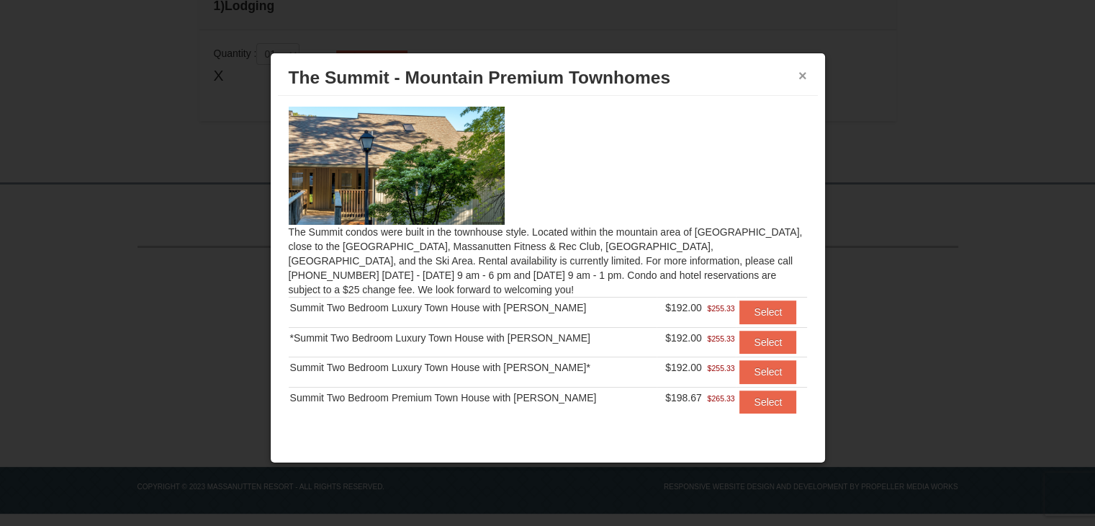
click at [803, 80] on button "×" at bounding box center [802, 75] width 9 height 14
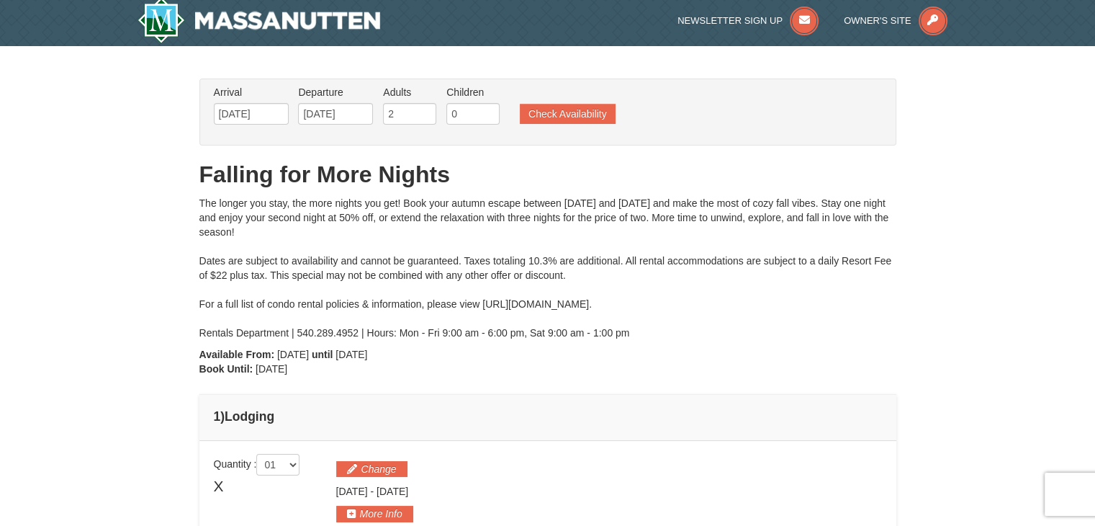
scroll to position [5, 0]
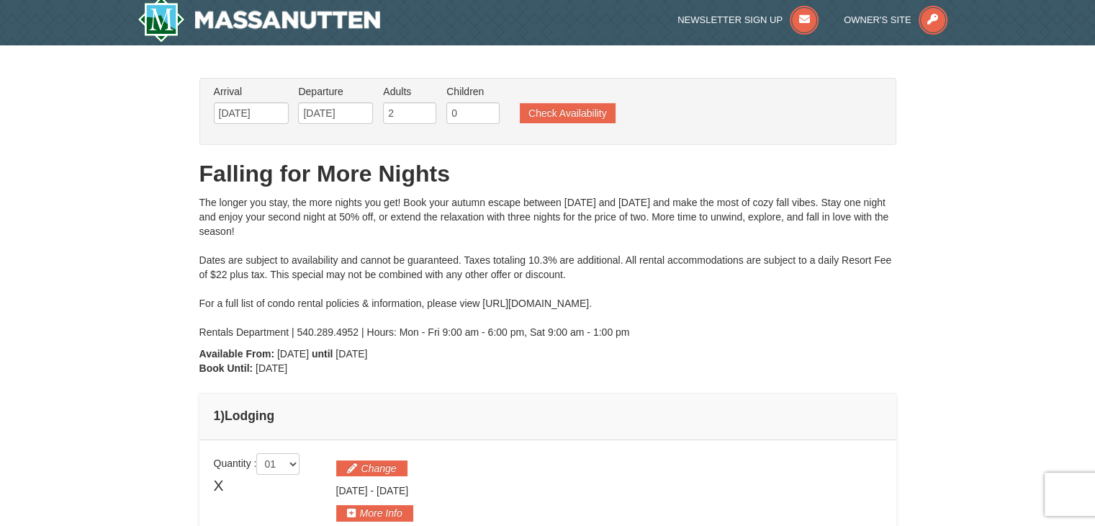
click at [222, 484] on span "X" at bounding box center [219, 485] width 10 height 22
click at [585, 107] on button "Check Availability" at bounding box center [568, 113] width 96 height 20
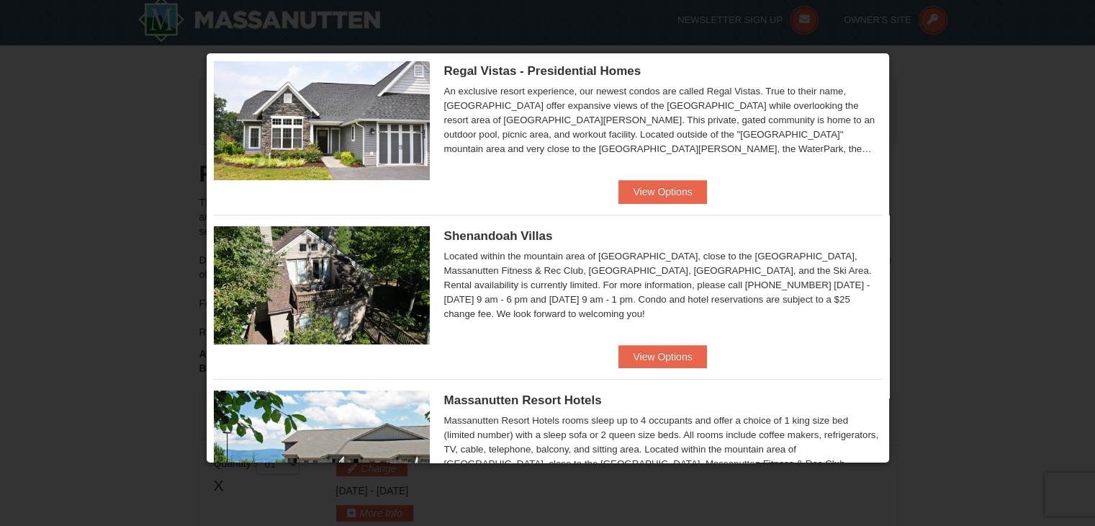
scroll to position [206, 0]
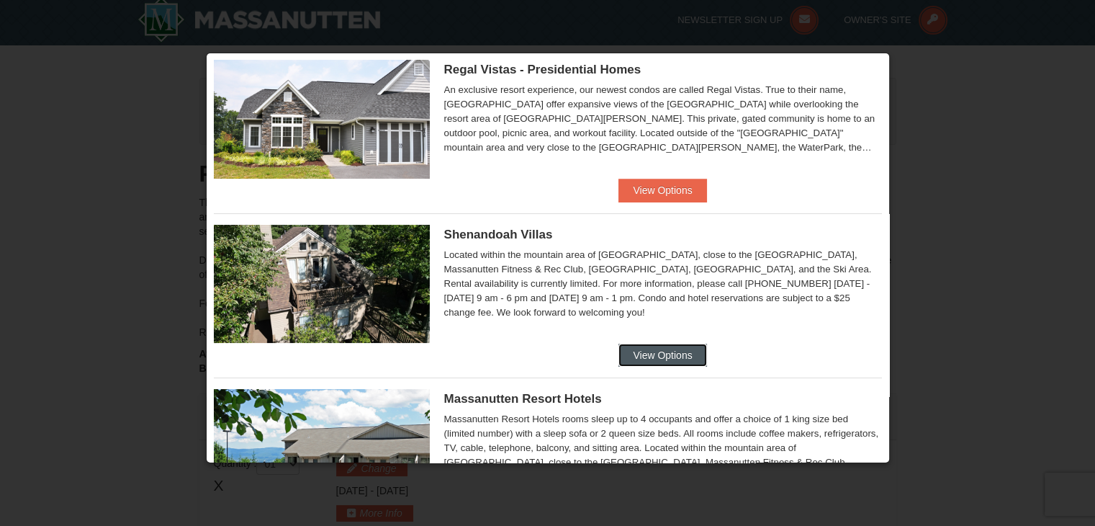
click at [667, 345] on button "View Options" at bounding box center [662, 354] width 88 height 23
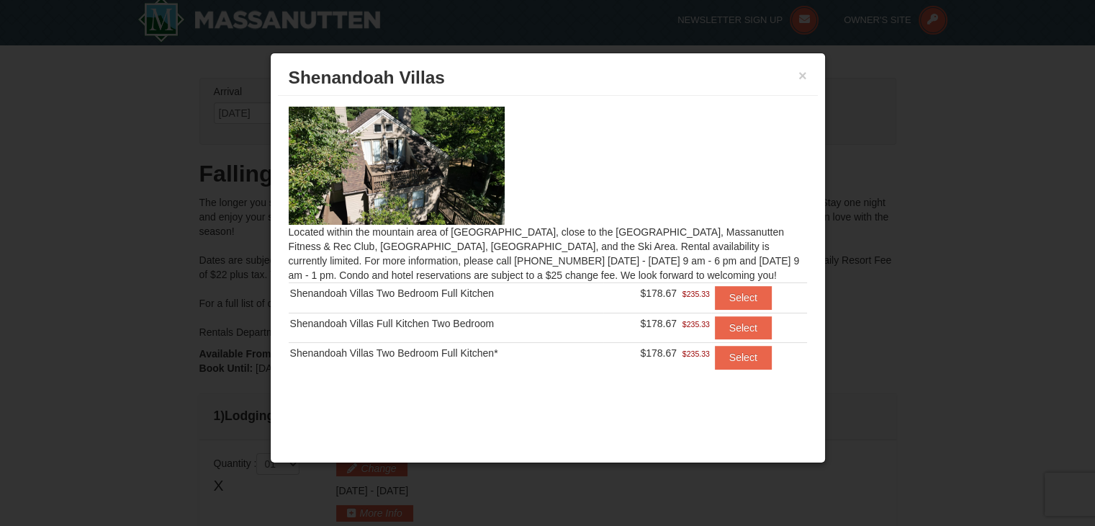
click at [489, 200] on img at bounding box center [397, 166] width 216 height 118
click at [256, 197] on div at bounding box center [547, 263] width 1095 height 526
click at [802, 79] on button "×" at bounding box center [802, 75] width 9 height 14
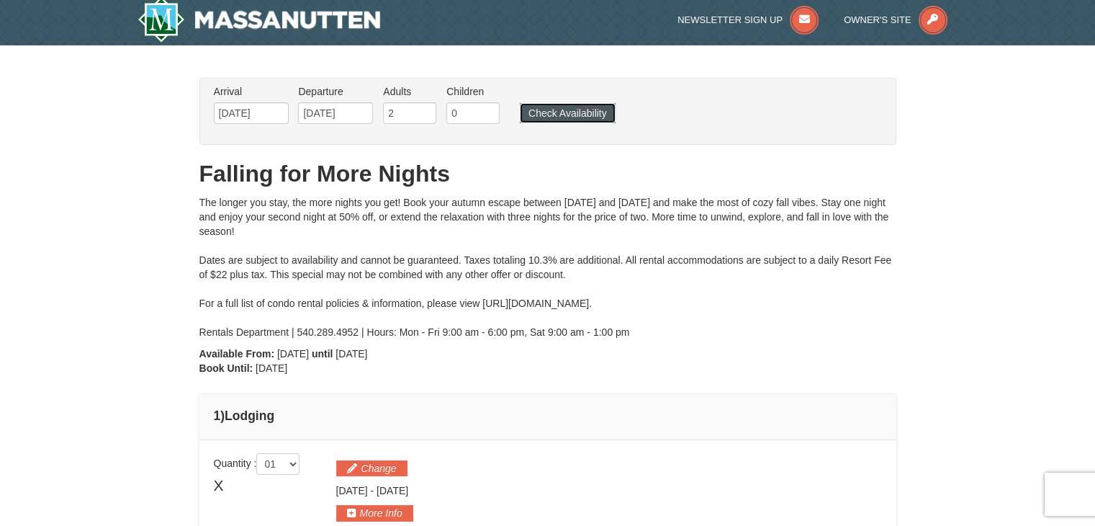
click at [597, 118] on button "Check Availability" at bounding box center [568, 113] width 96 height 20
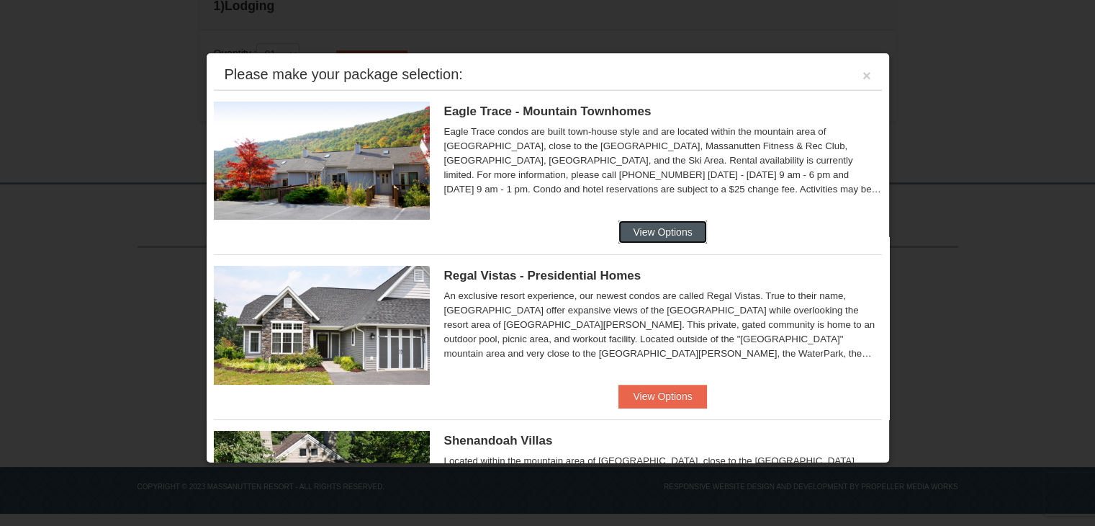
click at [650, 234] on button "View Options" at bounding box center [662, 231] width 88 height 23
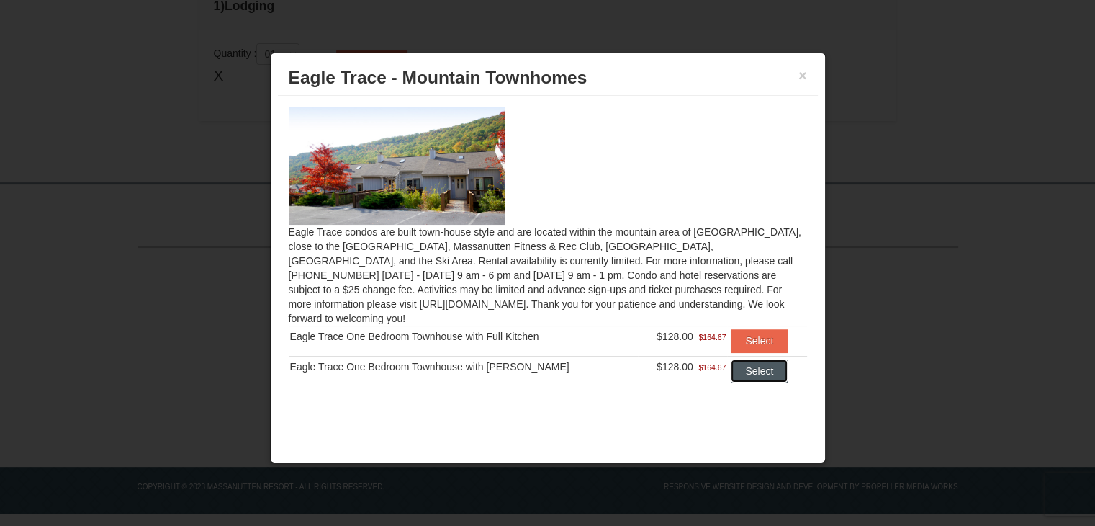
click at [746, 359] on button "Select" at bounding box center [759, 370] width 57 height 23
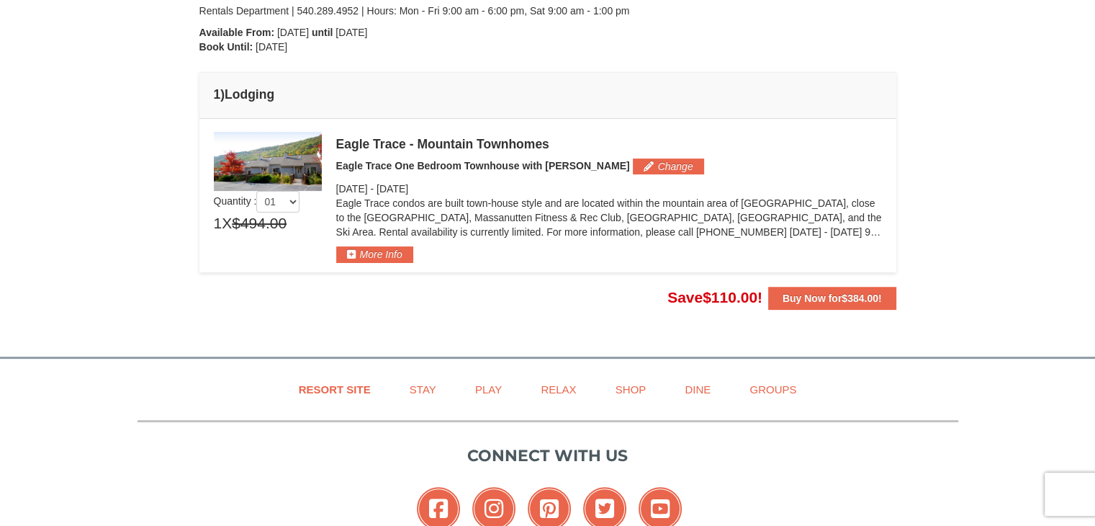
scroll to position [328, 0]
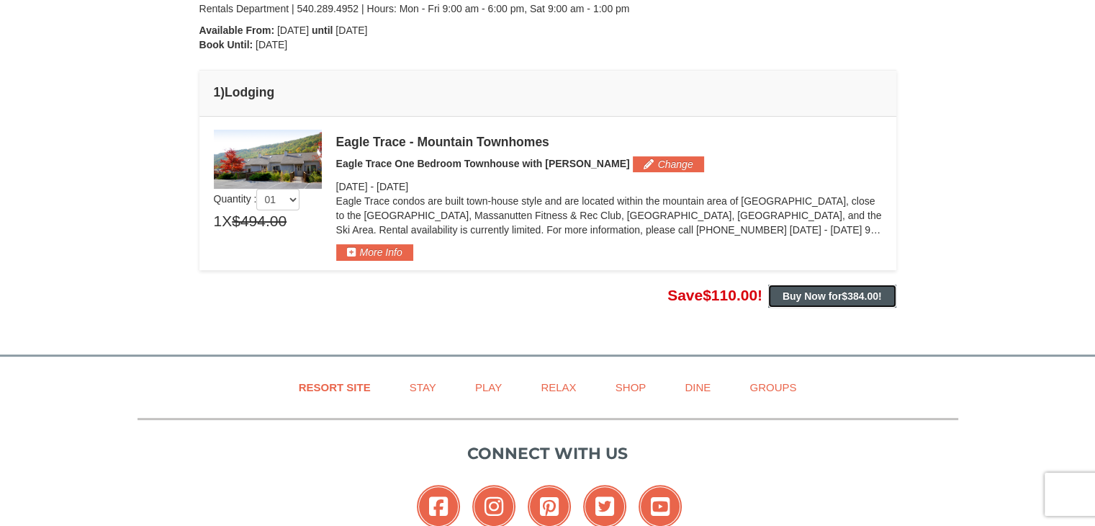
click at [809, 292] on strong "Buy Now for $384.00 !" at bounding box center [832, 296] width 99 height 12
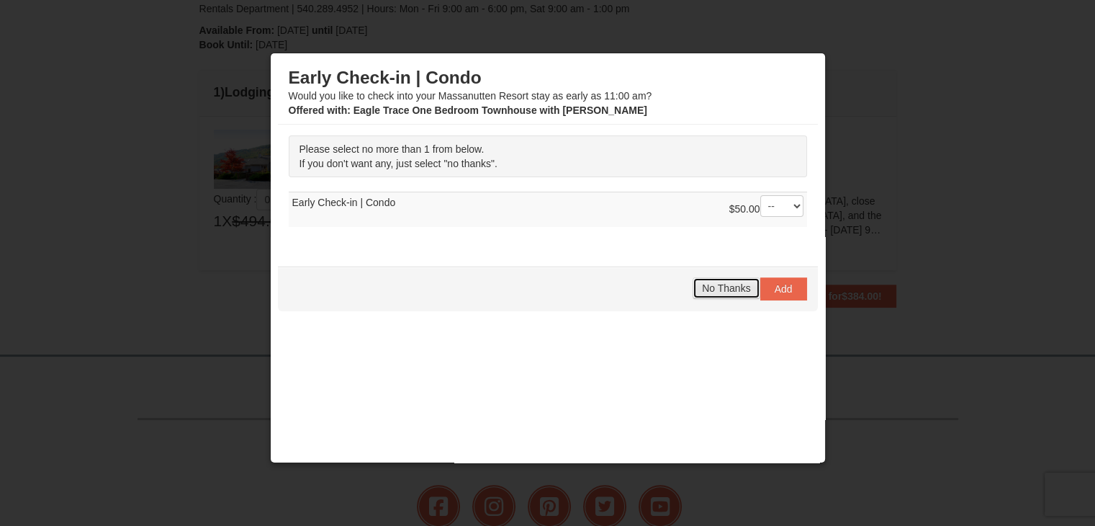
click at [730, 286] on span "No Thanks" at bounding box center [726, 288] width 48 height 12
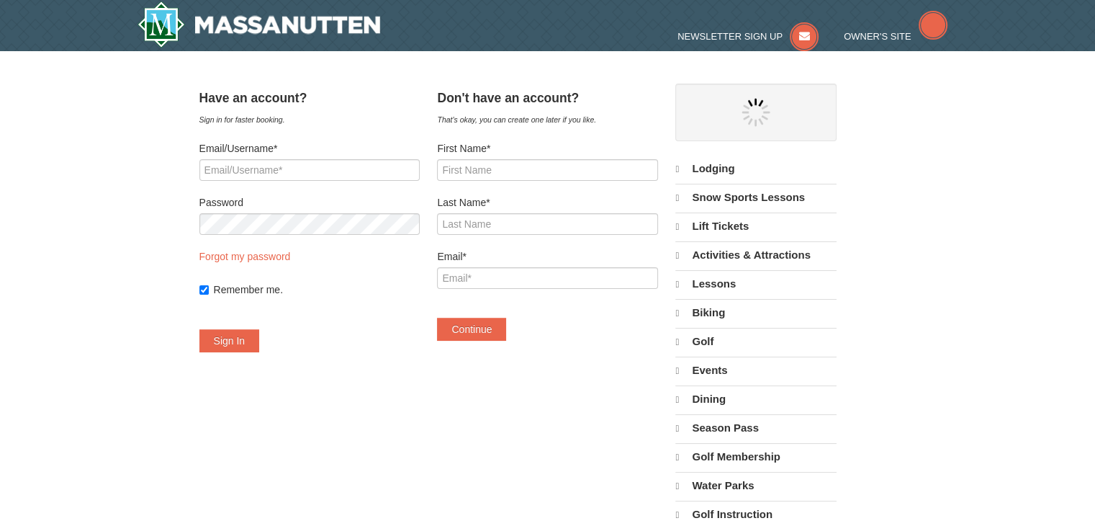
select select "10"
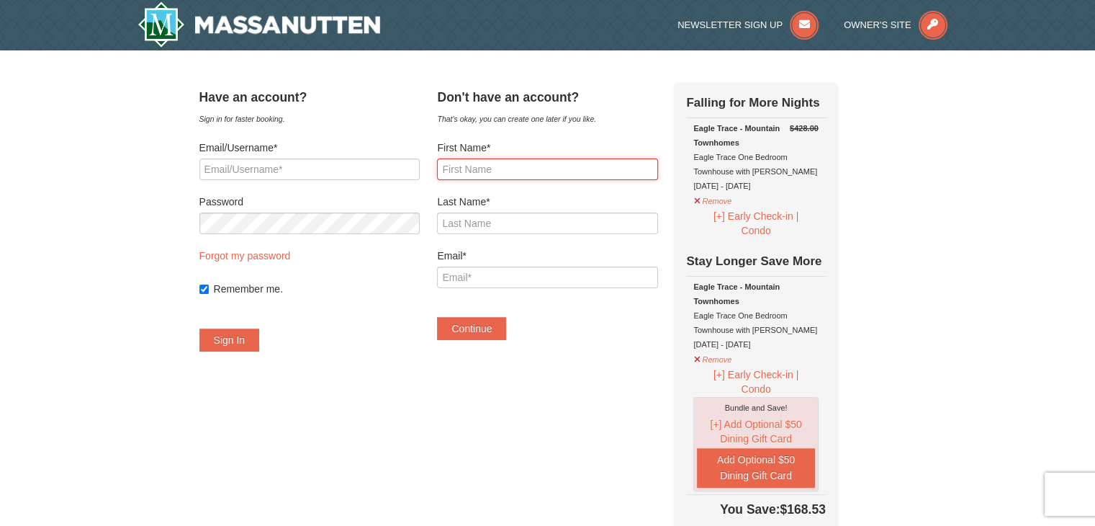
click at [508, 174] on input "First Name*" at bounding box center [547, 169] width 220 height 22
type input "jeremy"
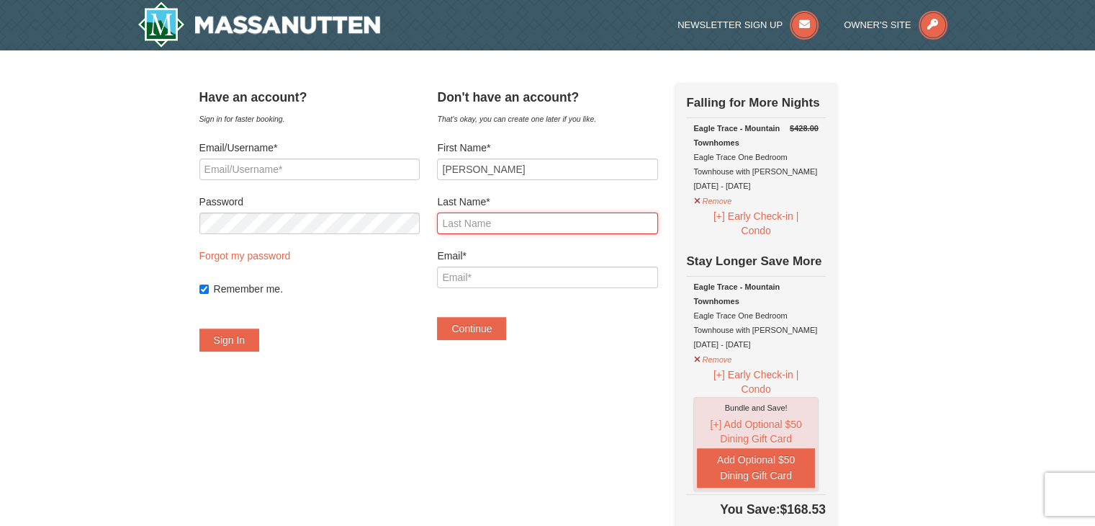
type input "nelson"
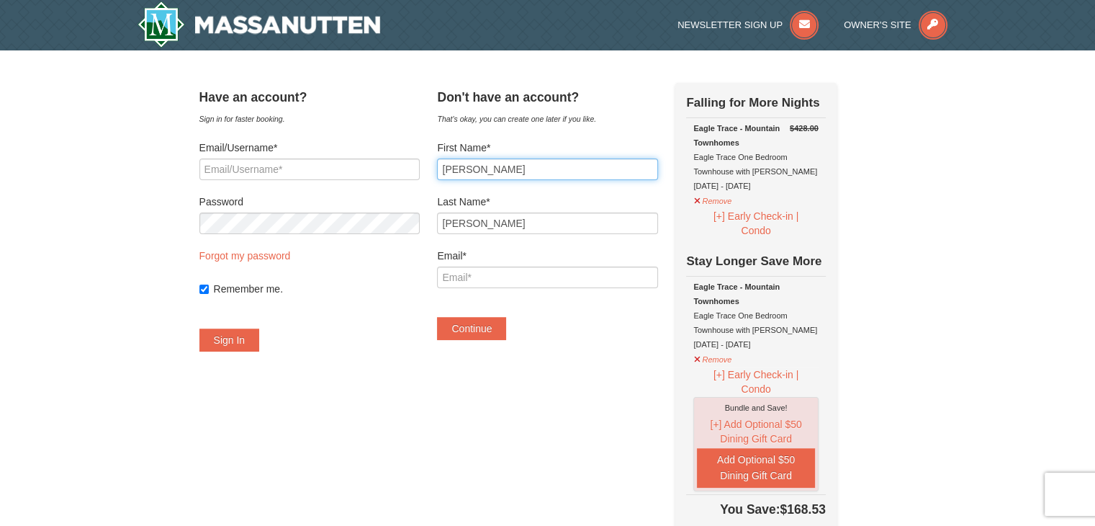
click at [461, 169] on input "jeremy" at bounding box center [547, 169] width 220 height 22
type input "Jeremy"
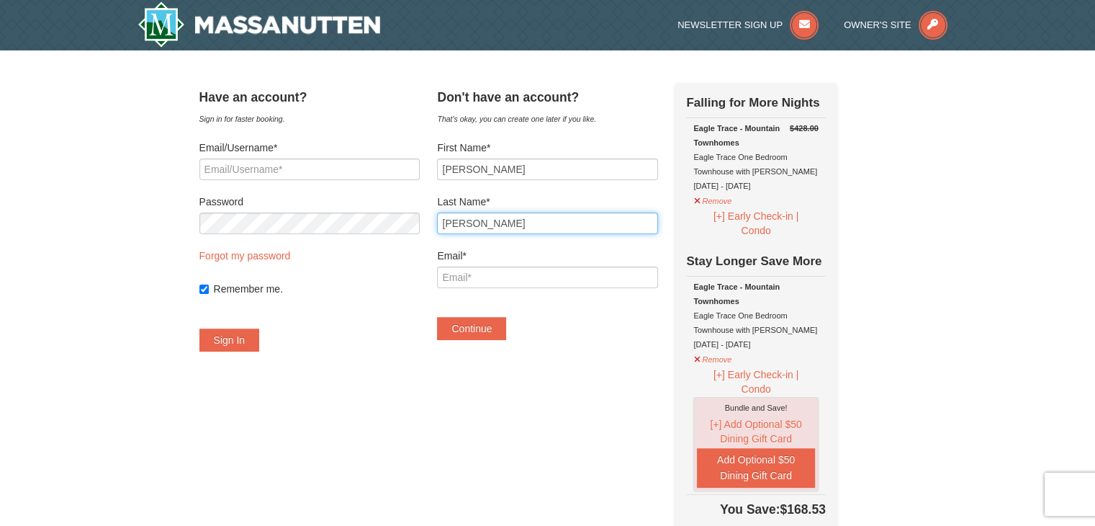
click at [464, 225] on input "nelson" at bounding box center [547, 223] width 220 height 22
type input "Nelson"
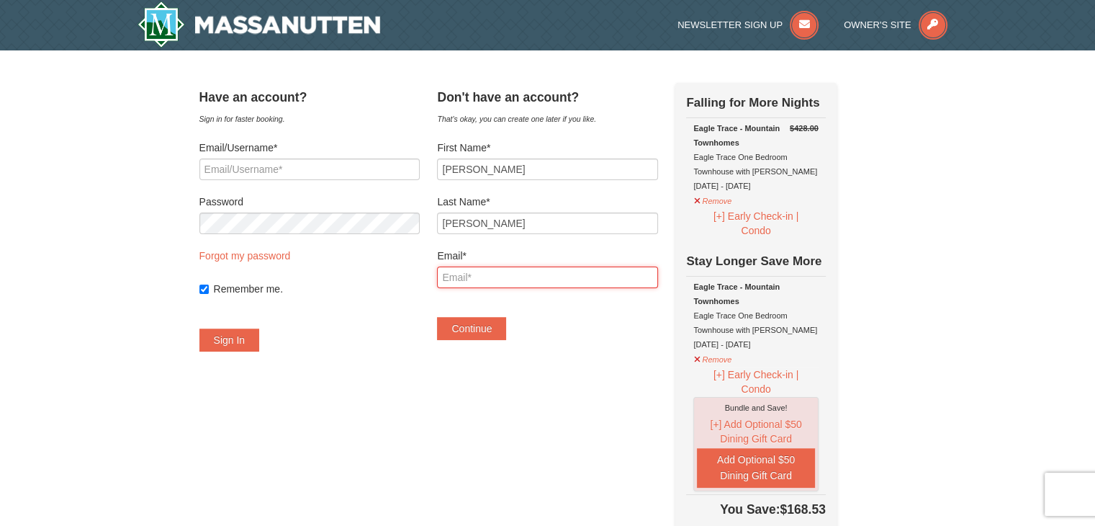
click at [493, 271] on input "Email*" at bounding box center [547, 277] width 220 height 22
type input "[EMAIL_ADDRESS][DOMAIN_NAME]"
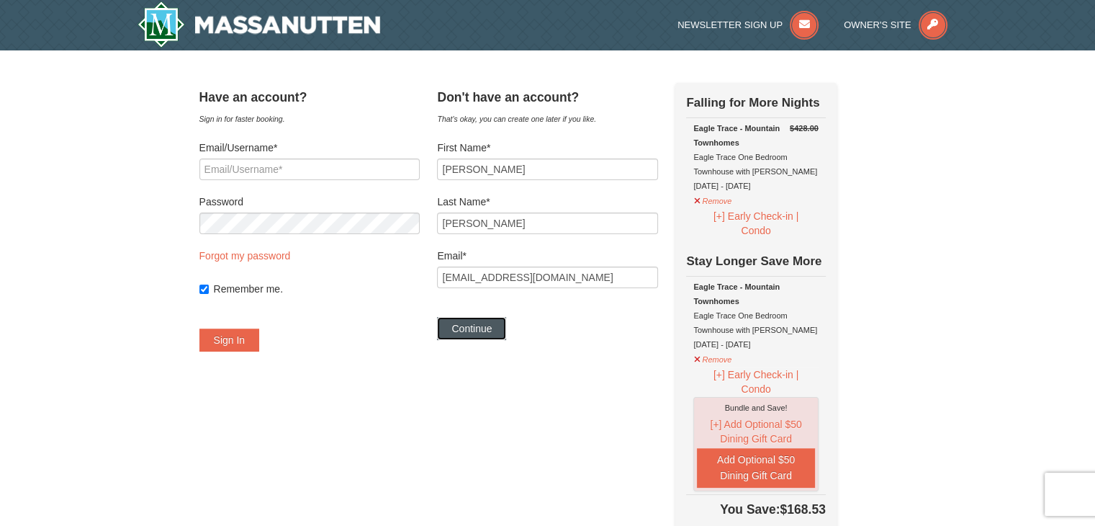
click at [506, 319] on button "Continue" at bounding box center [471, 328] width 69 height 23
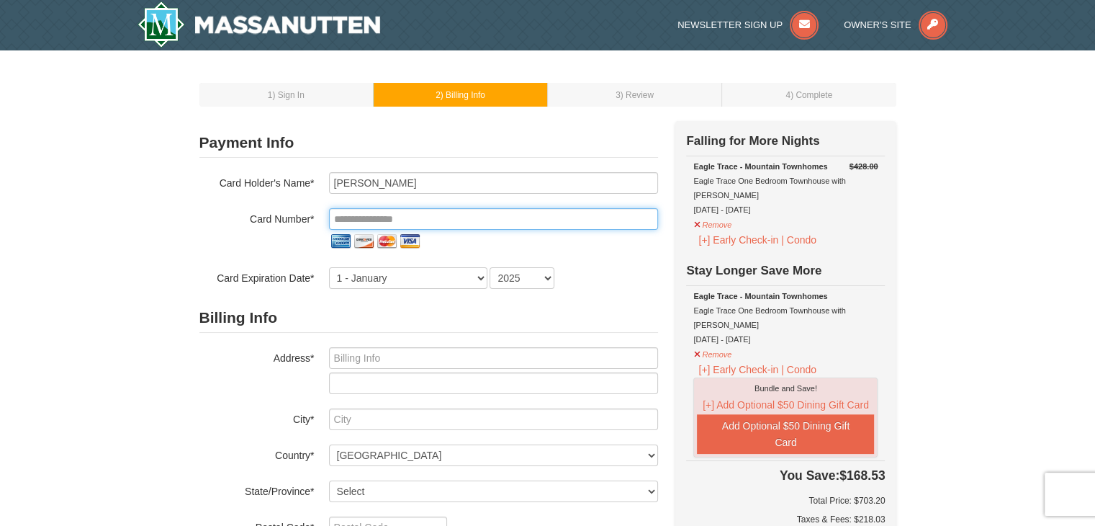
click at [504, 222] on input "tel" at bounding box center [493, 219] width 329 height 22
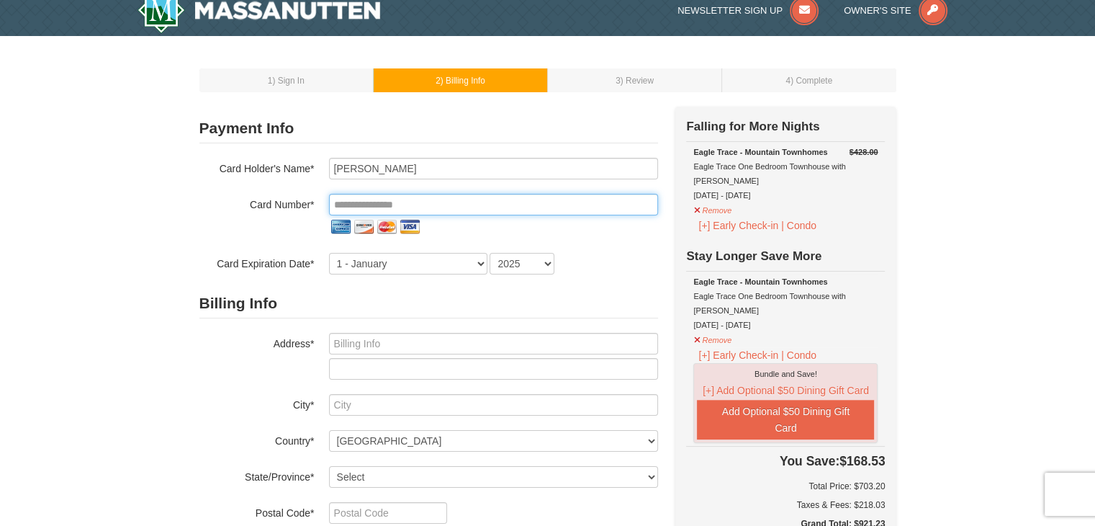
scroll to position [16, 0]
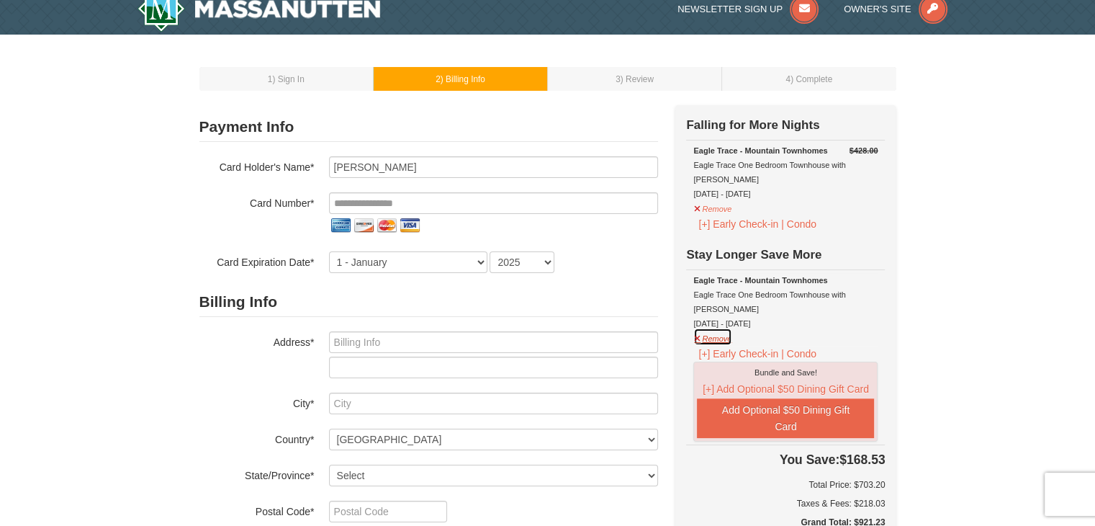
click at [714, 328] on button "Remove" at bounding box center [712, 337] width 39 height 18
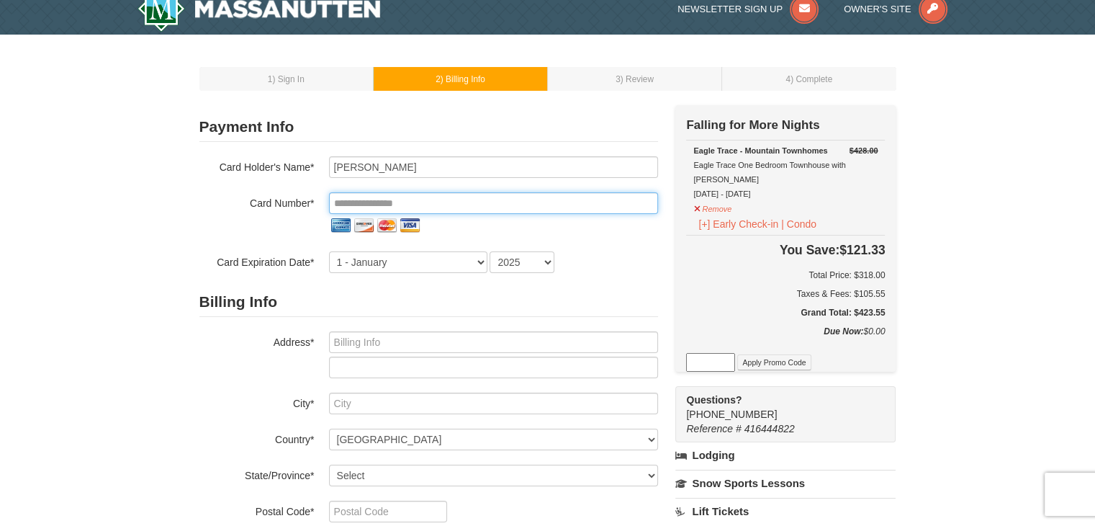
click at [428, 201] on input "tel" at bounding box center [493, 203] width 329 height 22
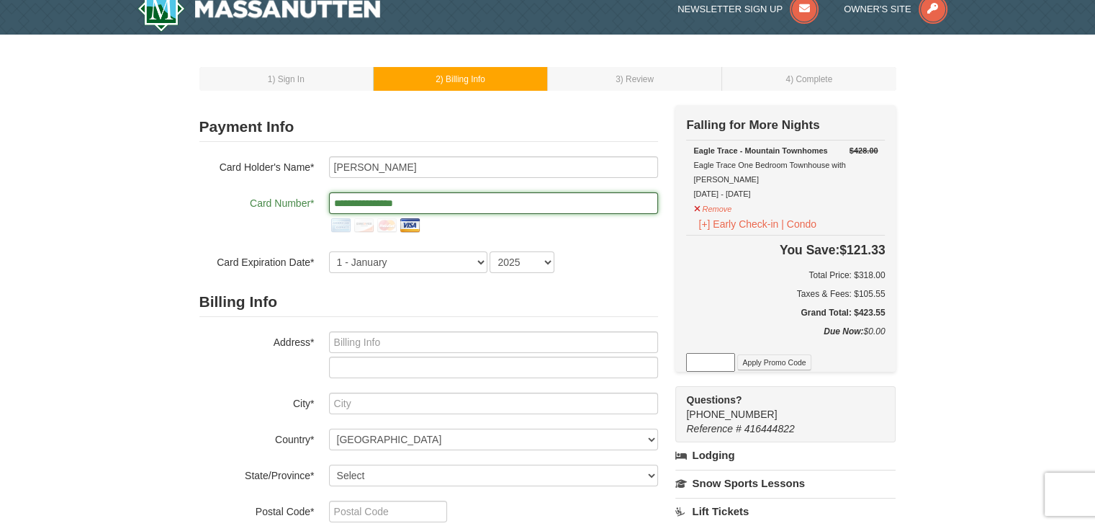
type input "**********"
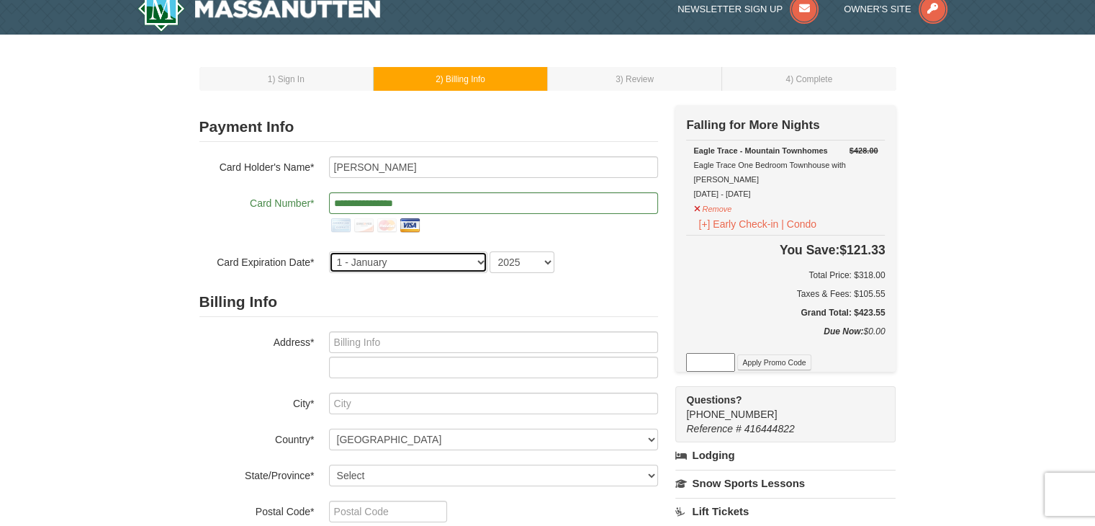
click at [436, 258] on select "1 - January 2 - February 3 - March 4 - April 5 - May 6 - June 7 - July 8 - Augu…" at bounding box center [408, 262] width 158 height 22
select select "8"
click at [329, 251] on select "1 - January 2 - February 3 - March 4 - April 5 - May 6 - June 7 - July 8 - Augu…" at bounding box center [408, 262] width 158 height 22
click at [531, 261] on select "2025 2026 2027 2028 2029 2030 2031 2032 2033 2034" at bounding box center [522, 262] width 65 height 22
select select "2028"
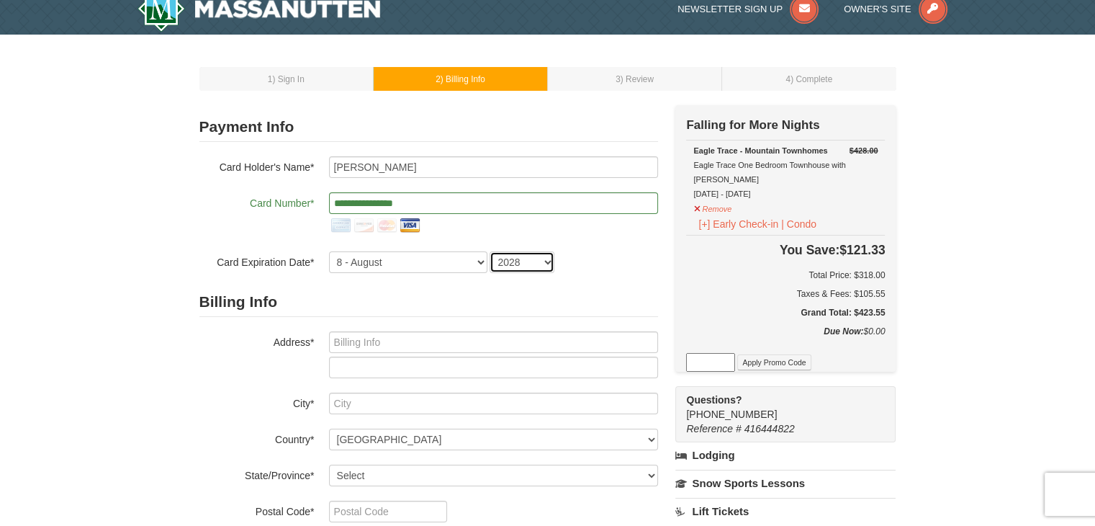
click at [490, 251] on select "2025 2026 2027 2028 2029 2030 2031 2032 2033 2034" at bounding box center [522, 262] width 65 height 22
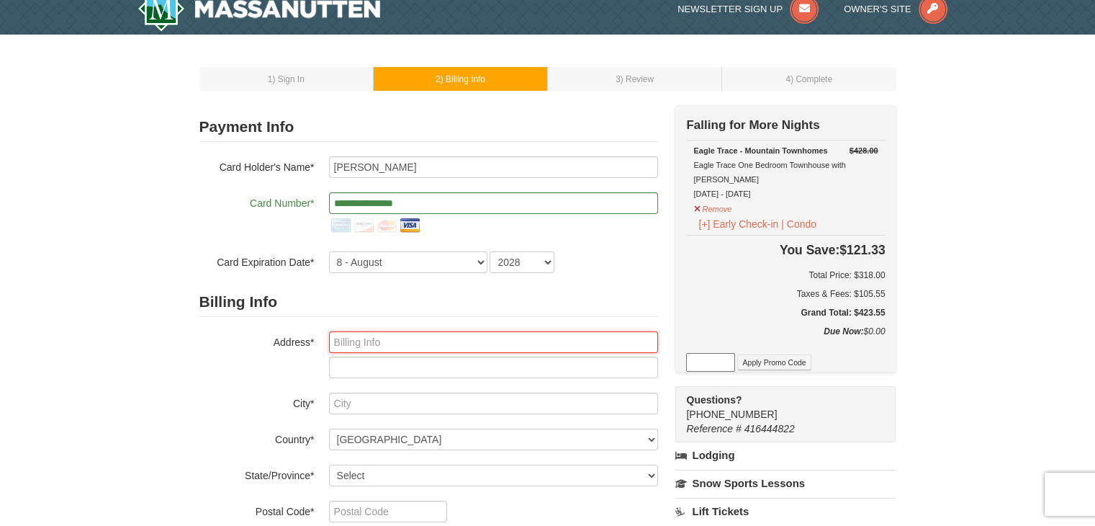
click at [505, 342] on input "text" at bounding box center [493, 342] width 329 height 22
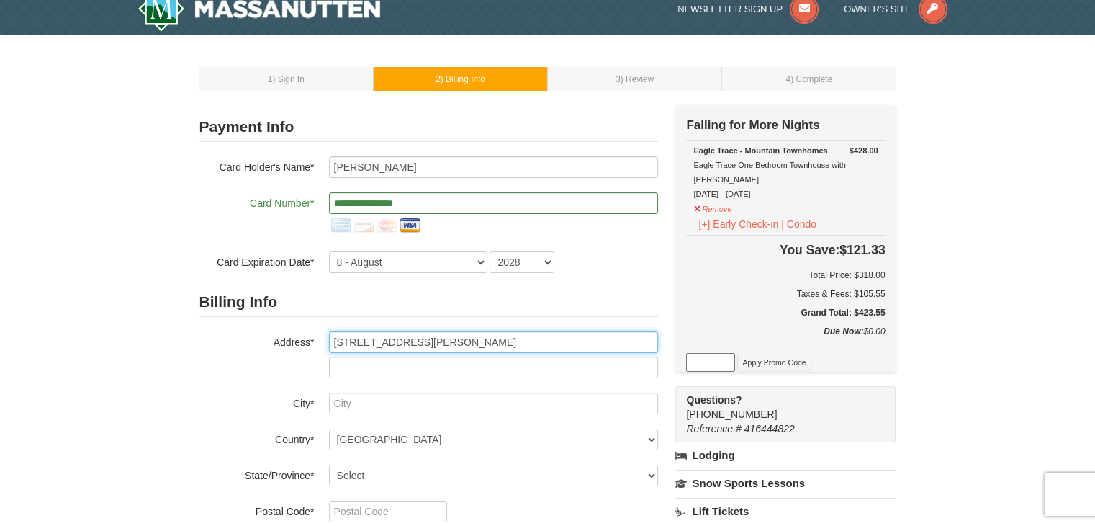
type input "3700 Toone St"
click at [485, 364] on input "text" at bounding box center [493, 367] width 329 height 22
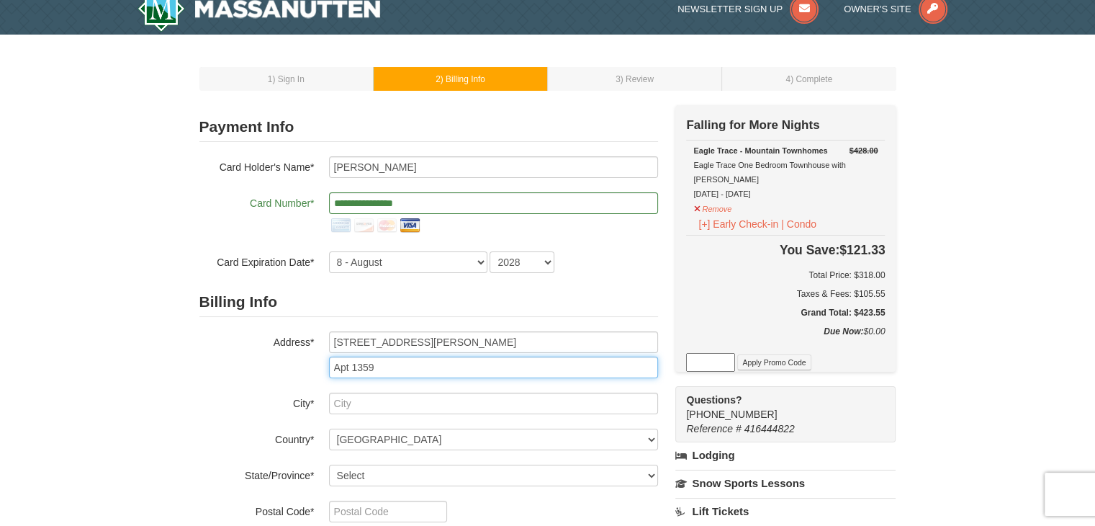
type input "Apt 1359"
click at [481, 389] on div "Billing Info Address* 3700 Toone St Apt 1359 City* Country* ----- Select ------…" at bounding box center [428, 440] width 459 height 307
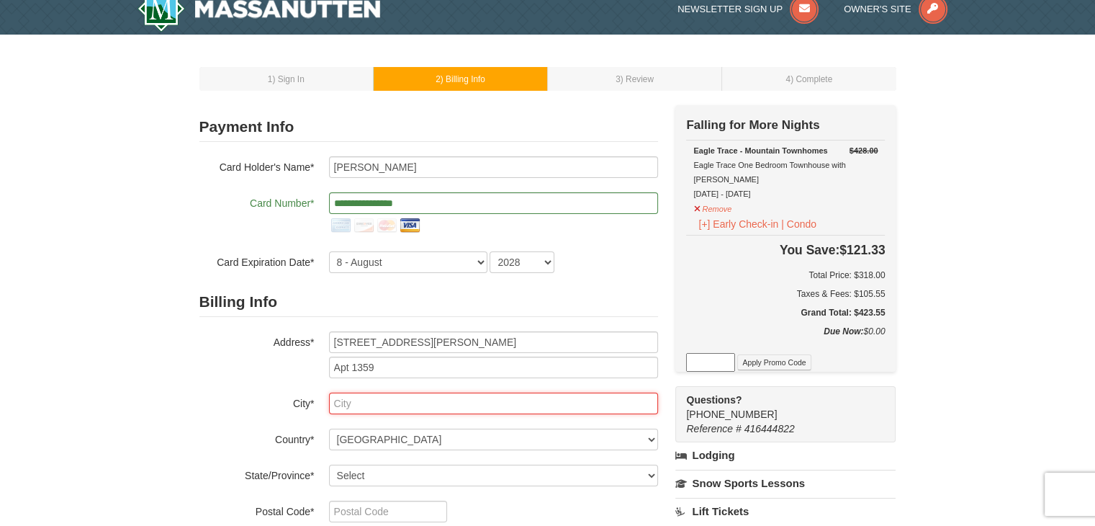
click at [480, 397] on input "text" at bounding box center [493, 403] width 329 height 22
type input "b"
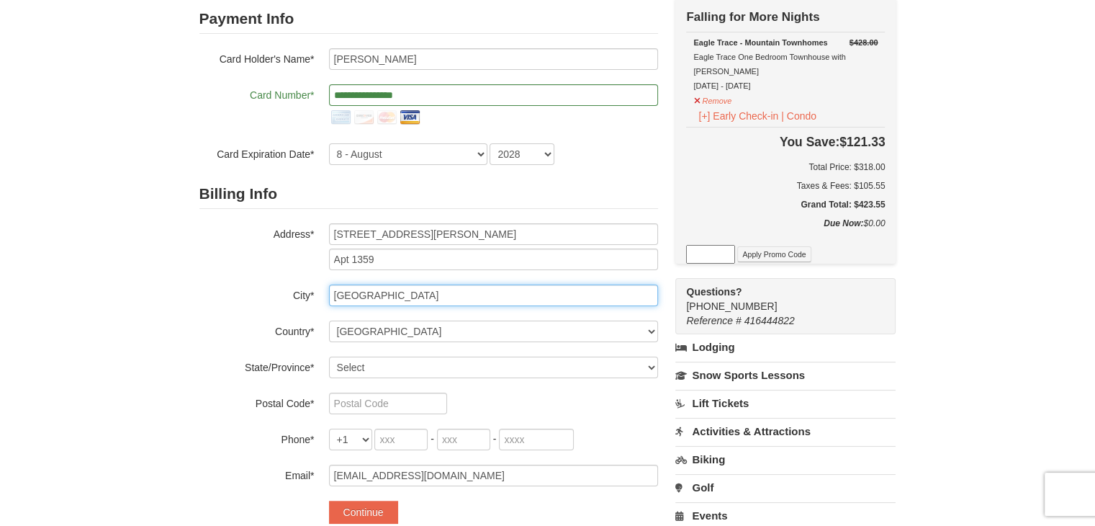
scroll to position [124, 0]
type input "Baltimore"
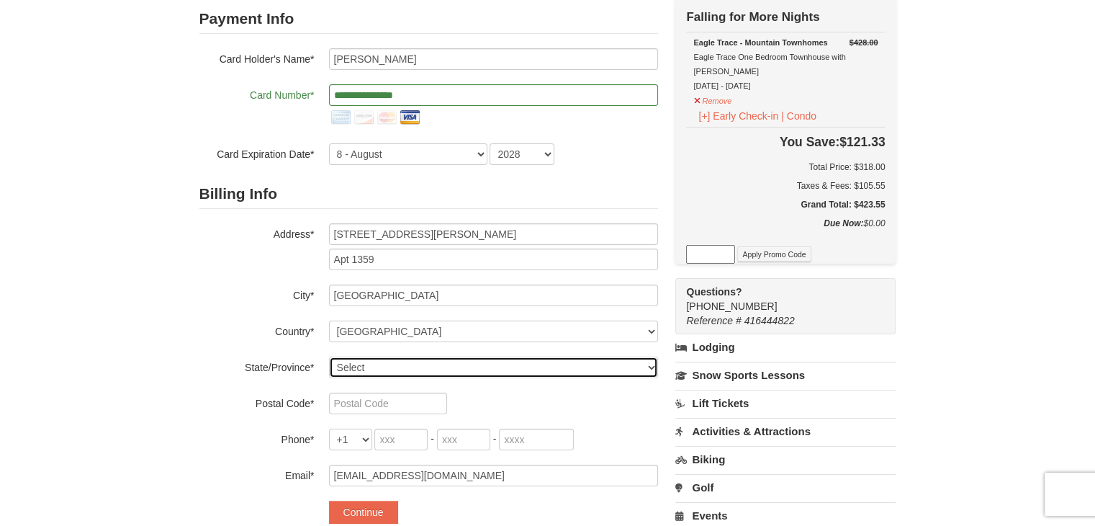
click at [415, 370] on select "Select Alabama Alaska American Samoa Arizona Arkansas California Colorado Conne…" at bounding box center [493, 367] width 329 height 22
click at [329, 356] on select "Select Alabama Alaska American Samoa Arizona Arkansas California Colorado Conne…" at bounding box center [493, 367] width 329 height 22
select select "MD"
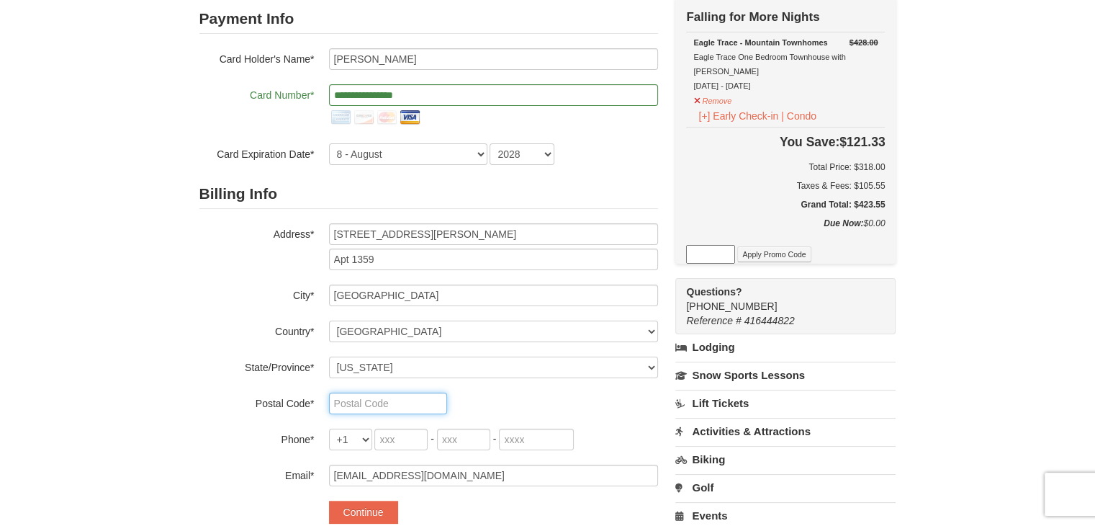
click at [403, 402] on input "text" at bounding box center [388, 403] width 118 height 22
type input "21224"
click at [395, 443] on input "tel" at bounding box center [400, 439] width 53 height 22
type input "336"
type input "414"
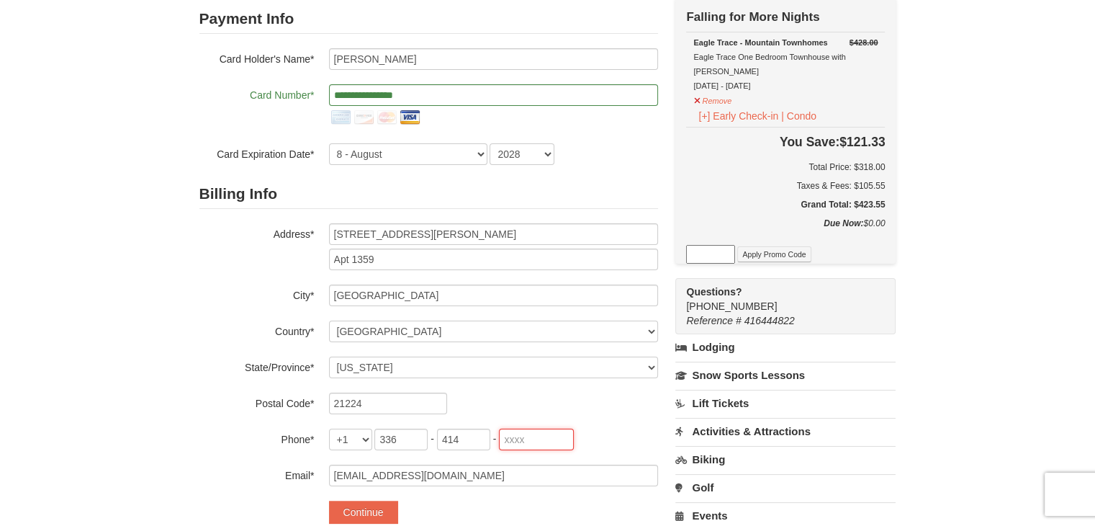
type input "9169"
click at [456, 406] on div "21224" at bounding box center [493, 403] width 329 height 22
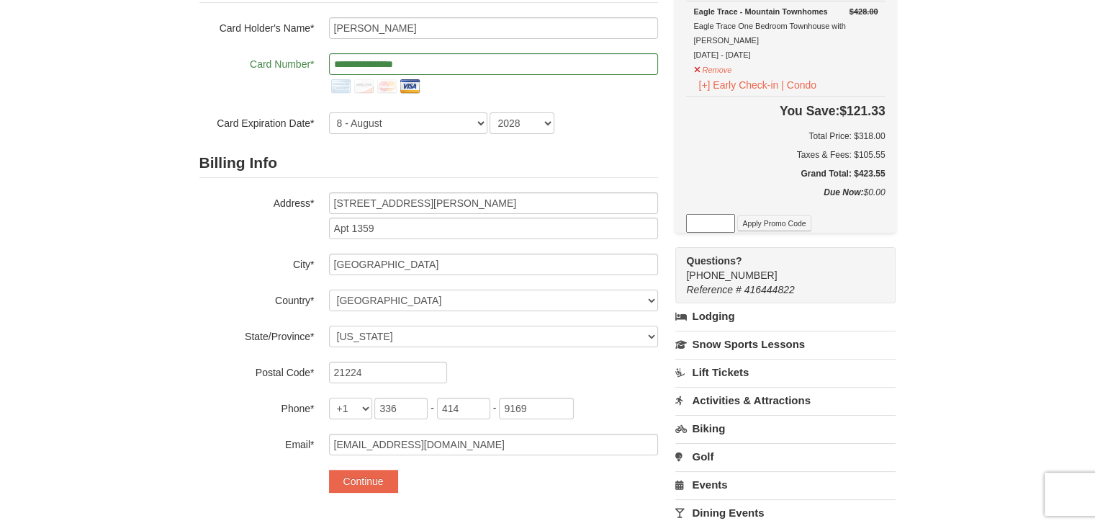
scroll to position [156, 0]
click at [716, 213] on input at bounding box center [710, 222] width 49 height 19
paste input "swing50in24"
type input "swing50in24"
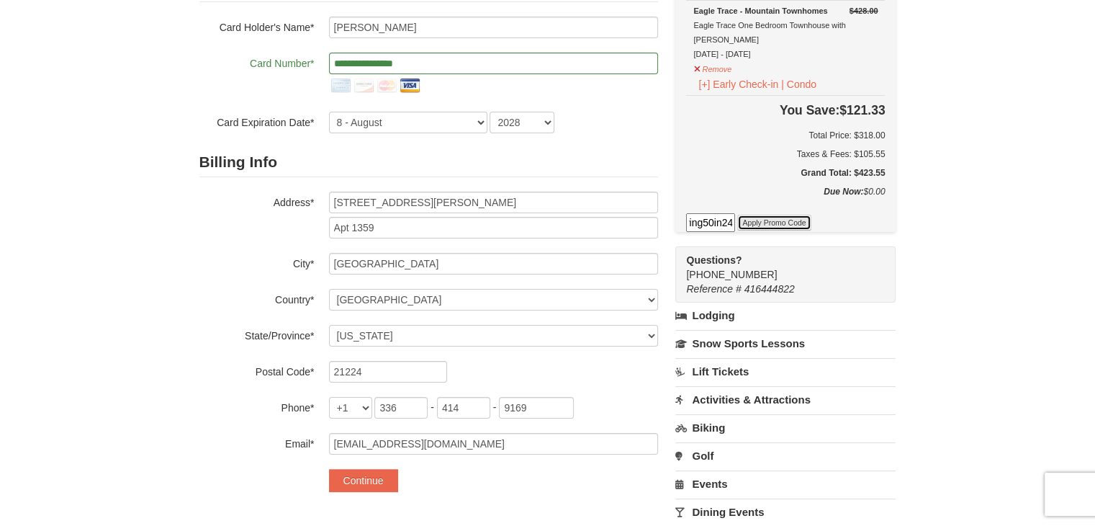
scroll to position [0, 0]
click at [767, 215] on button "Apply Promo Code" at bounding box center [773, 223] width 73 height 16
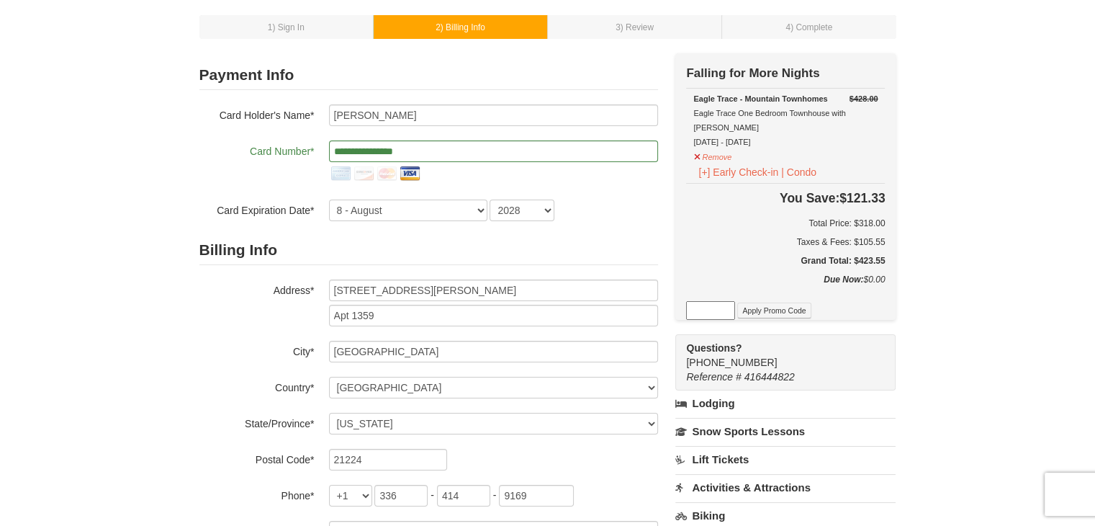
scroll to position [66, 0]
click at [701, 302] on input at bounding box center [710, 311] width 49 height 19
paste input "SWING50IN24"
type input "SWING50IN24"
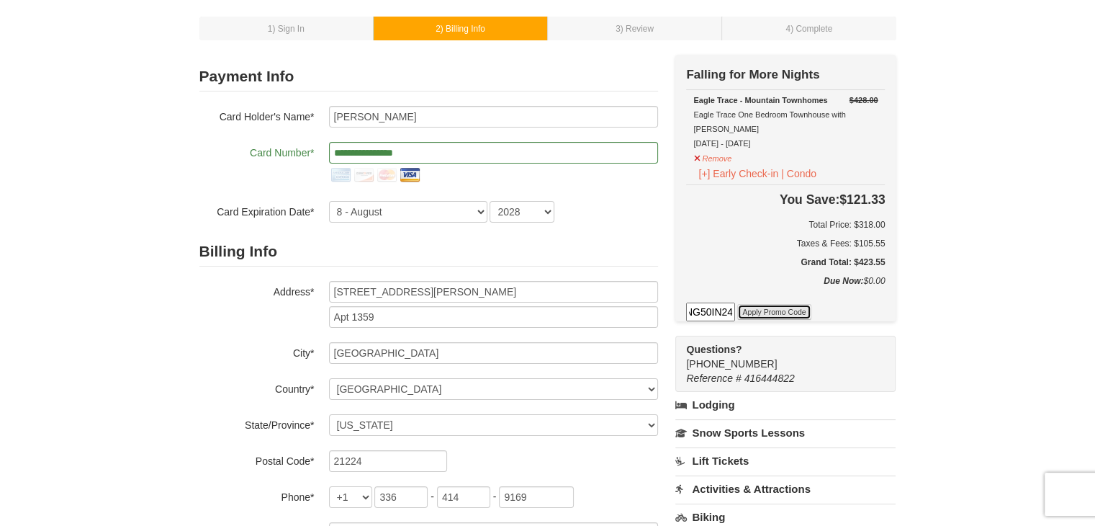
scroll to position [0, 0]
click at [764, 304] on button "Apply Promo Code" at bounding box center [773, 312] width 73 height 16
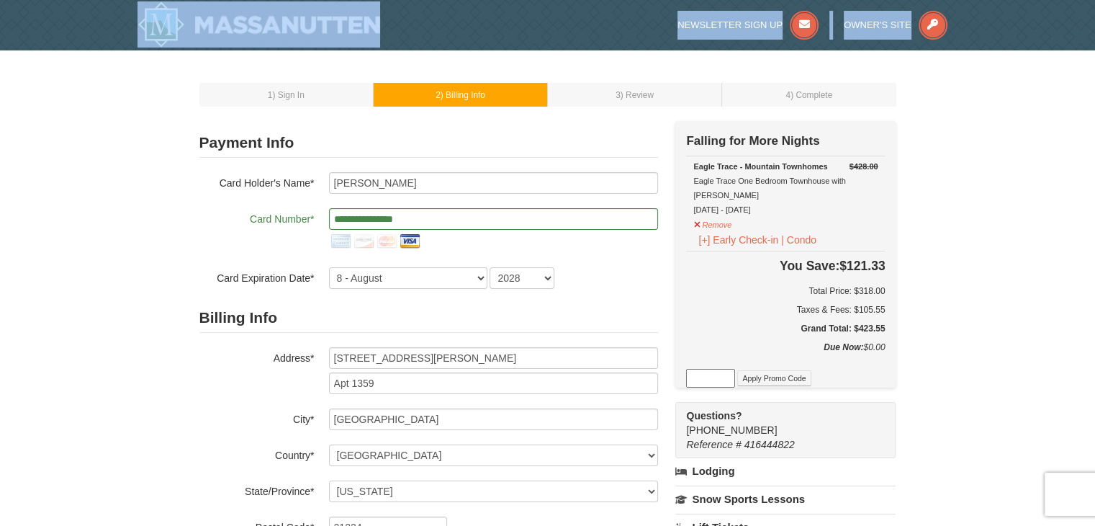
drag, startPoint x: 76, startPoint y: 1, endPoint x: 102, endPoint y: -62, distance: 67.8
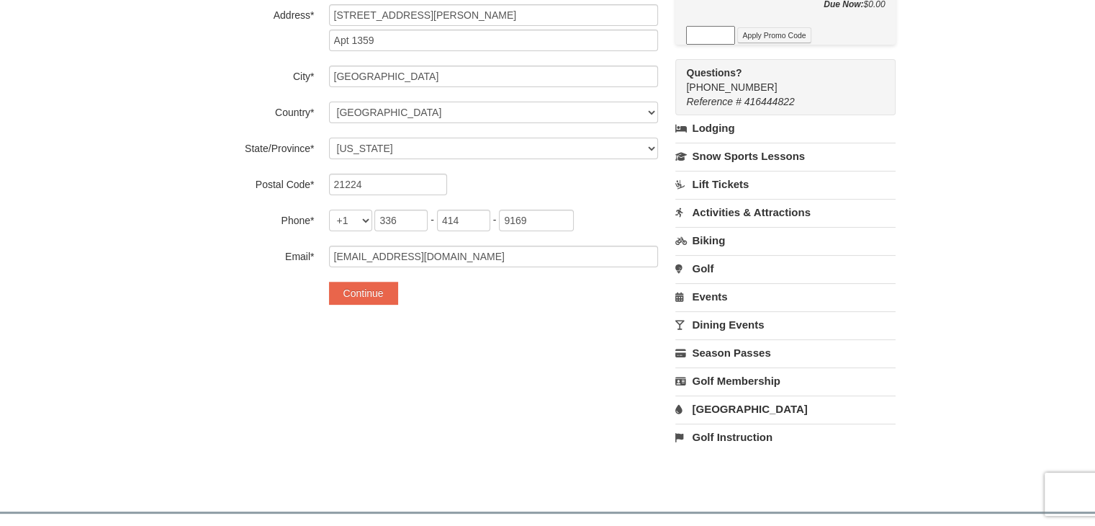
scroll to position [344, 0]
click at [380, 292] on button "Continue" at bounding box center [363, 291] width 69 height 23
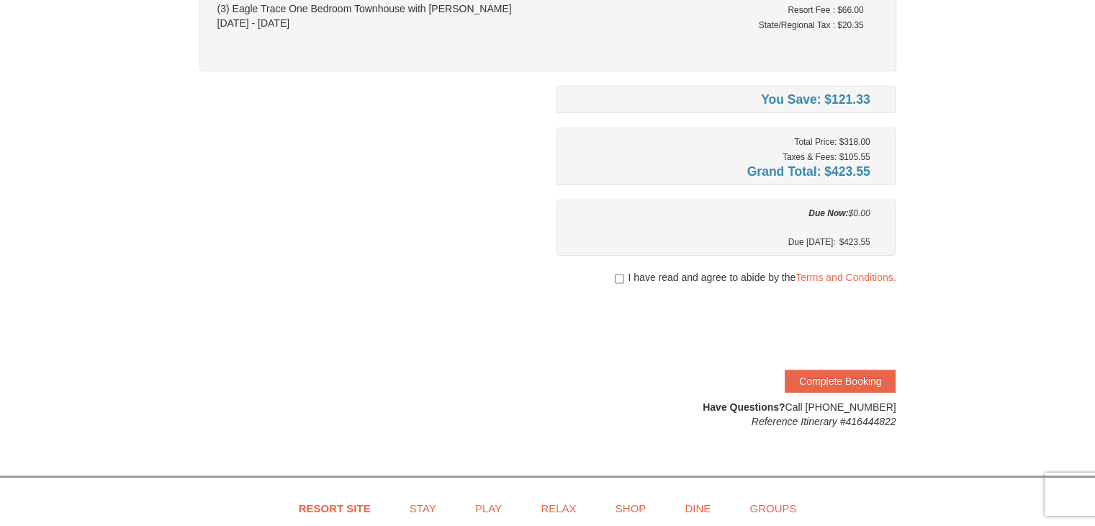
scroll to position [186, 0]
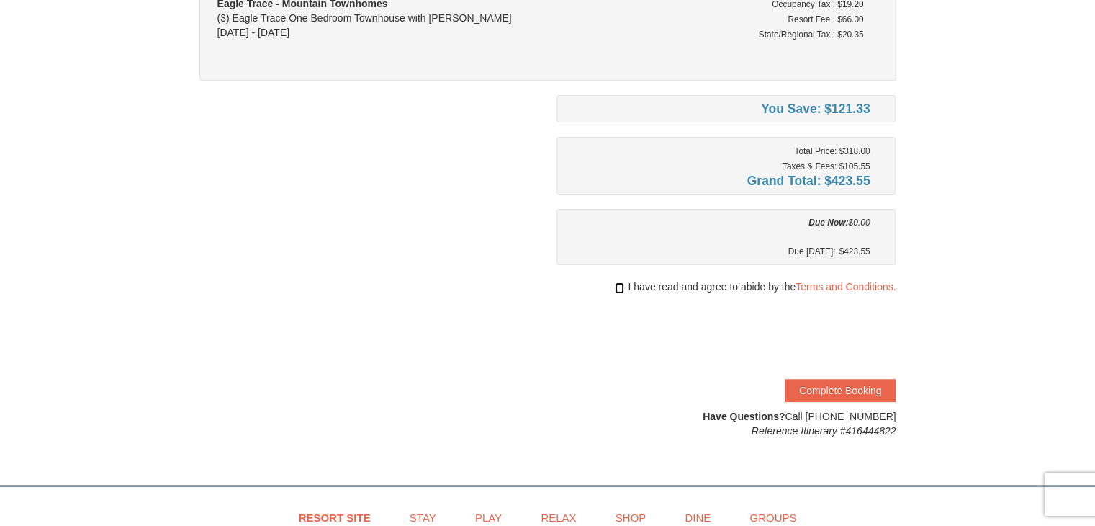
click at [621, 283] on input "checkbox" at bounding box center [619, 288] width 9 height 12
checkbox input "true"
click at [804, 385] on button "Complete Booking" at bounding box center [840, 390] width 111 height 23
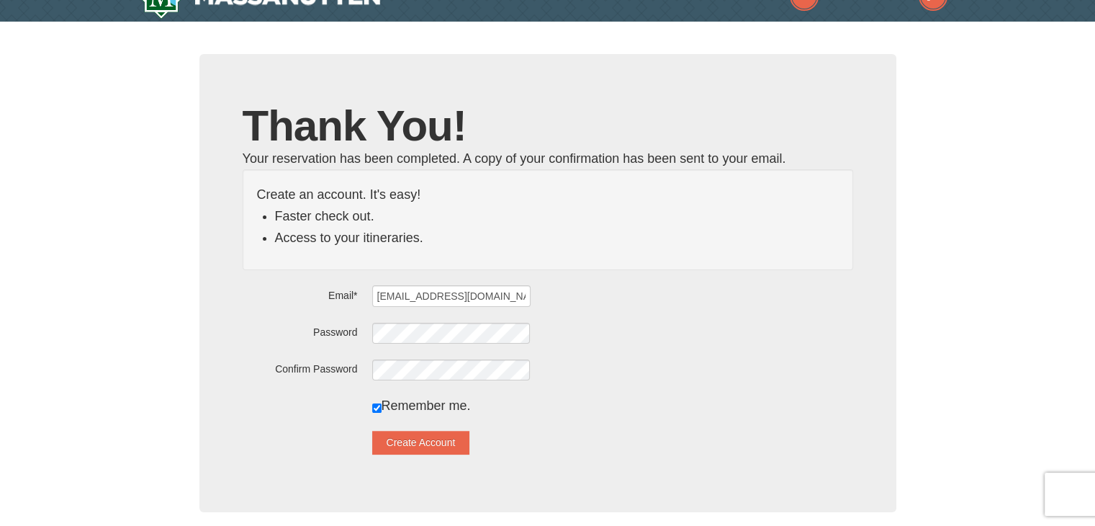
scroll to position [37, 0]
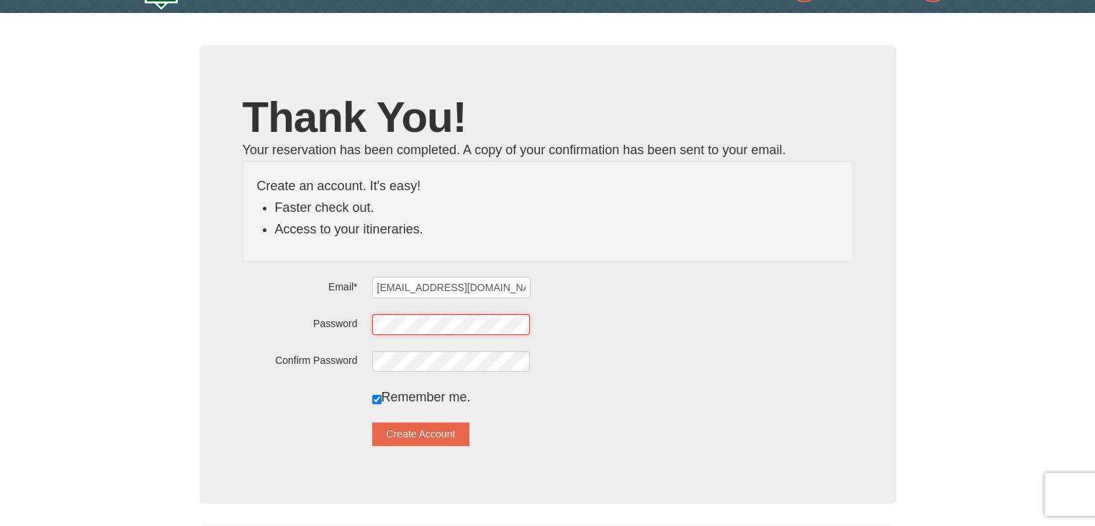
click at [327, 324] on div "Password" at bounding box center [548, 323] width 611 height 22
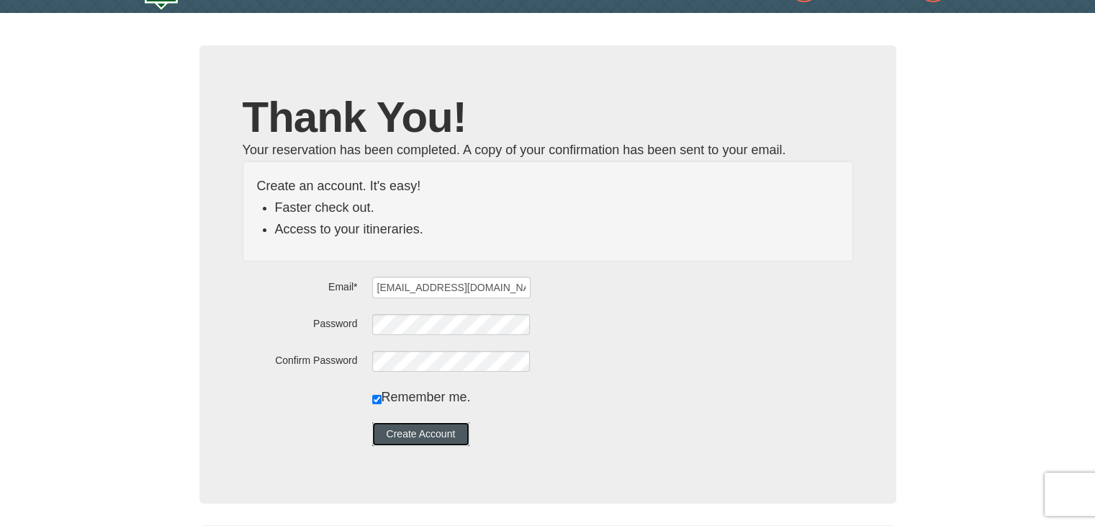
click at [449, 437] on button "Create Account" at bounding box center [421, 433] width 98 height 23
